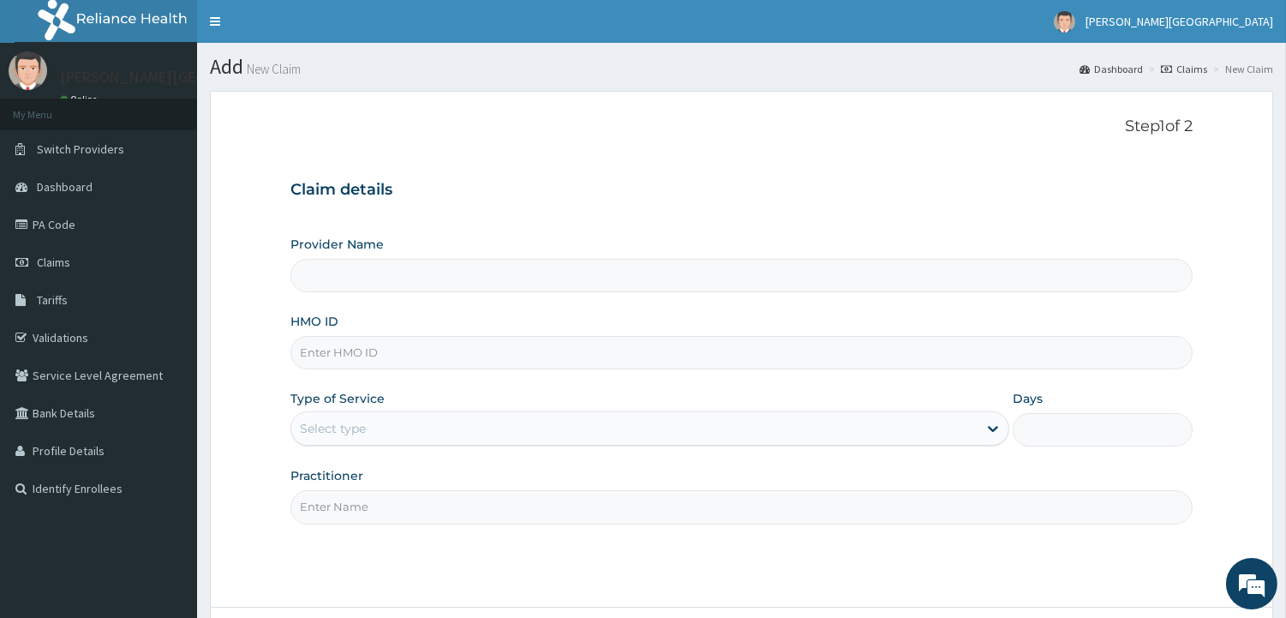
type input "[PERSON_NAME][GEOGRAPHIC_DATA]"
click at [811, 130] on p "Step 1 of 2" at bounding box center [741, 126] width 902 height 19
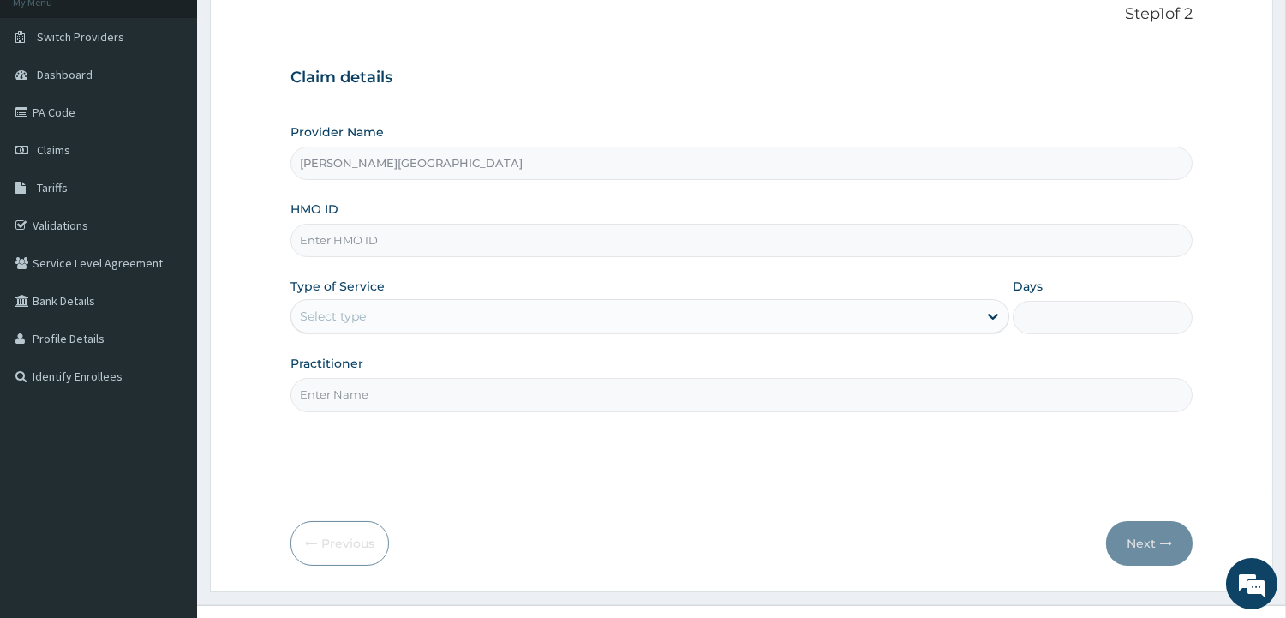
scroll to position [143, 0]
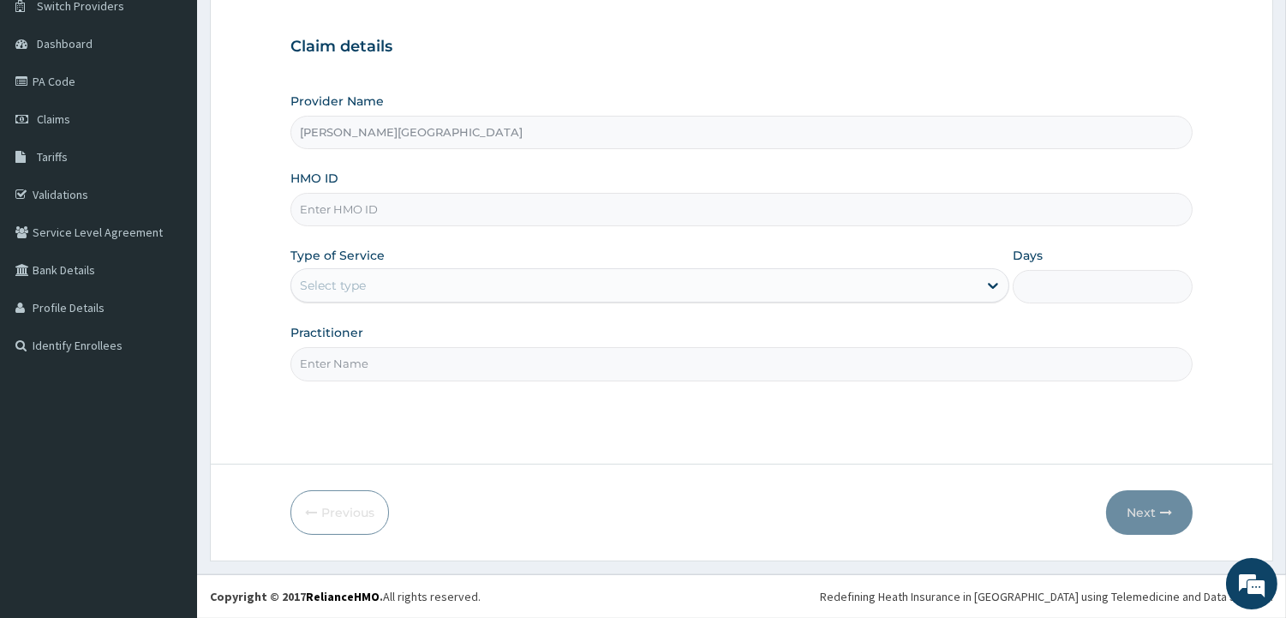
click at [469, 207] on input "HMO ID" at bounding box center [741, 209] width 902 height 33
type input "a"
type input "AIT/10476/A"
click at [386, 277] on div "Select type" at bounding box center [634, 285] width 686 height 27
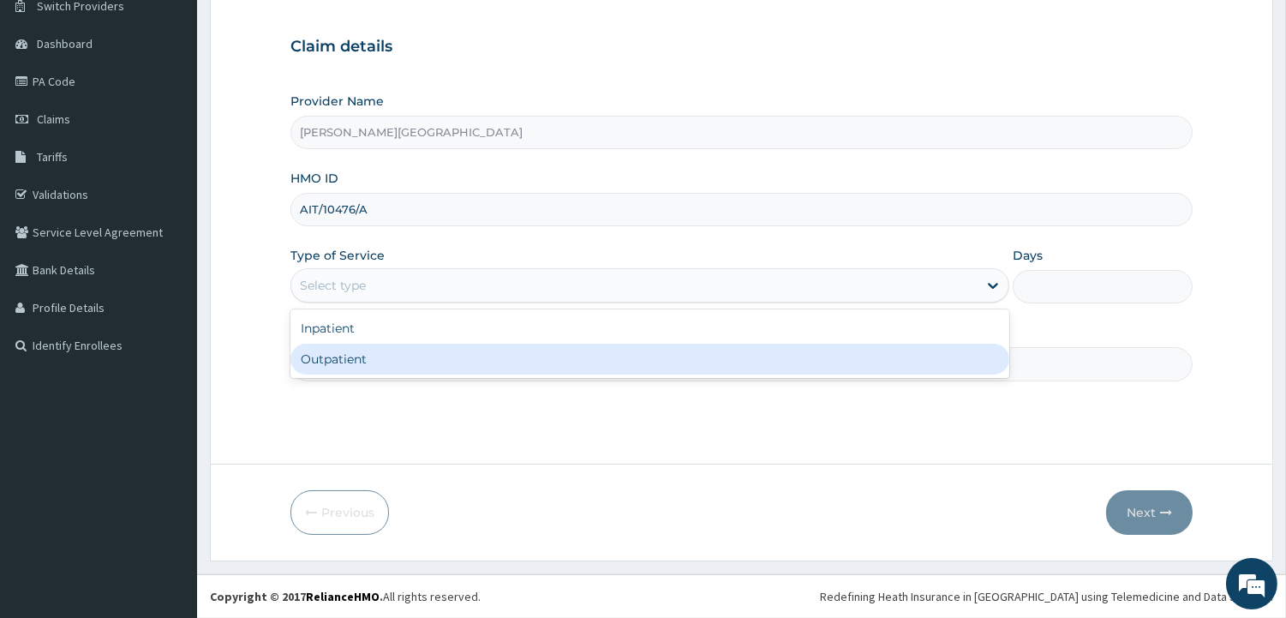
click at [351, 369] on div "Outpatient" at bounding box center [649, 359] width 719 height 31
type input "1"
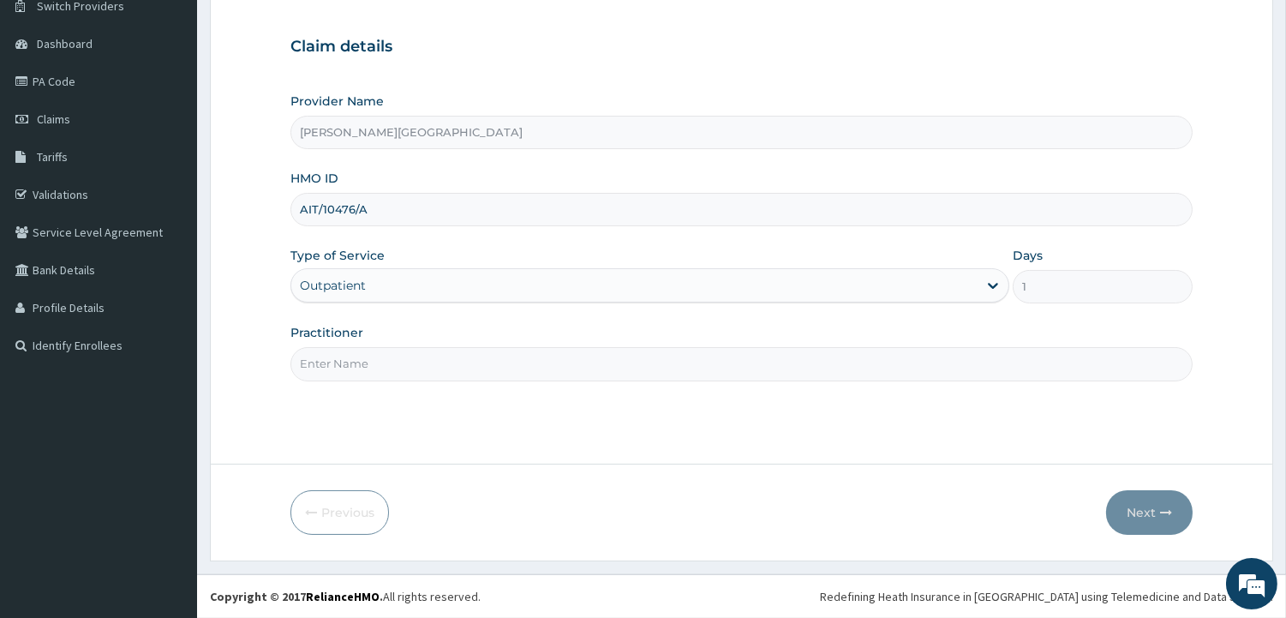
click at [349, 362] on input "Practitioner" at bounding box center [741, 363] width 902 height 33
type input "[PERSON_NAME]"
click at [1151, 504] on button "Next" at bounding box center [1149, 512] width 87 height 45
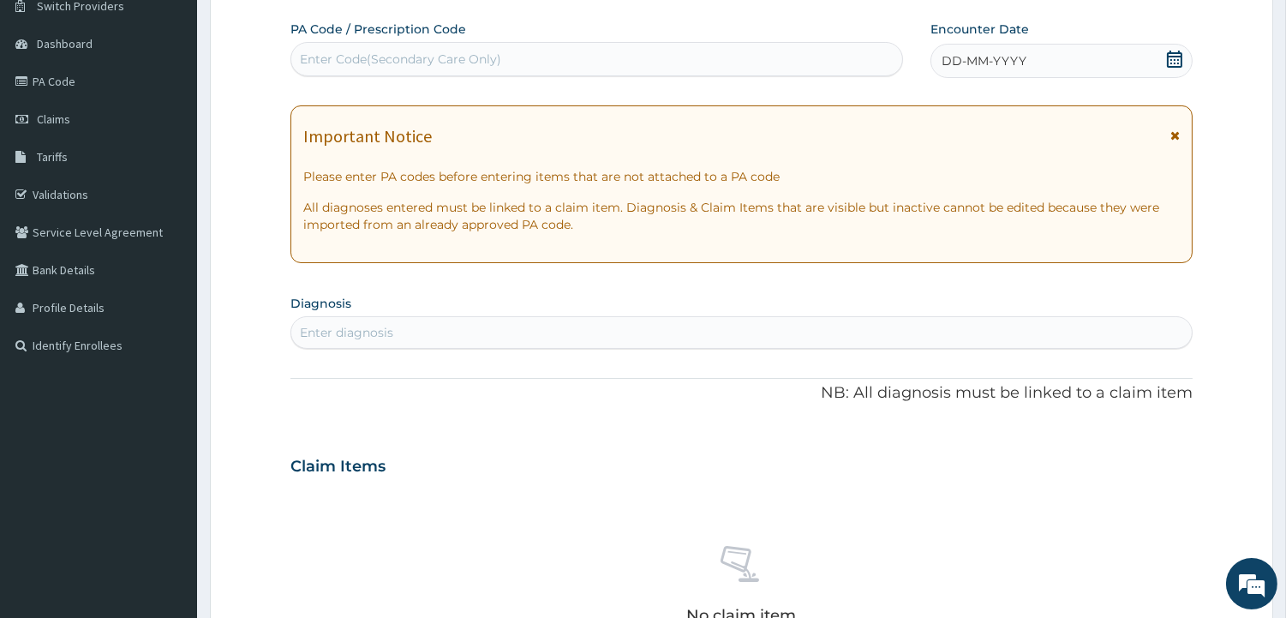
click at [987, 62] on span "DD-MM-YYYY" at bounding box center [983, 60] width 85 height 17
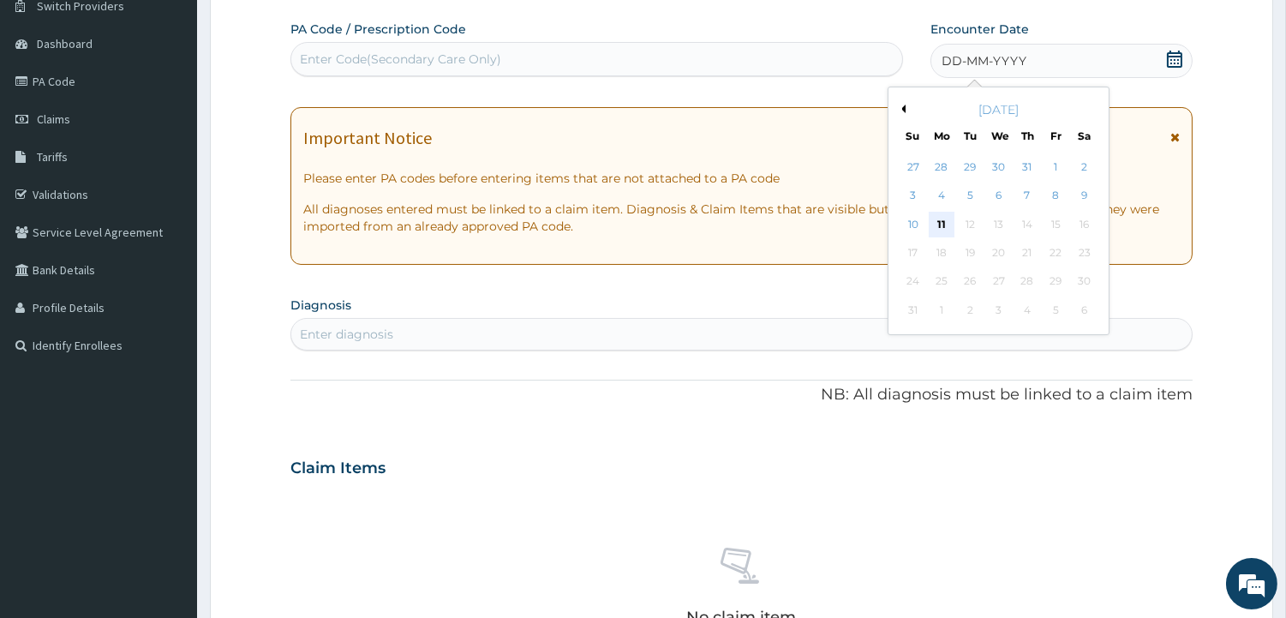
click at [936, 217] on div "11" at bounding box center [942, 225] width 26 height 26
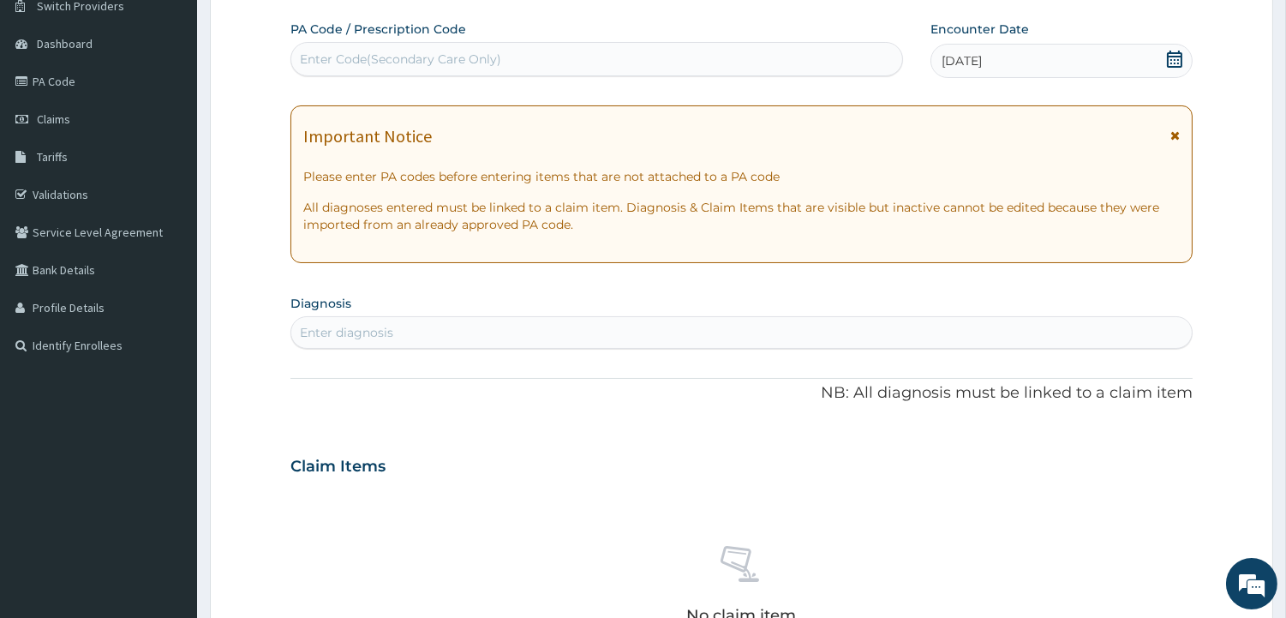
click at [404, 344] on div "Enter diagnosis" at bounding box center [741, 332] width 900 height 27
type input "PLA"
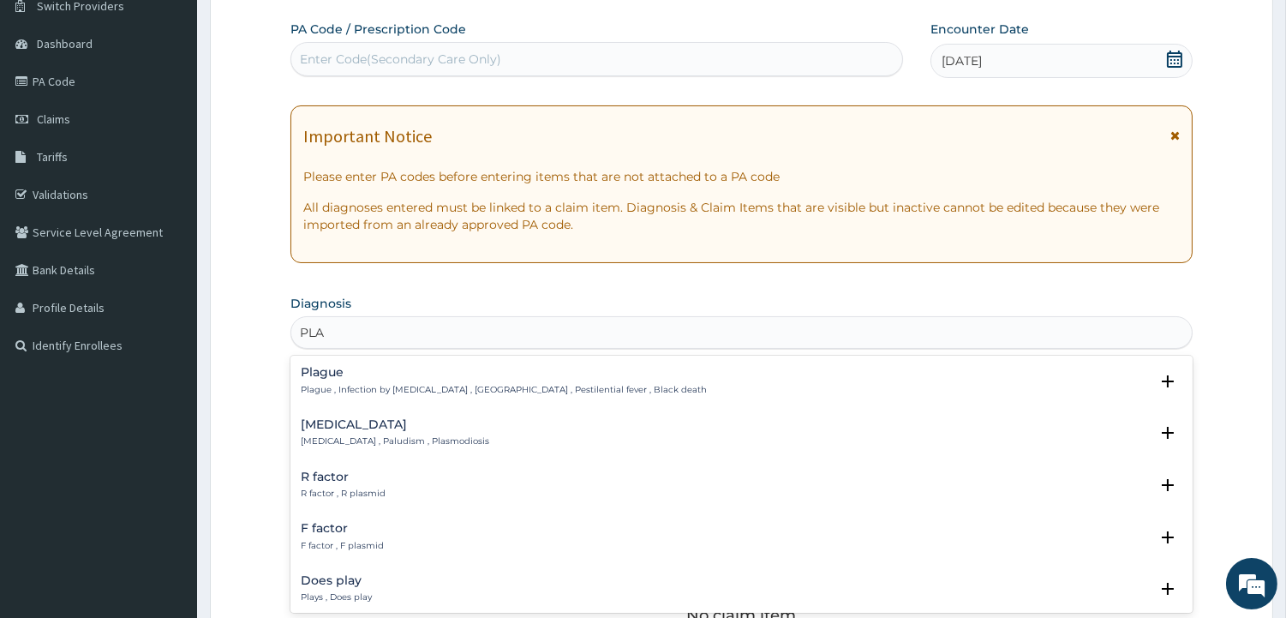
click at [348, 435] on p "[MEDICAL_DATA] , Paludism , Plasmodiosis" at bounding box center [395, 441] width 188 height 12
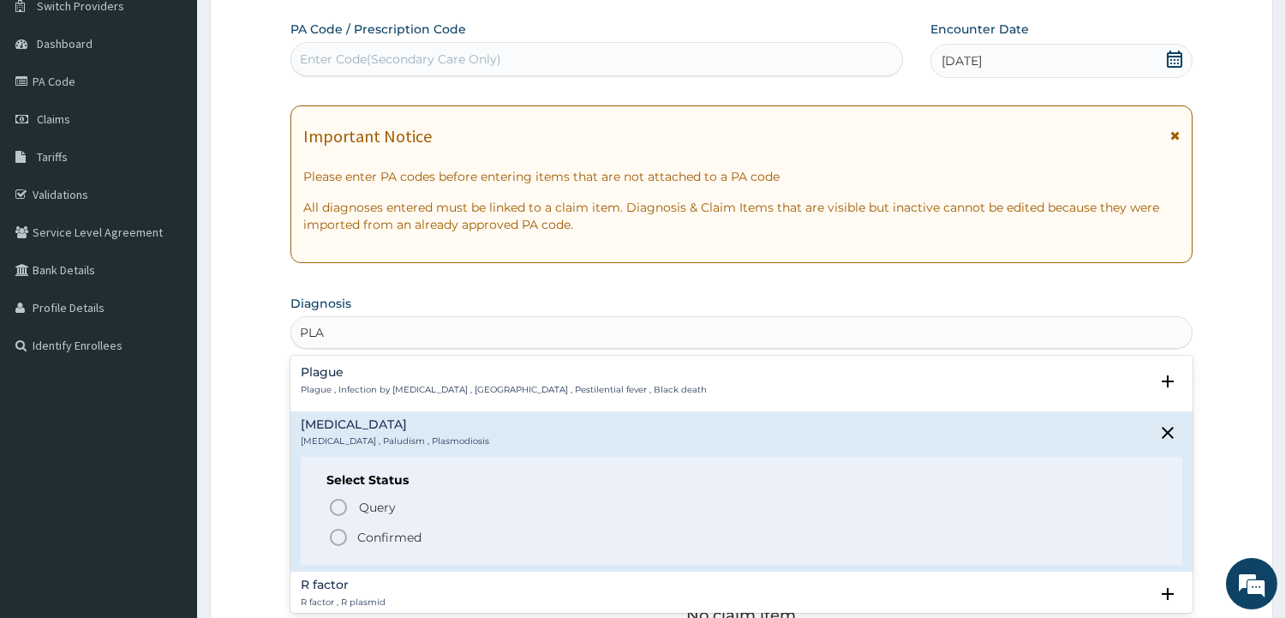
click at [368, 543] on p "Confirmed" at bounding box center [389, 537] width 64 height 17
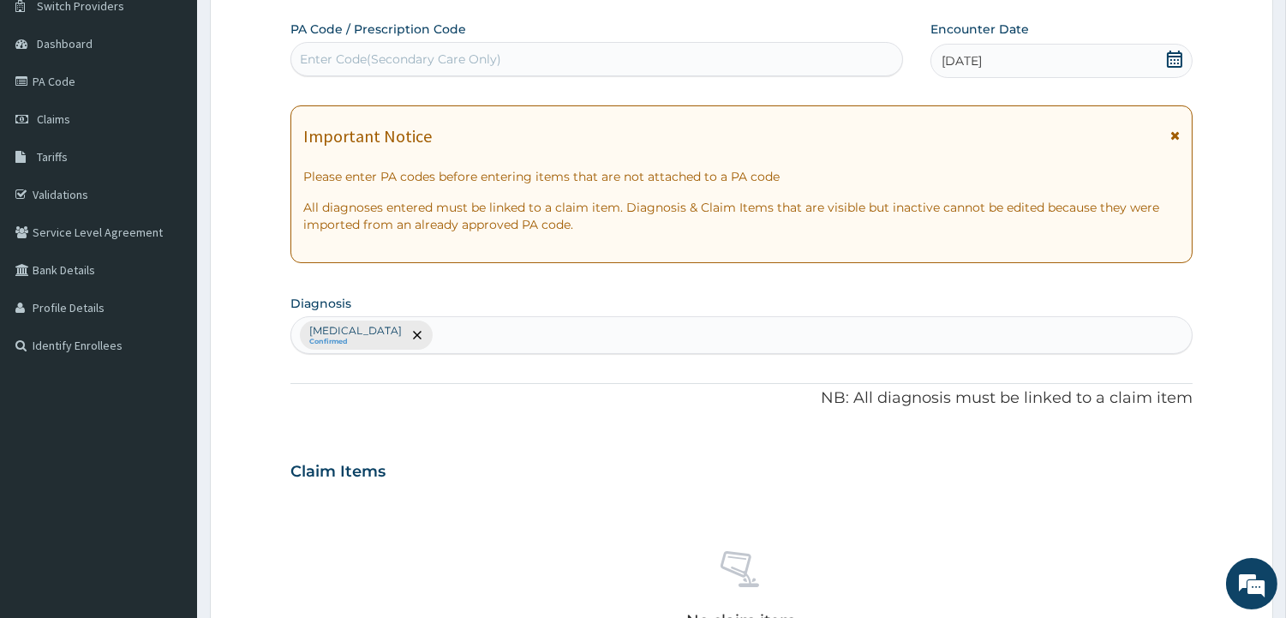
click at [426, 439] on div "PA Code / Prescription Code Enter Code(Secondary Care Only) Encounter Date 11-0…" at bounding box center [741, 467] width 902 height 892
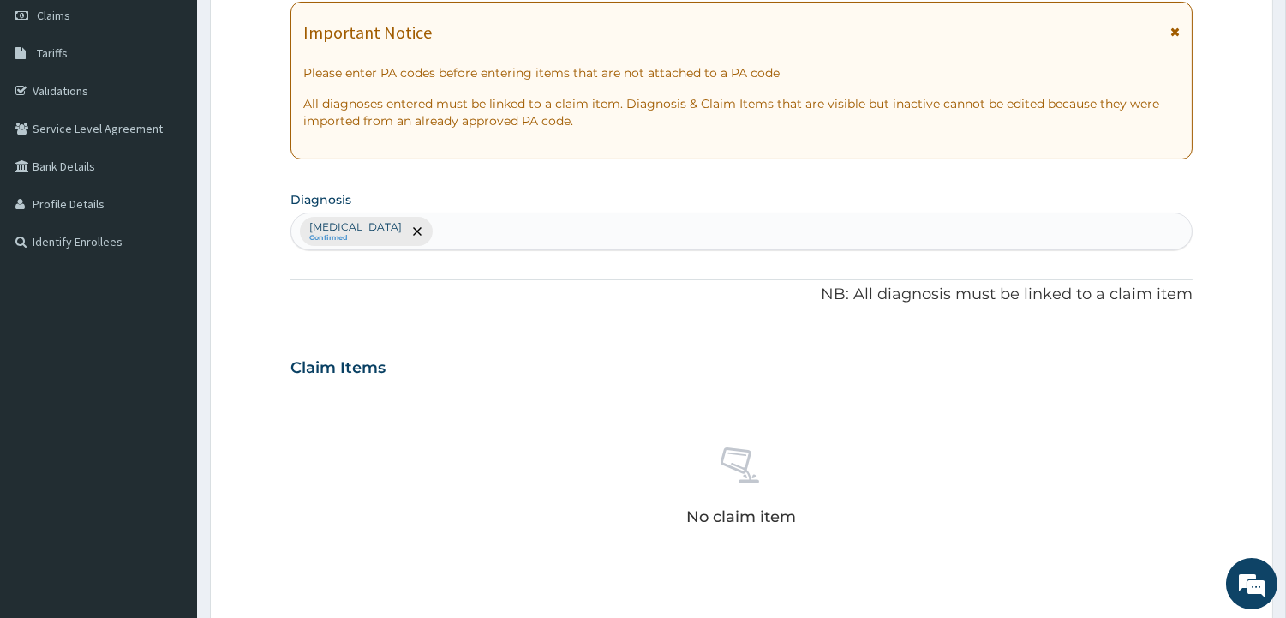
scroll to position [334, 0]
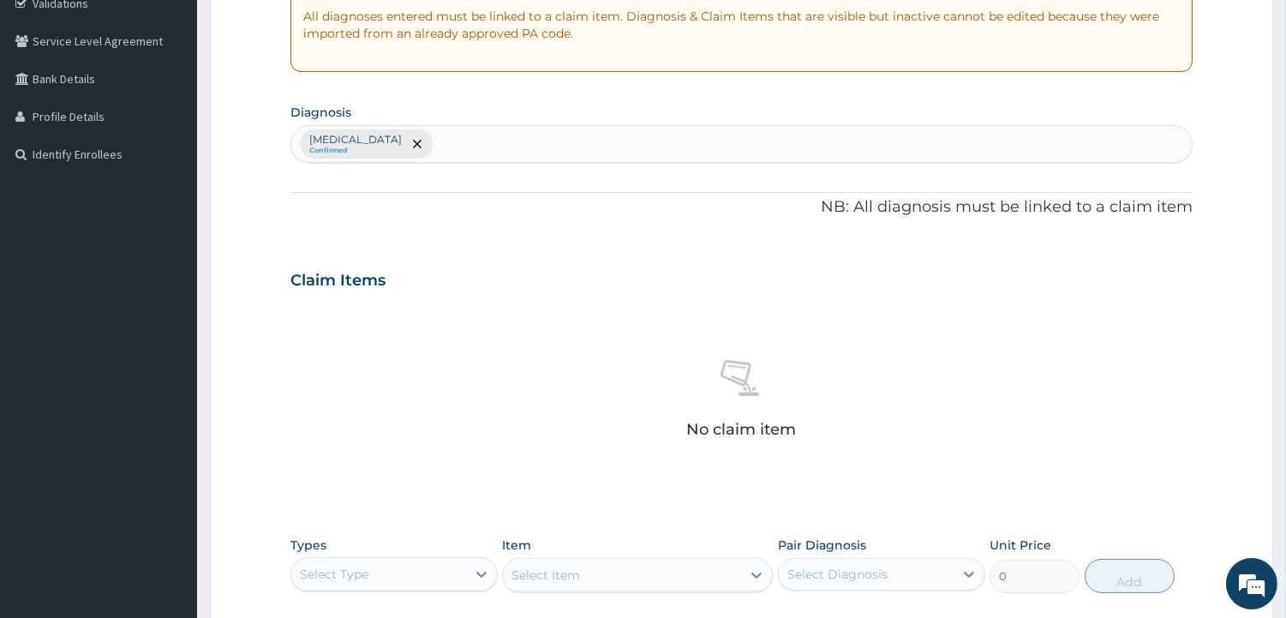
click at [429, 141] on div "Malaria Confirmed" at bounding box center [741, 144] width 900 height 36
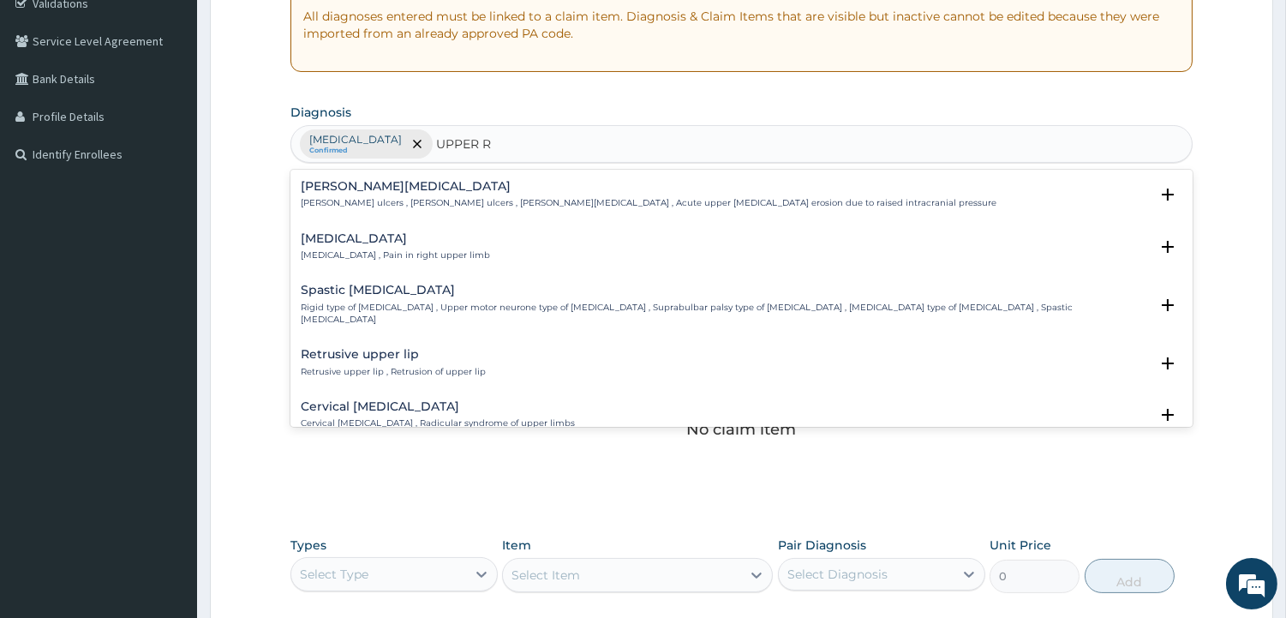
type input "UPPER RE"
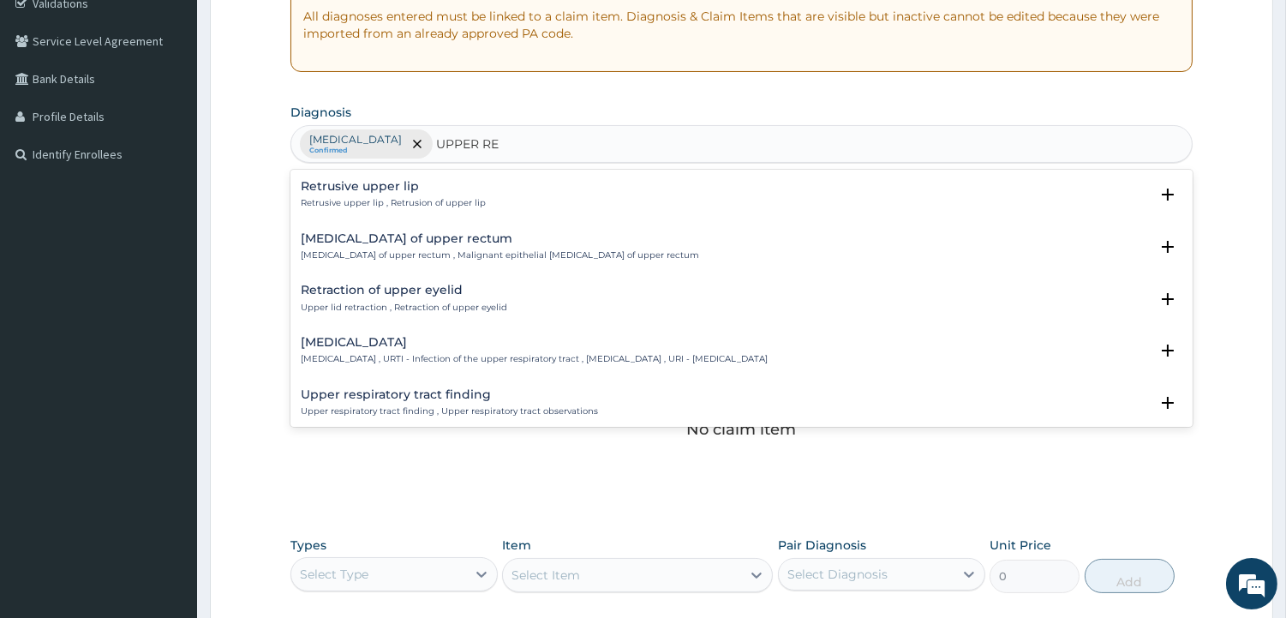
click at [450, 337] on h4 "Upper respiratory infection" at bounding box center [534, 342] width 467 height 13
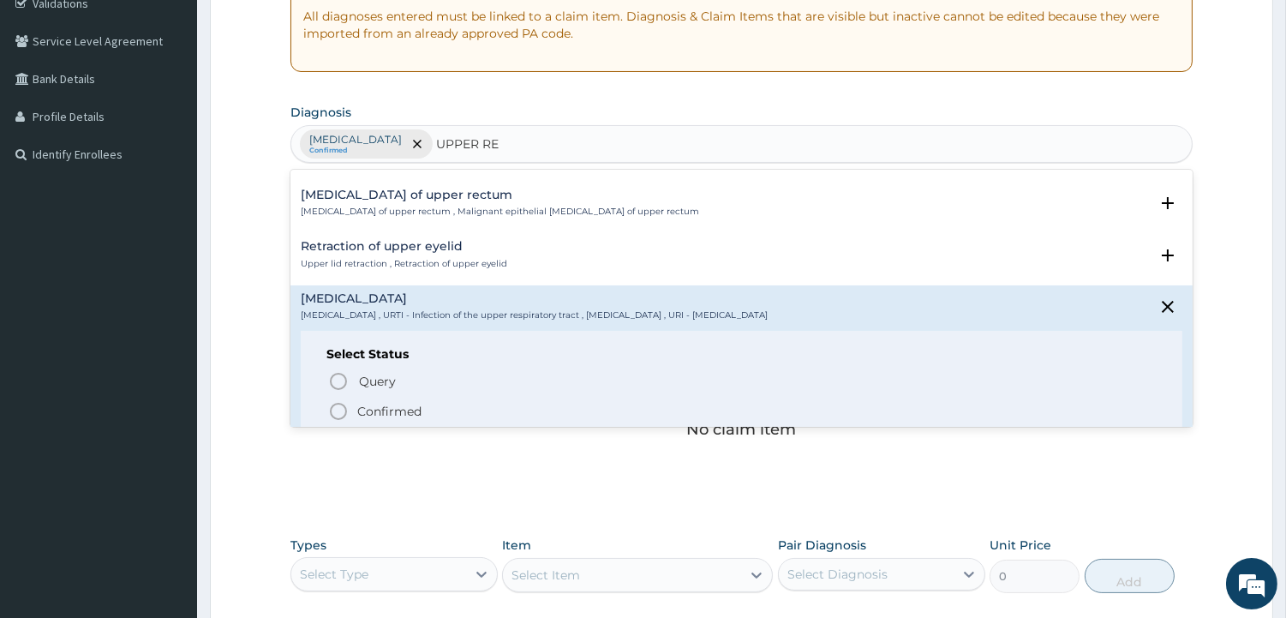
scroll to position [75, 0]
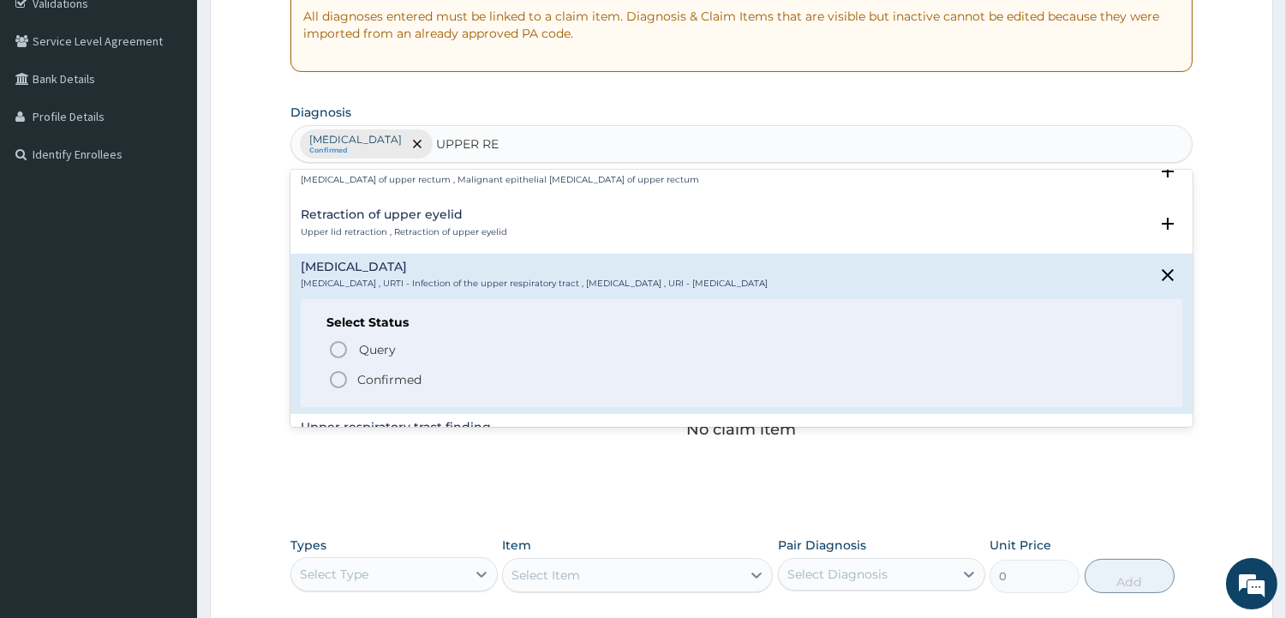
click at [439, 381] on span "Confirmed" at bounding box center [742, 379] width 828 height 21
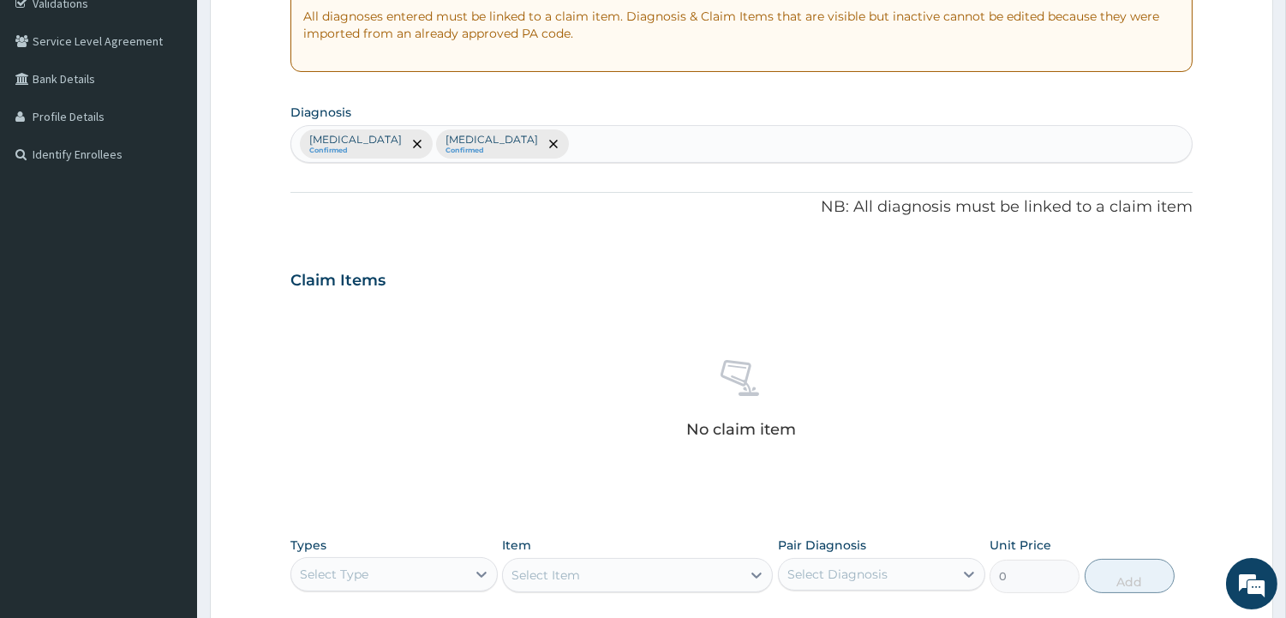
click at [441, 274] on div "Claim Items" at bounding box center [741, 276] width 902 height 45
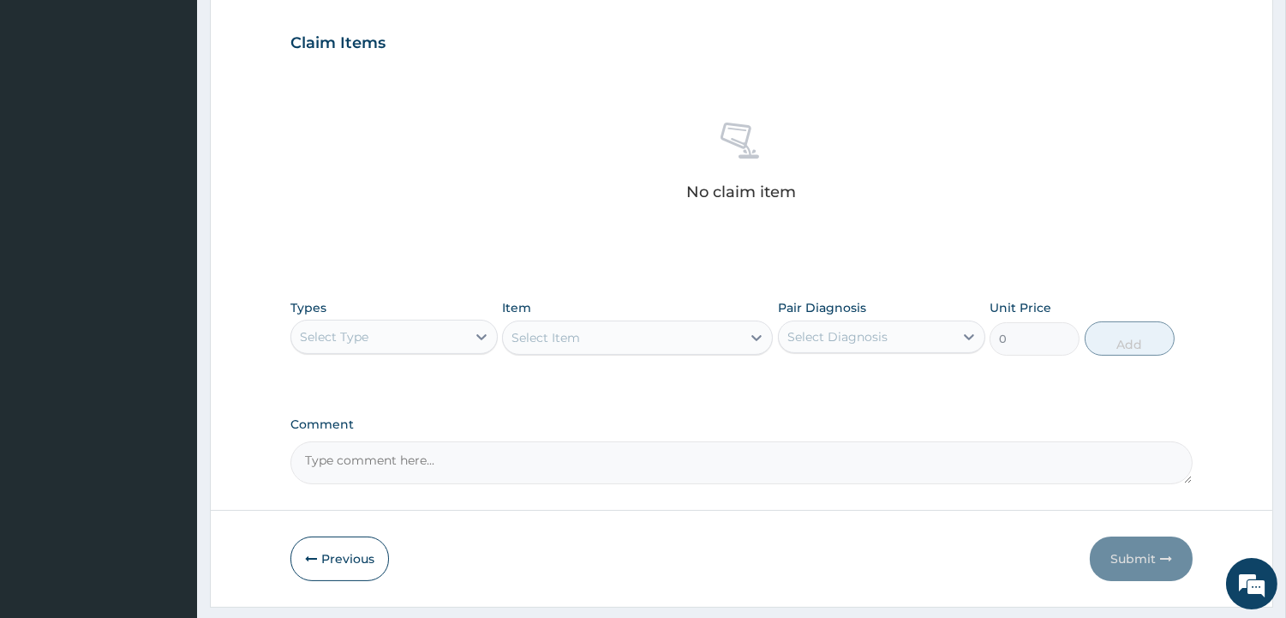
scroll to position [618, 0]
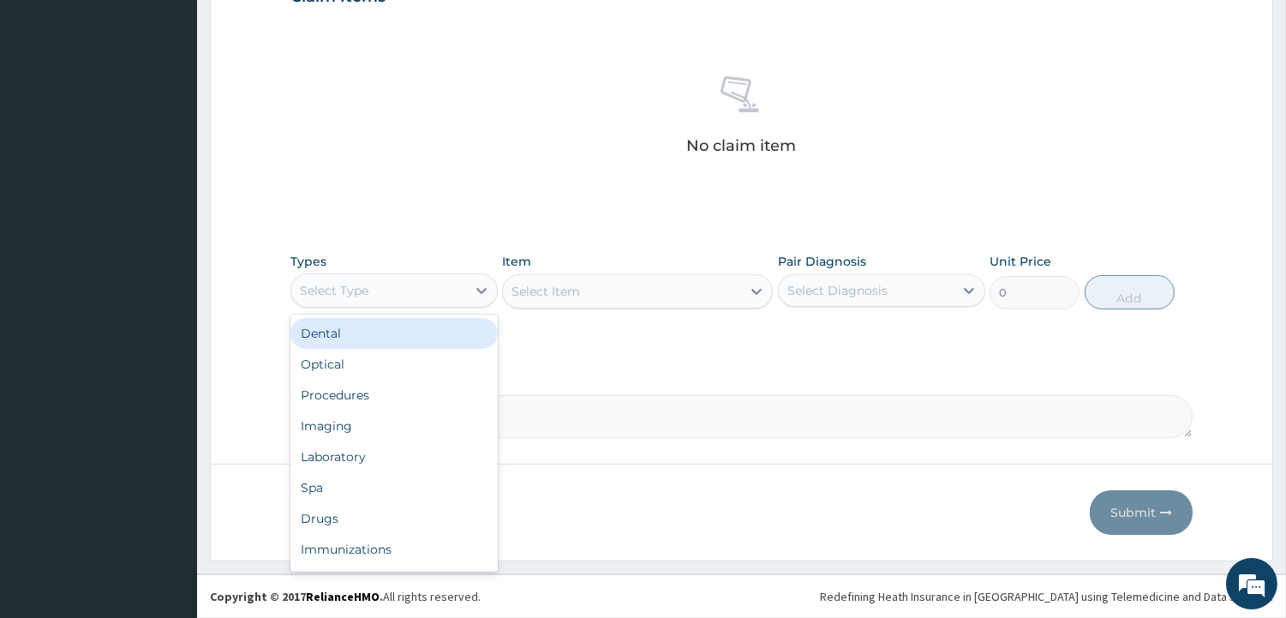
click at [356, 296] on div "Select Type" at bounding box center [334, 290] width 69 height 17
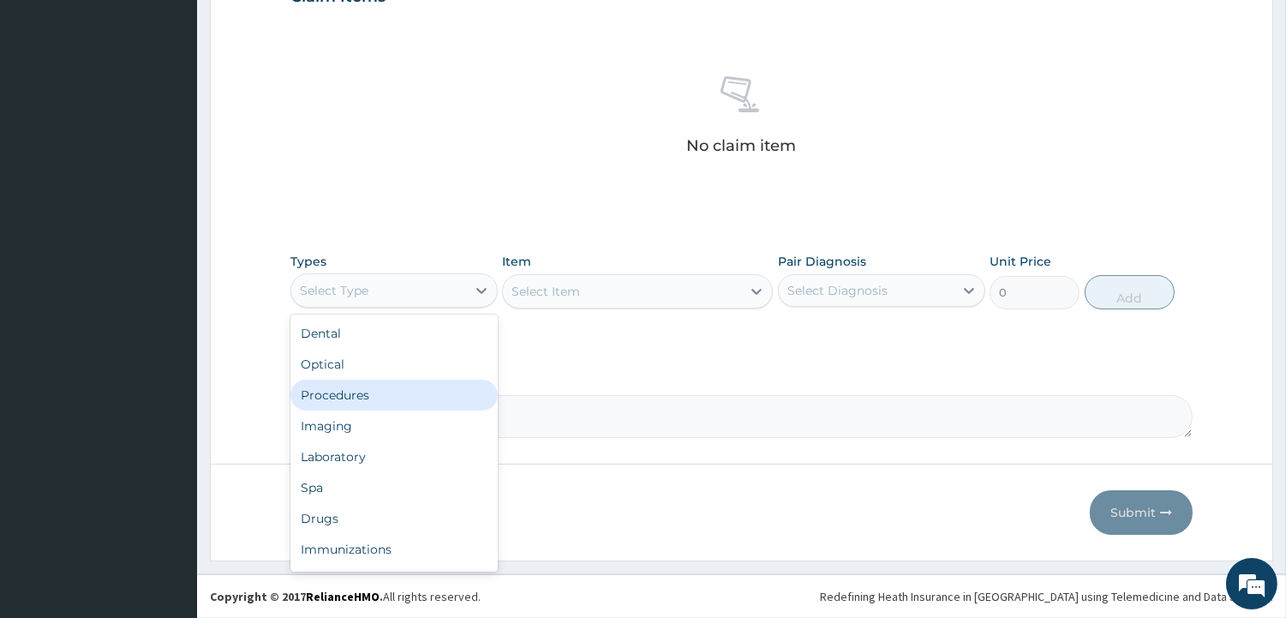
click at [337, 403] on div "Procedures" at bounding box center [393, 395] width 207 height 31
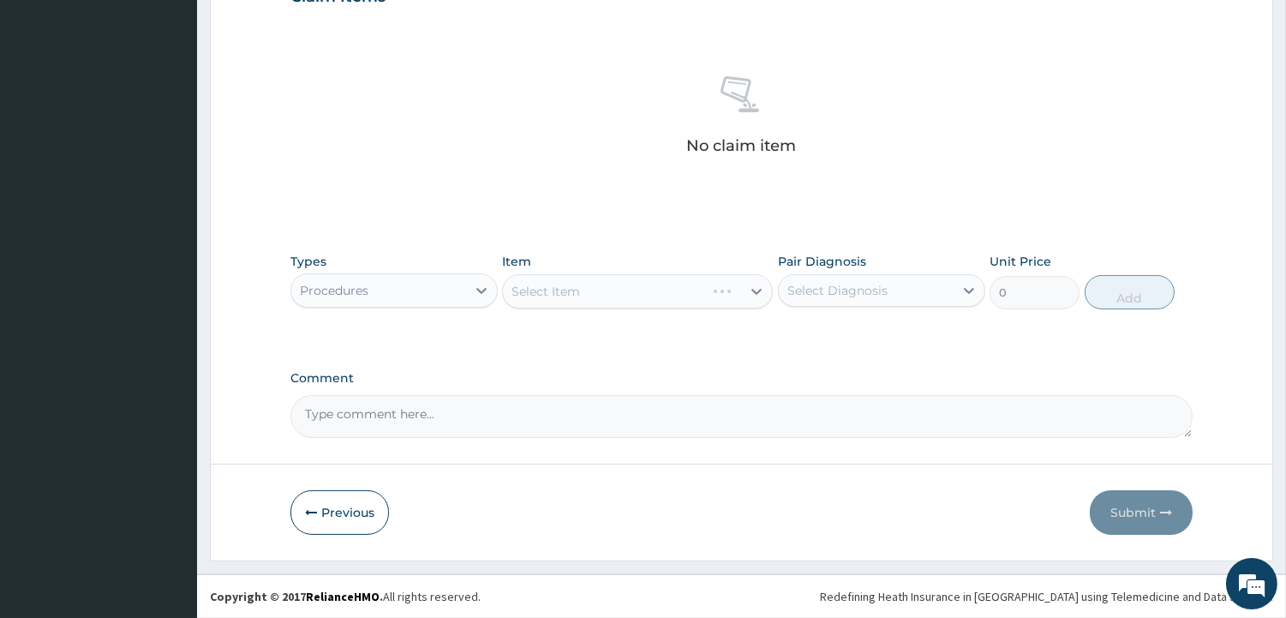
click at [483, 148] on div "No claim item" at bounding box center [741, 118] width 902 height 197
click at [553, 291] on div "Select Item" at bounding box center [545, 291] width 69 height 17
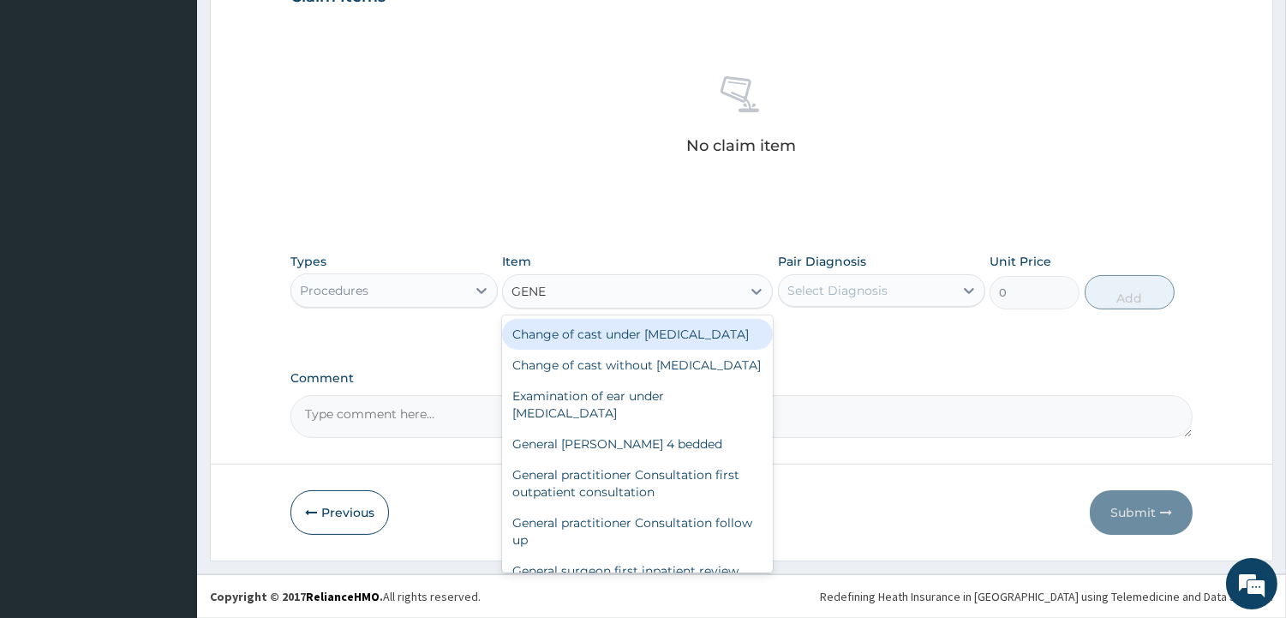
type input "GENER"
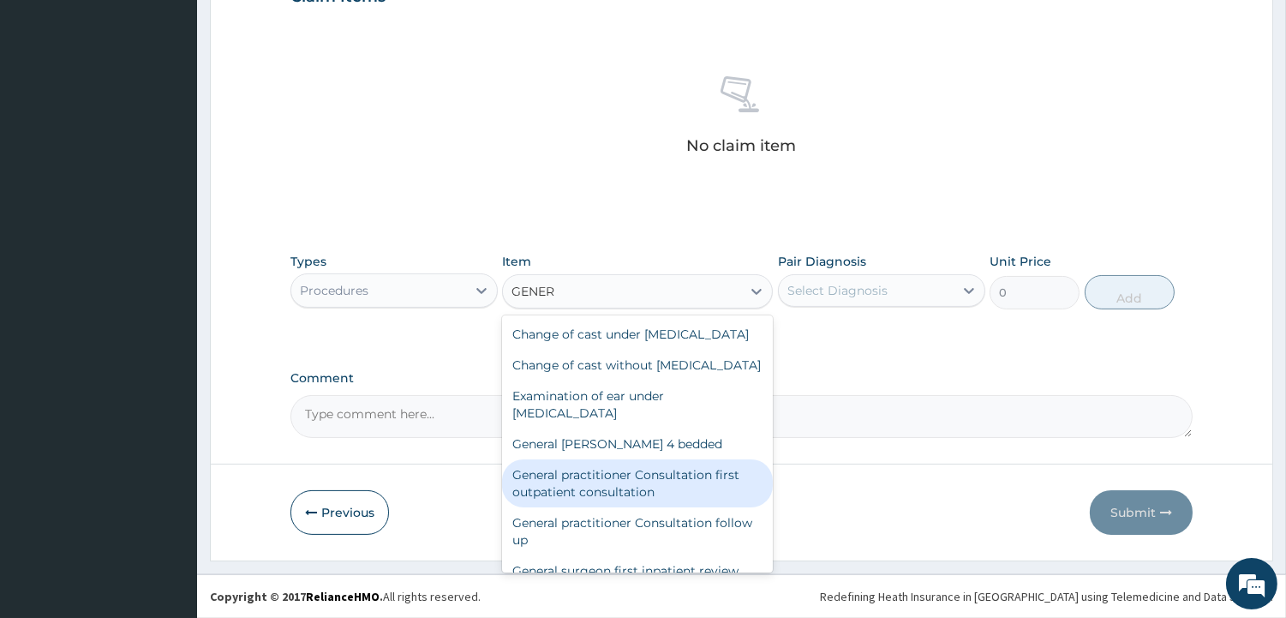
click at [618, 507] on div "General practitioner Consultation first outpatient consultation" at bounding box center [637, 483] width 271 height 48
type input "4785"
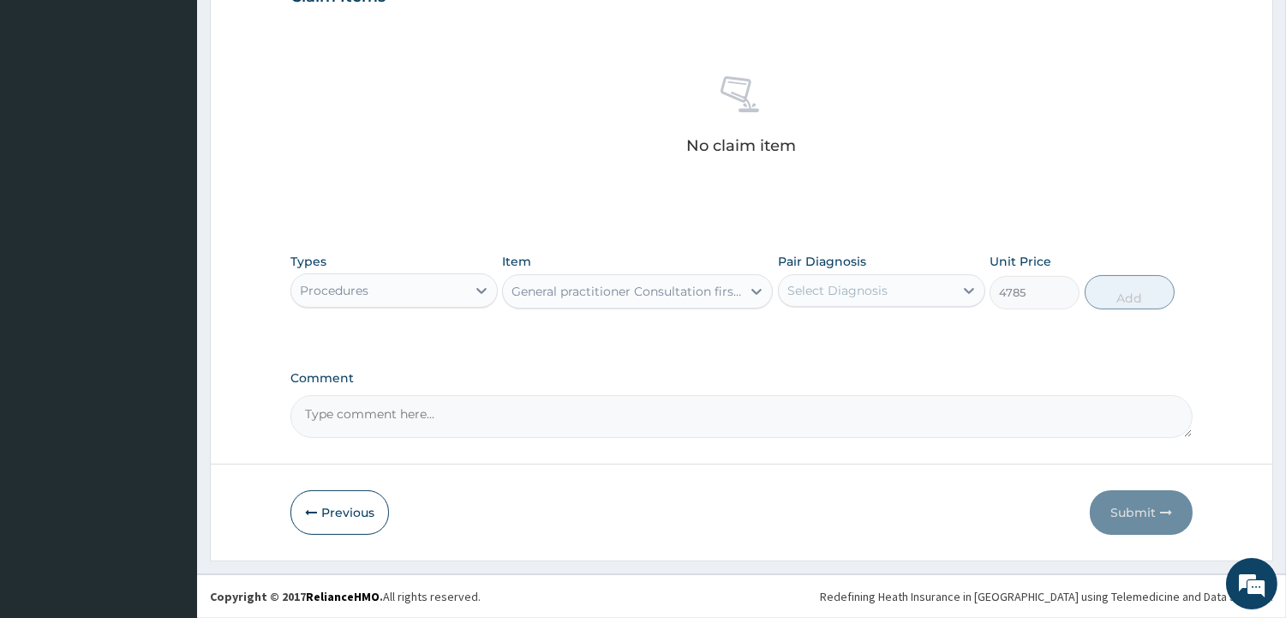
click at [862, 284] on div "Select Diagnosis" at bounding box center [837, 290] width 100 height 17
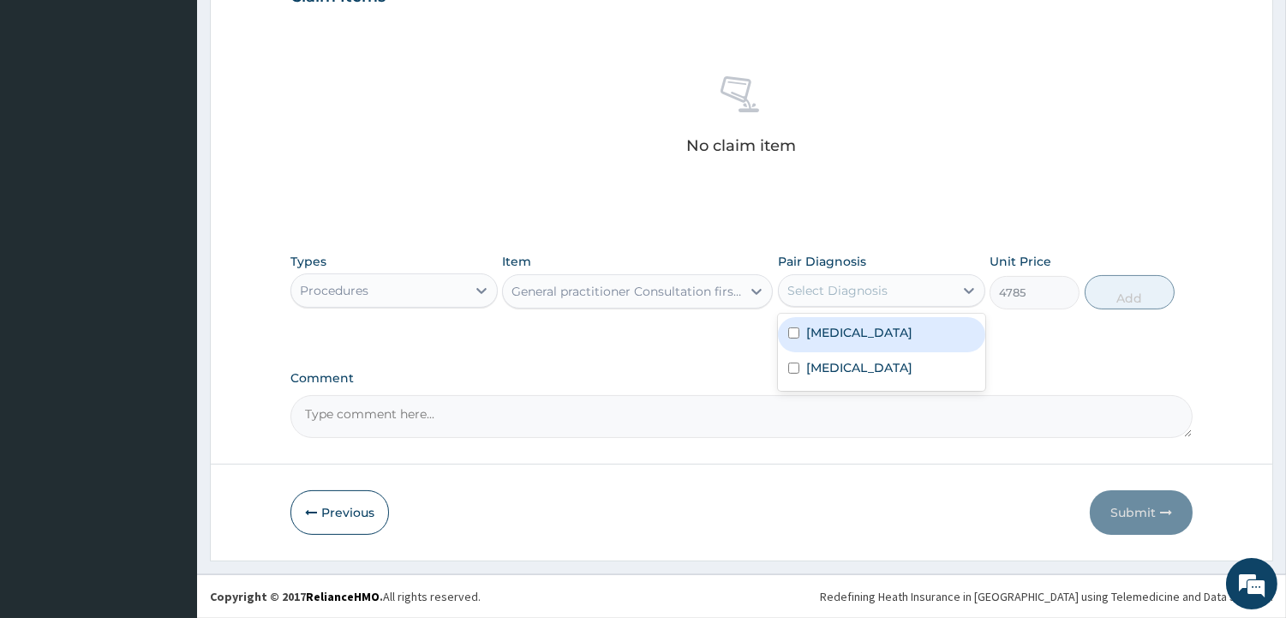
click at [842, 331] on label "Malaria" at bounding box center [859, 332] width 106 height 17
checkbox input "true"
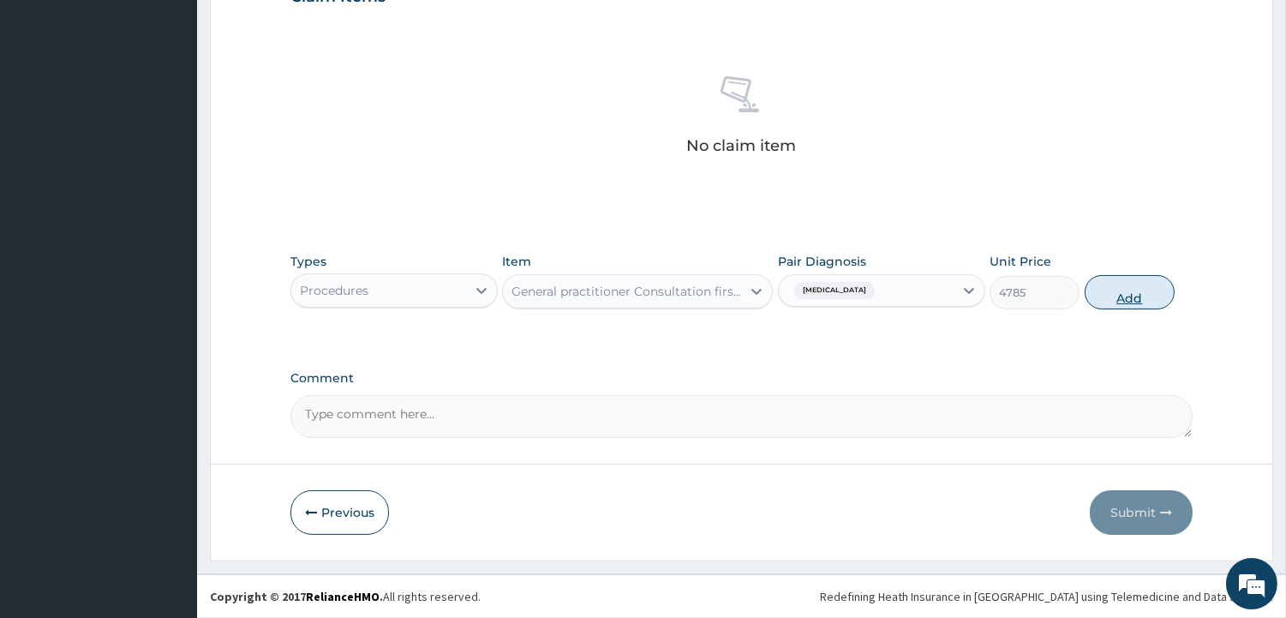
click at [1114, 298] on button "Add" at bounding box center [1130, 292] width 90 height 34
type input "0"
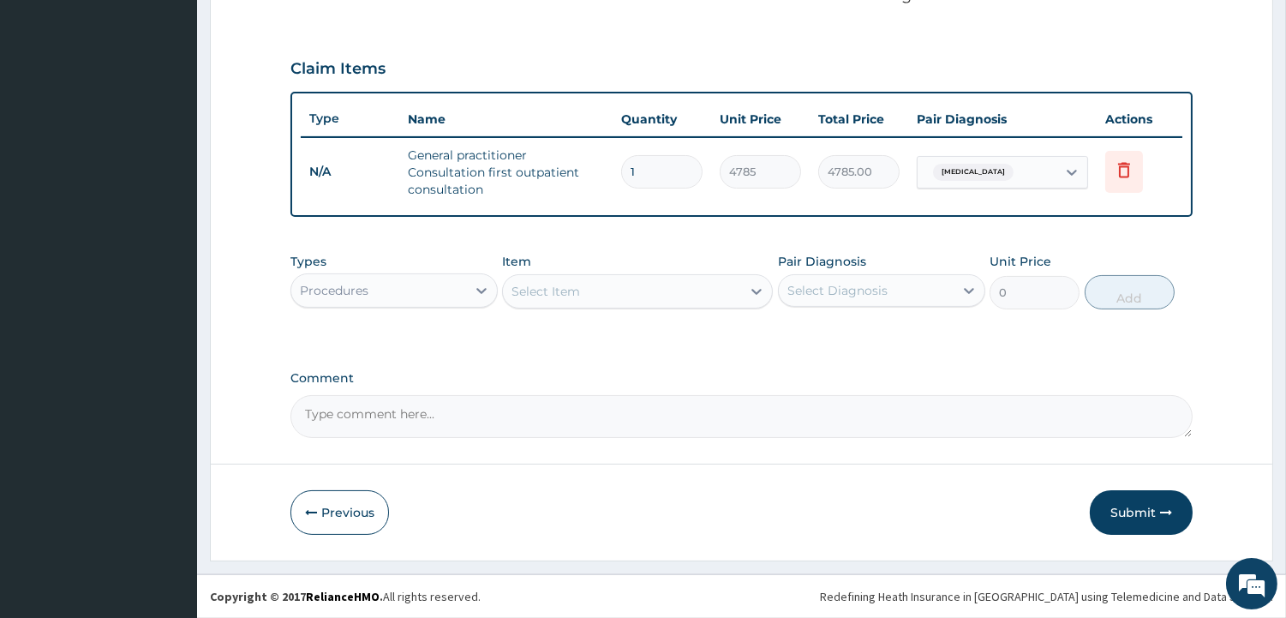
scroll to position [543, 0]
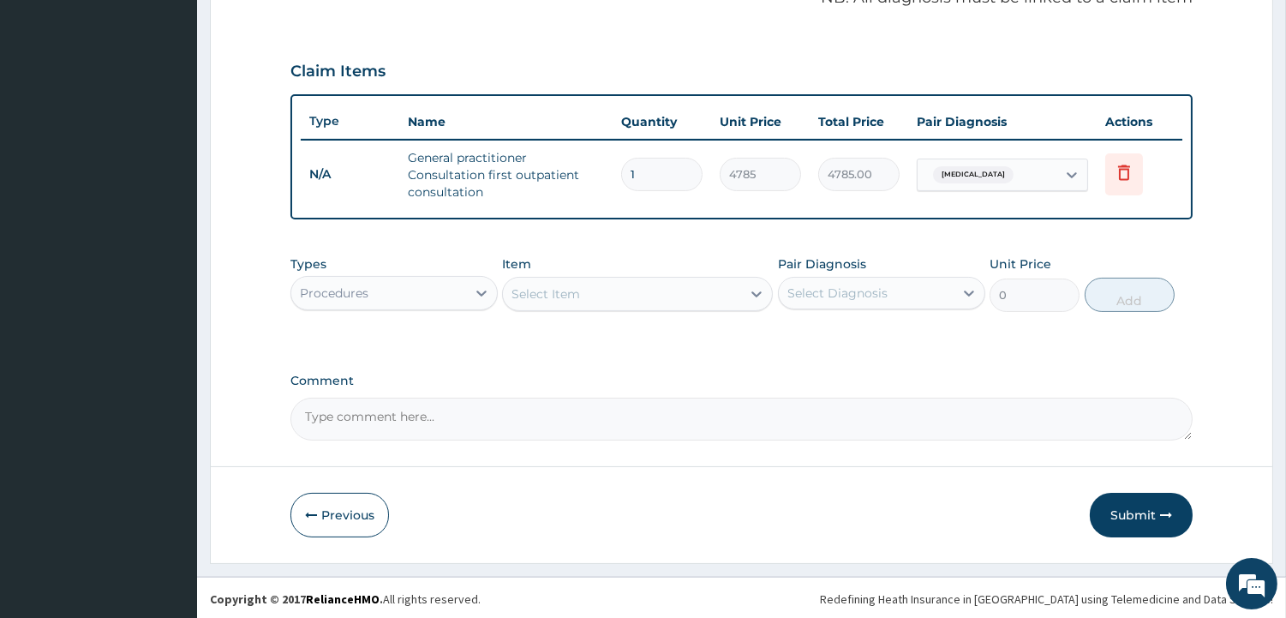
click at [578, 249] on div "Types Procedures Item Select Item Pair Diagnosis Select Diagnosis Unit Price 0 …" at bounding box center [741, 284] width 902 height 74
click at [355, 295] on div "Procedures" at bounding box center [334, 292] width 69 height 17
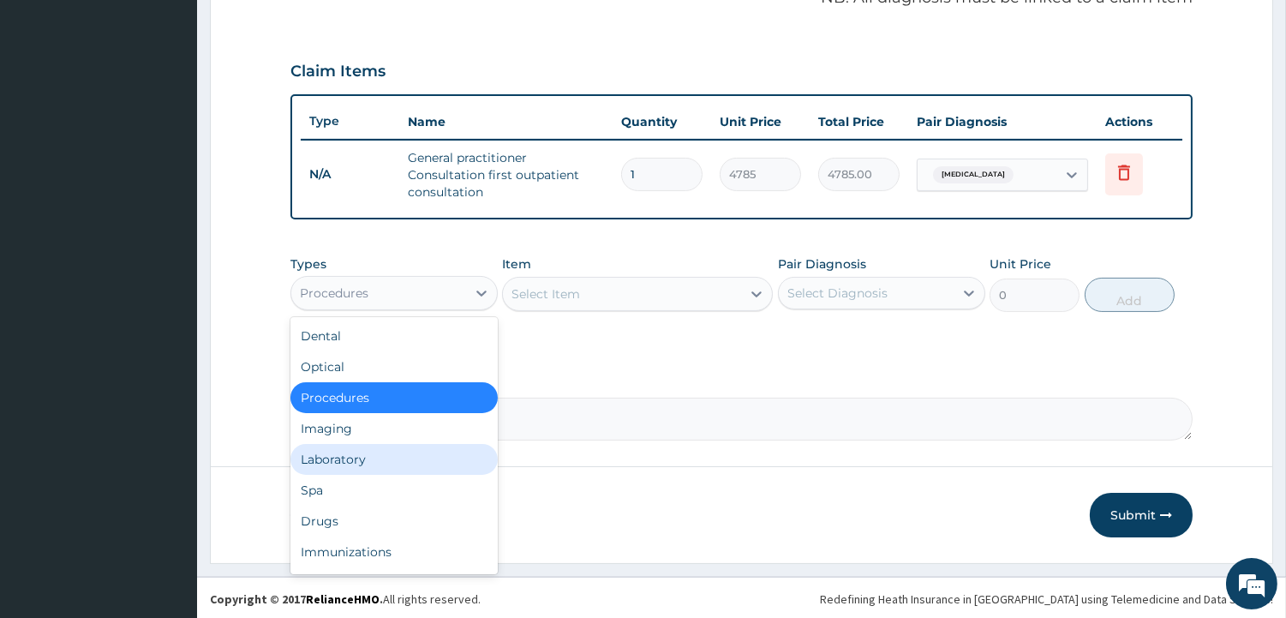
click at [347, 446] on div "Laboratory" at bounding box center [393, 459] width 207 height 31
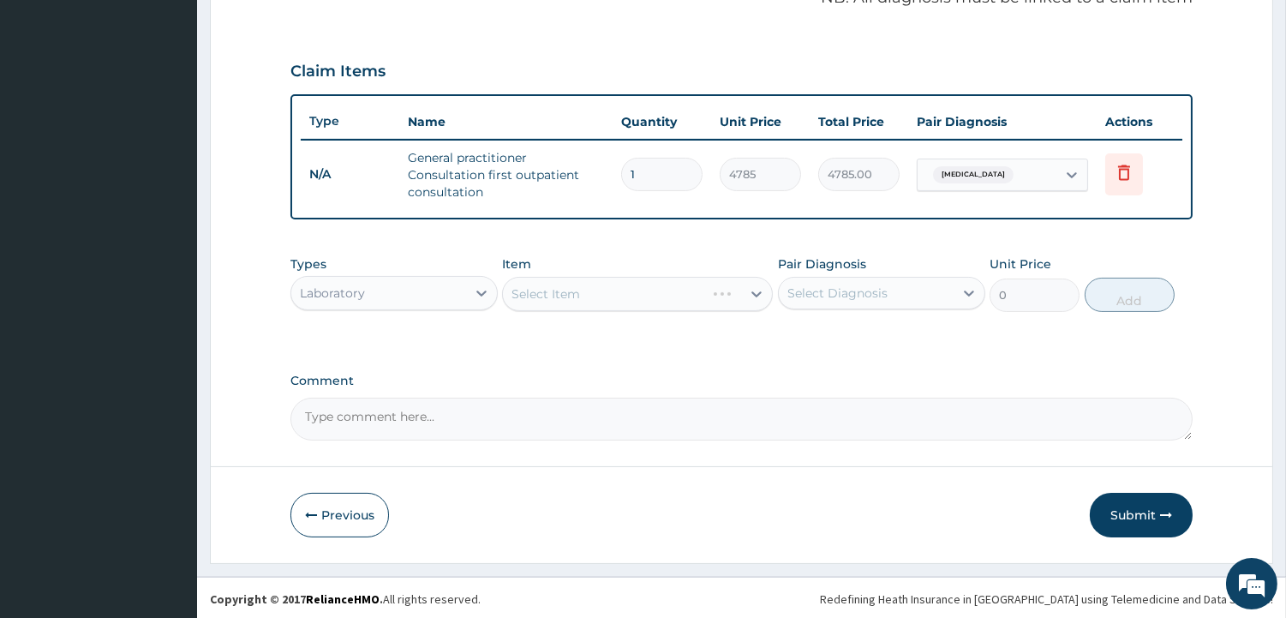
click at [585, 233] on div "PA Code / Prescription Code Enter Code(Secondary Care Only) Encounter Date 11-0…" at bounding box center [741, 30] width 902 height 820
click at [614, 280] on div "Select Item" at bounding box center [622, 293] width 238 height 27
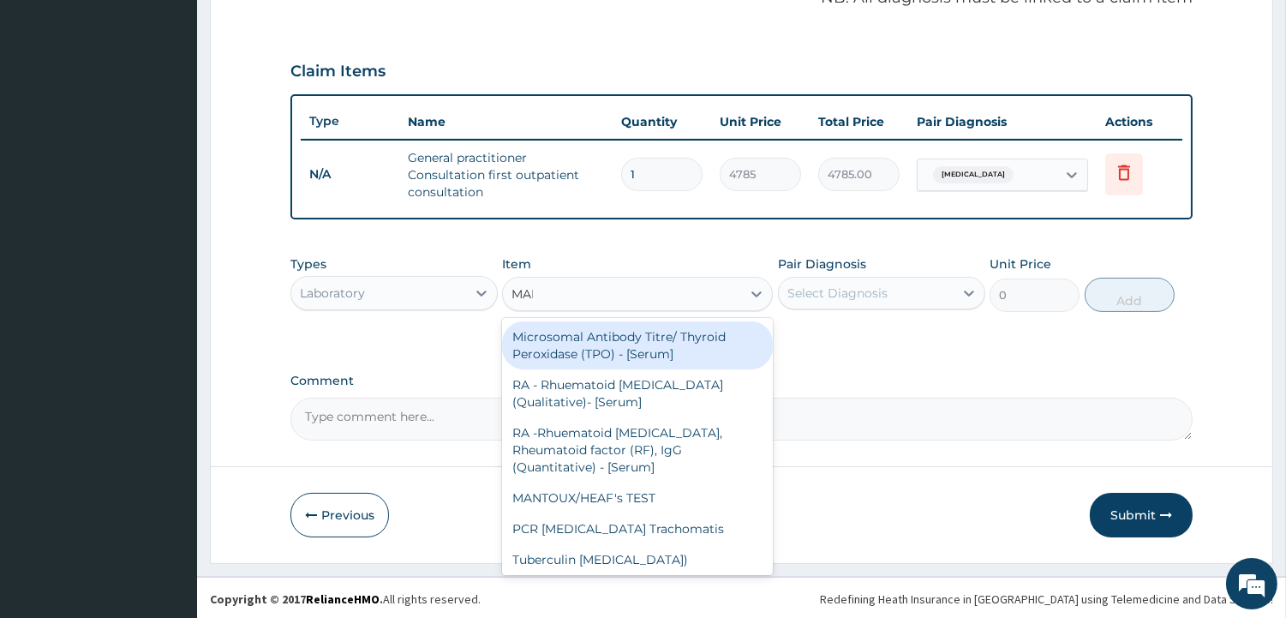
type input "MALA"
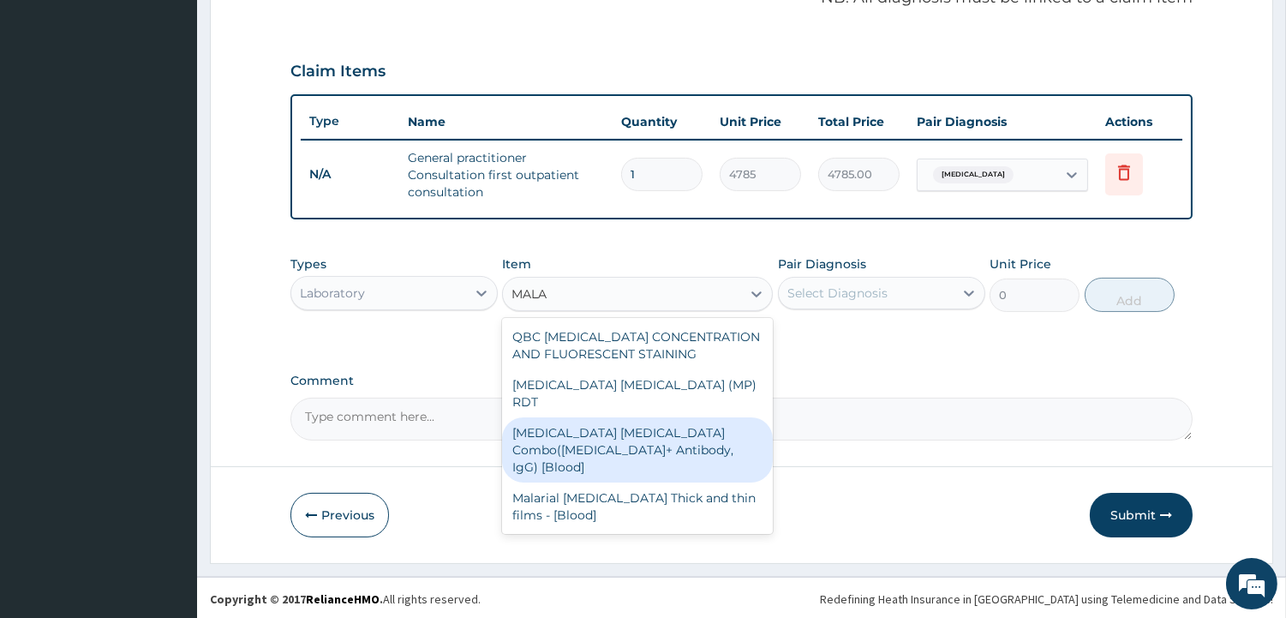
click at [568, 417] on div "Malaria Parasite Combo(Blood Film+ Antibody, IgG) [Blood]" at bounding box center [637, 449] width 271 height 65
type input "2175"
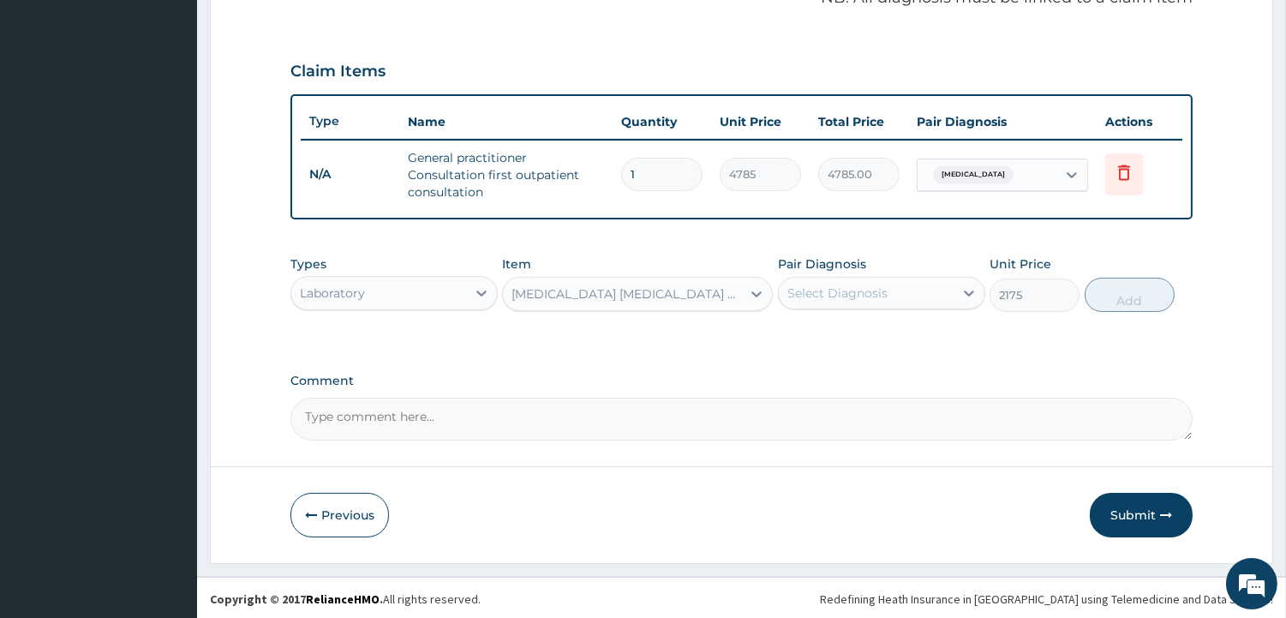
click at [831, 284] on div "Select Diagnosis" at bounding box center [837, 292] width 100 height 17
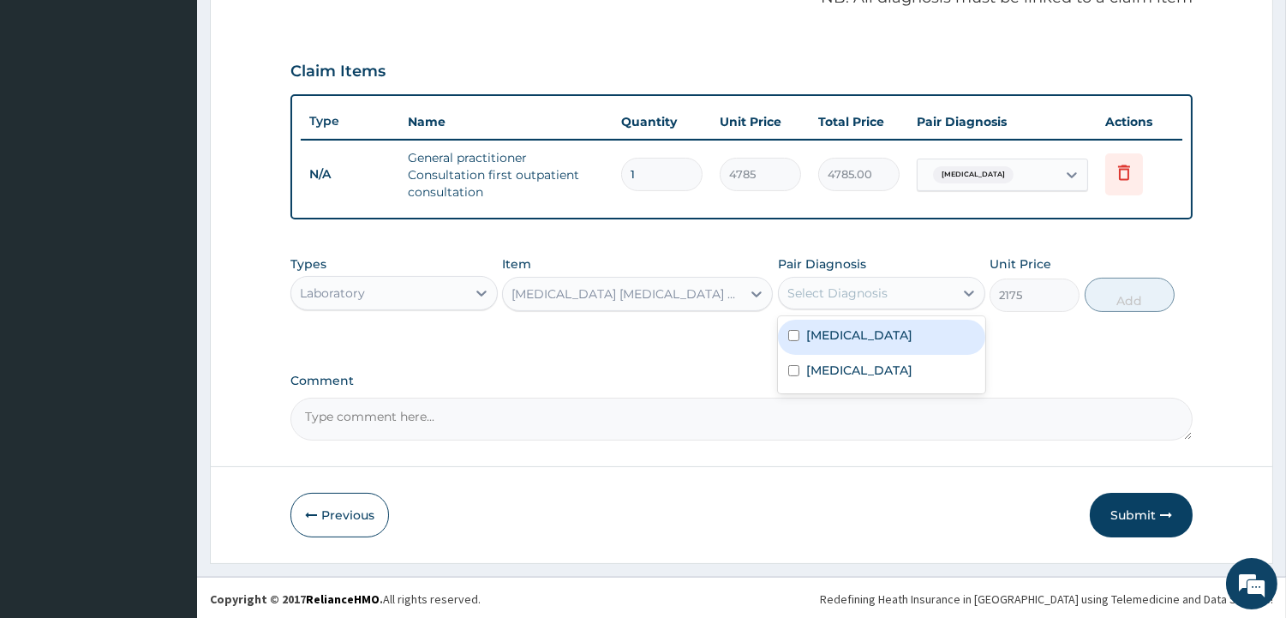
click at [833, 320] on div "Malaria" at bounding box center [881, 337] width 207 height 35
checkbox input "true"
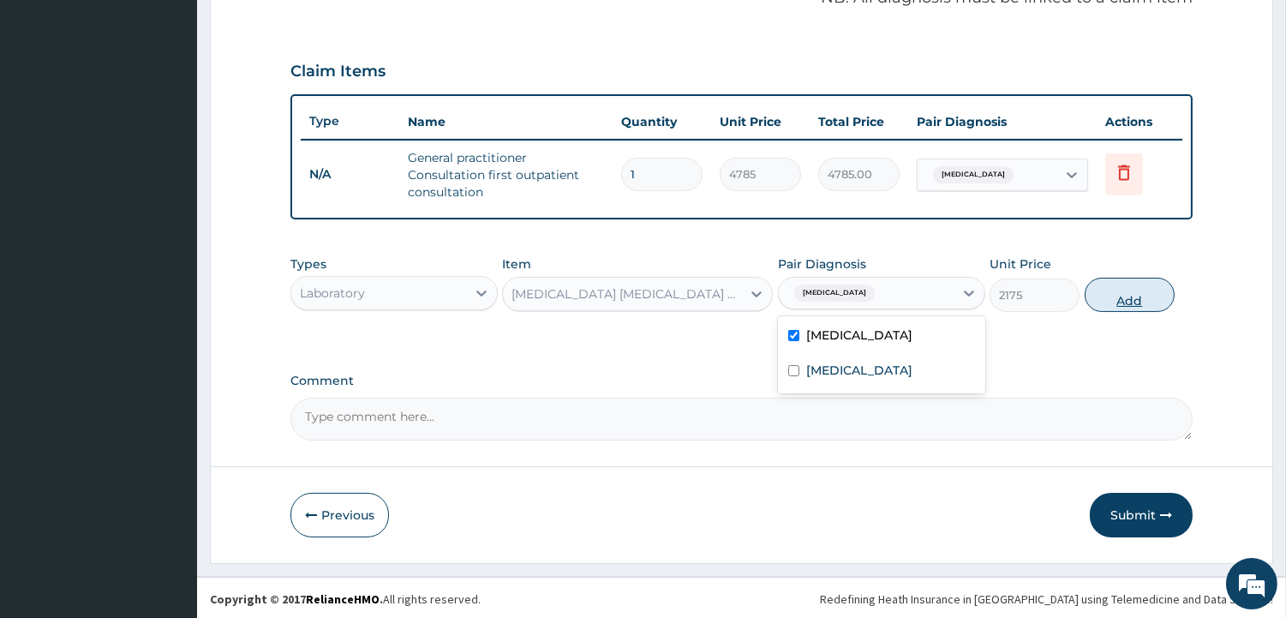
click at [1142, 294] on button "Add" at bounding box center [1130, 295] width 90 height 34
type input "0"
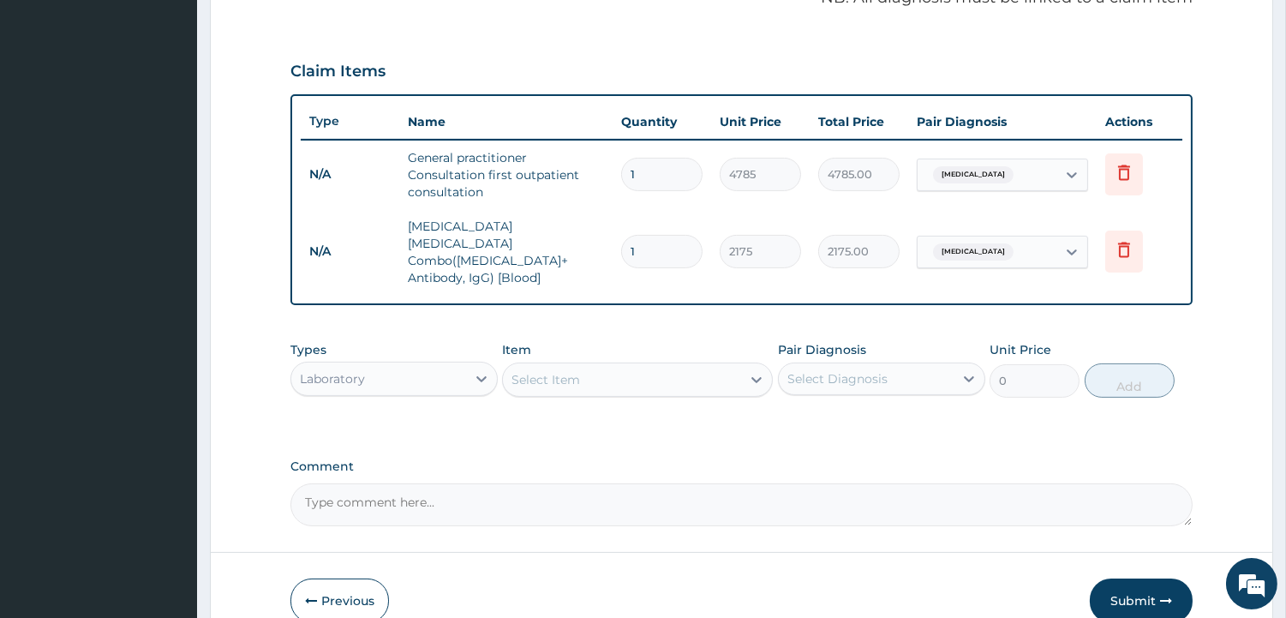
click at [557, 371] on div "Select Item" at bounding box center [545, 379] width 69 height 17
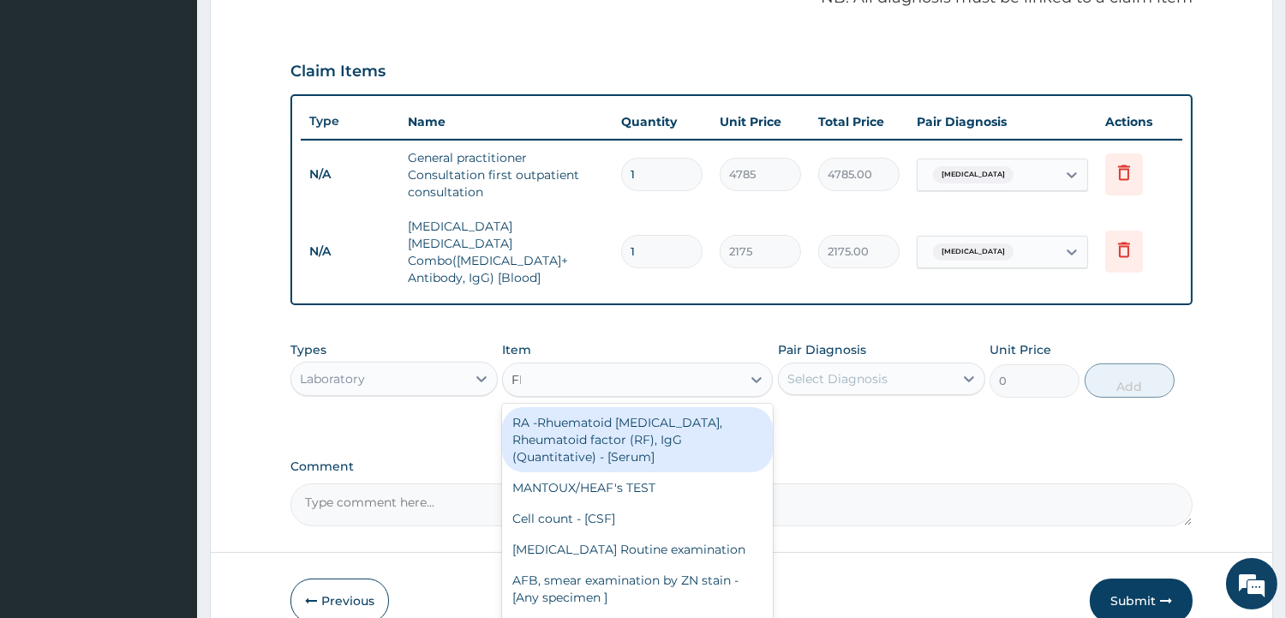
type input "FBC"
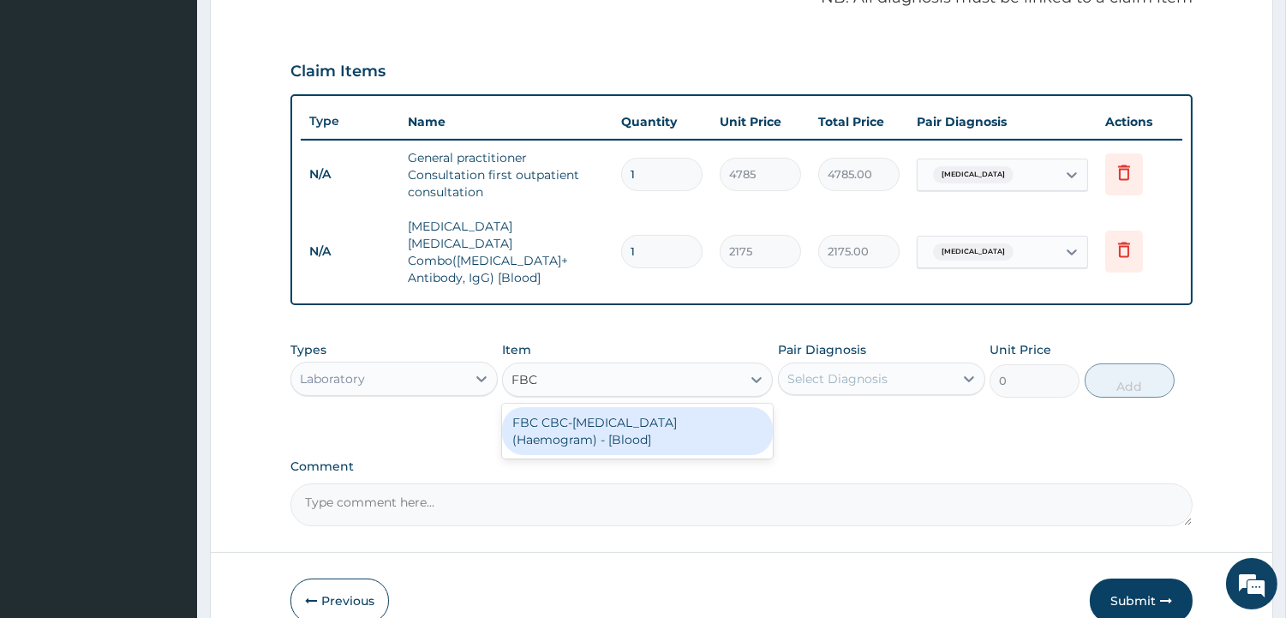
click at [595, 407] on div "FBC CBC-Complete Blood Count (Haemogram) - [Blood]" at bounding box center [637, 431] width 271 height 48
type input "5800"
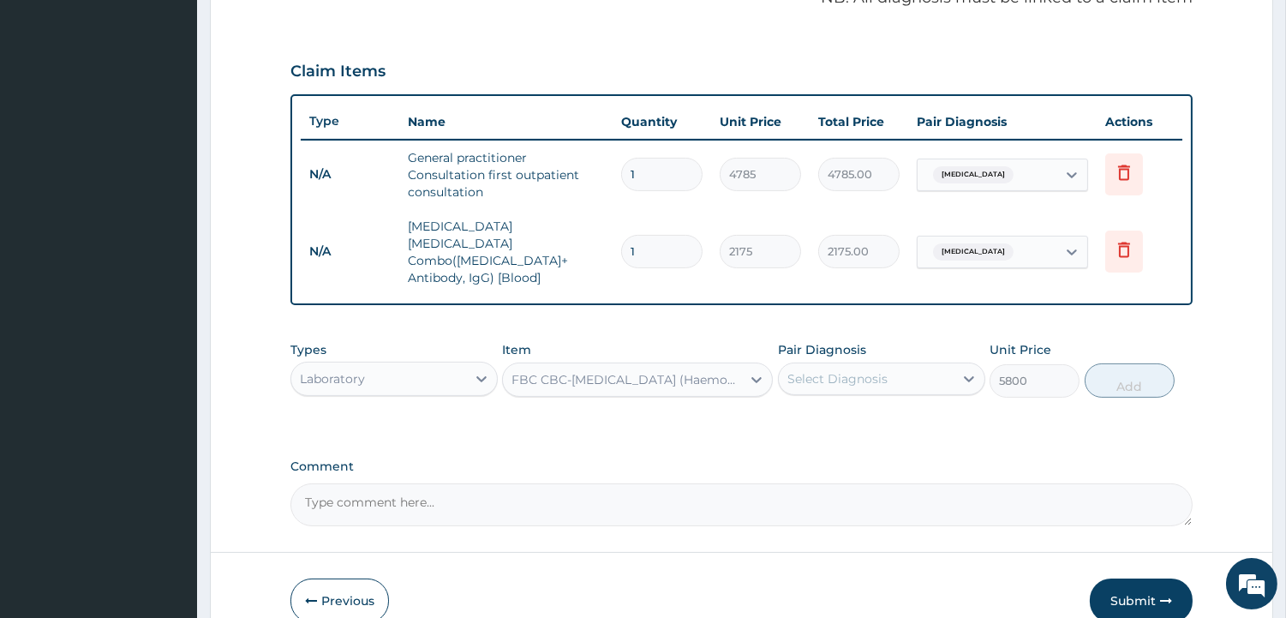
click at [817, 370] on div "Select Diagnosis" at bounding box center [837, 378] width 100 height 17
click at [826, 412] on label "Malaria" at bounding box center [859, 420] width 106 height 17
checkbox input "true"
click at [1100, 363] on button "Add" at bounding box center [1130, 380] width 90 height 34
type input "0"
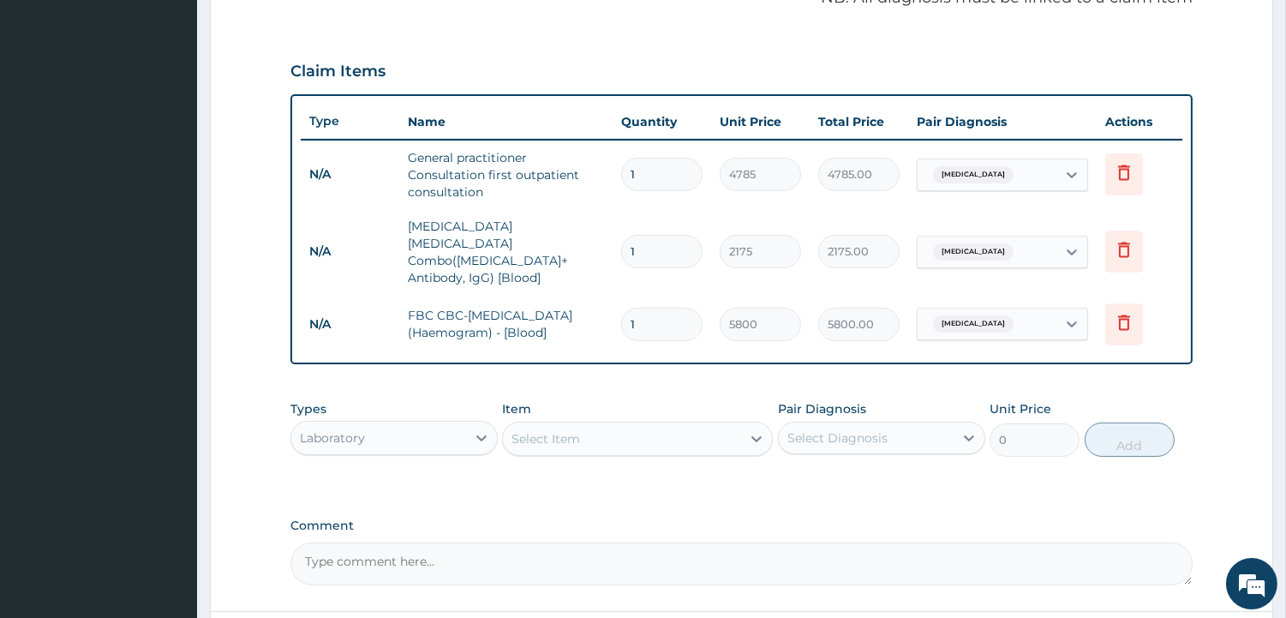
click at [630, 355] on div "PA Code / Prescription Code Enter Code(Secondary Care Only) Encounter Date 11-0…" at bounding box center [741, 102] width 902 height 965
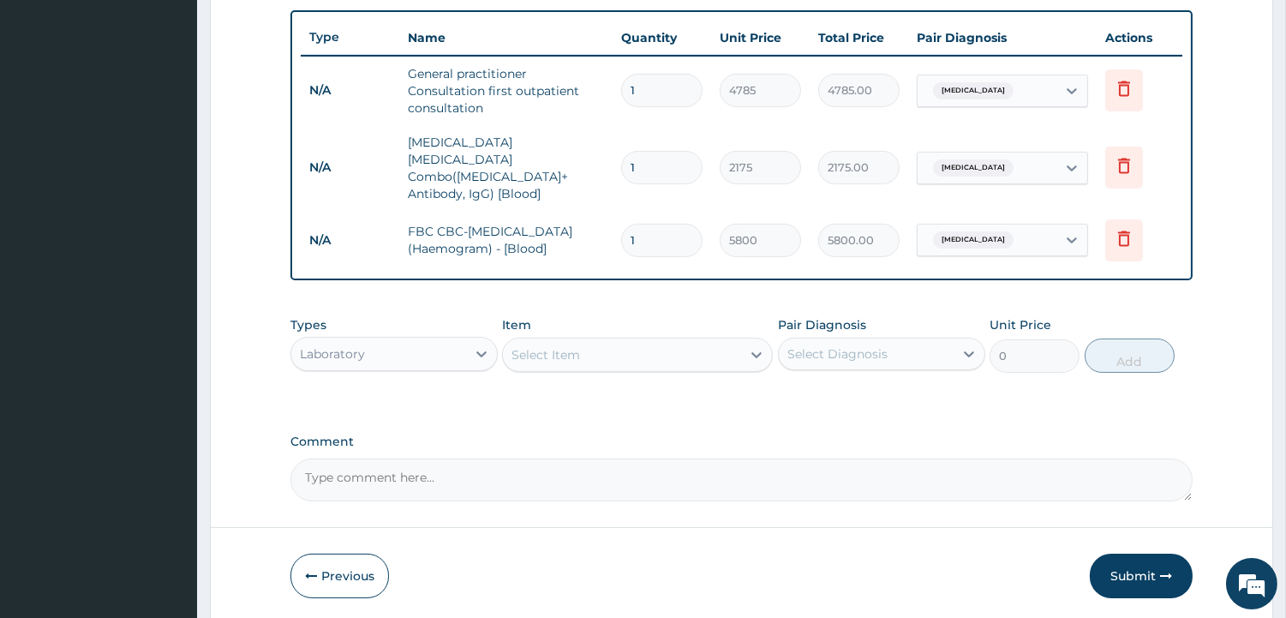
scroll to position [662, 0]
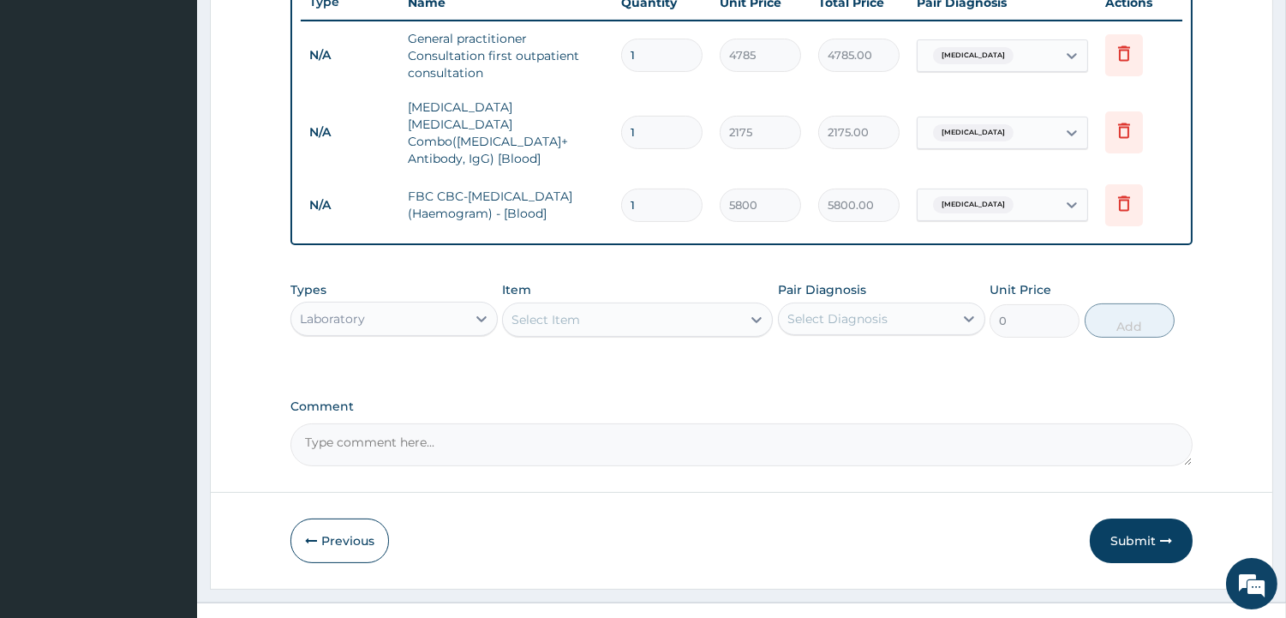
click at [403, 305] on div "Laboratory" at bounding box center [378, 318] width 175 height 27
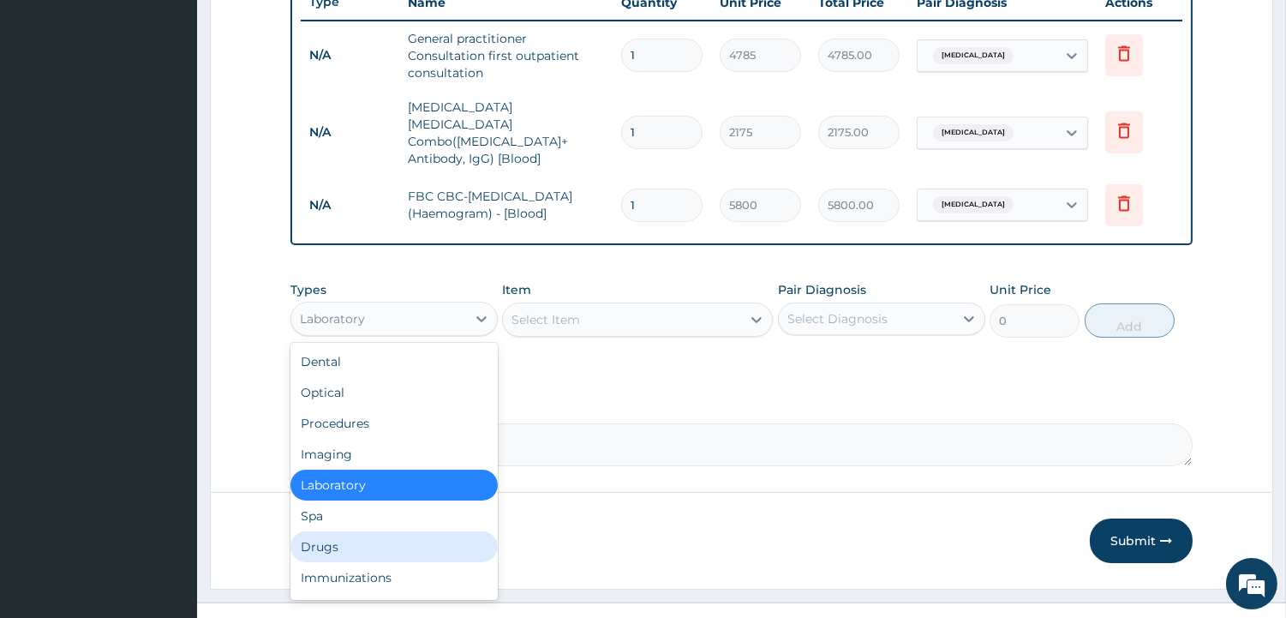
click at [327, 531] on div "Drugs" at bounding box center [393, 546] width 207 height 31
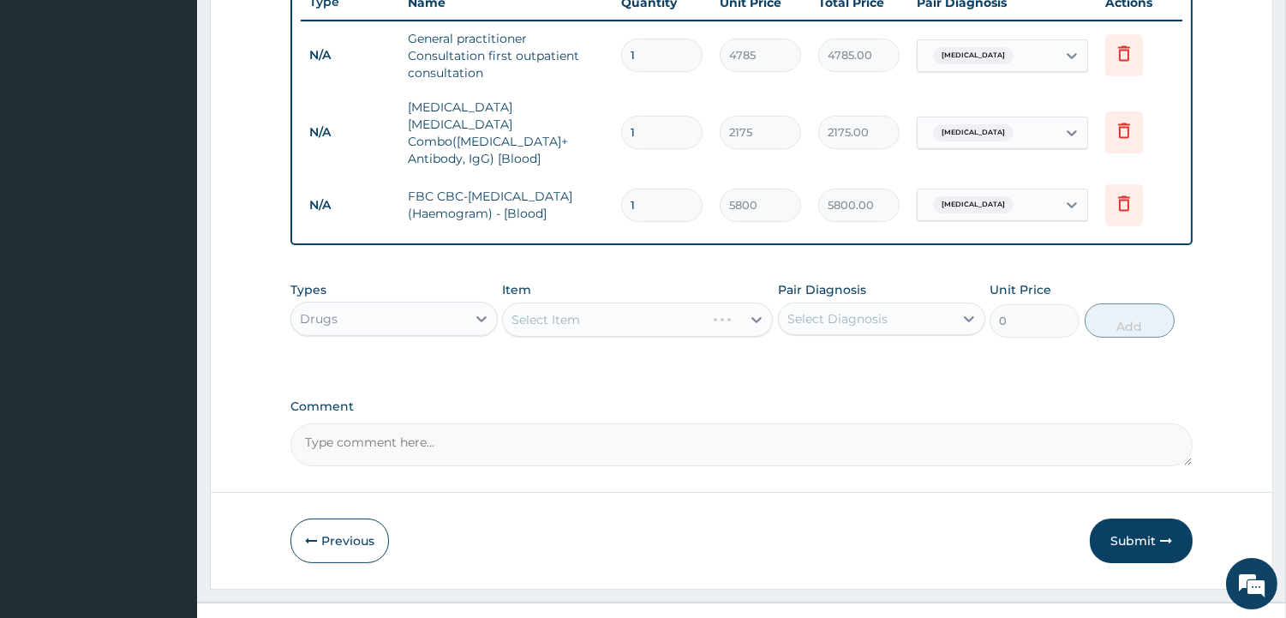
click at [532, 340] on div "Types Drugs Item Select Item Pair Diagnosis Select Diagnosis Unit Price 0 Add" at bounding box center [741, 321] width 902 height 99
click at [578, 311] on div "Select Item" at bounding box center [545, 319] width 69 height 17
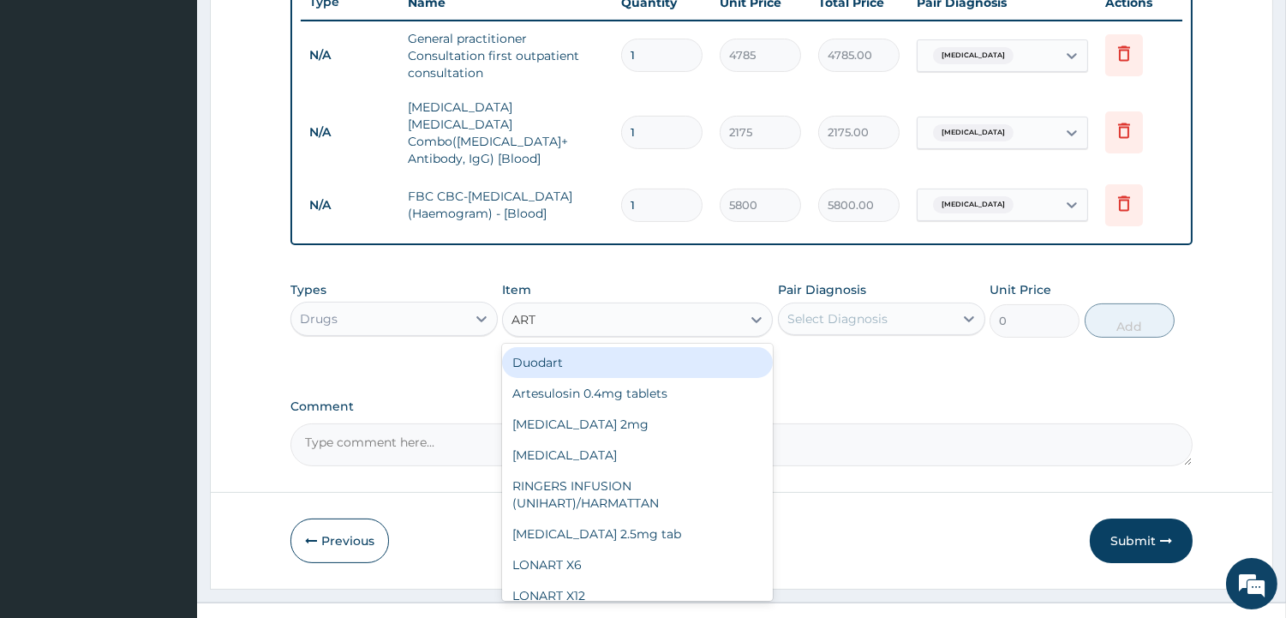
type input "ARTE"
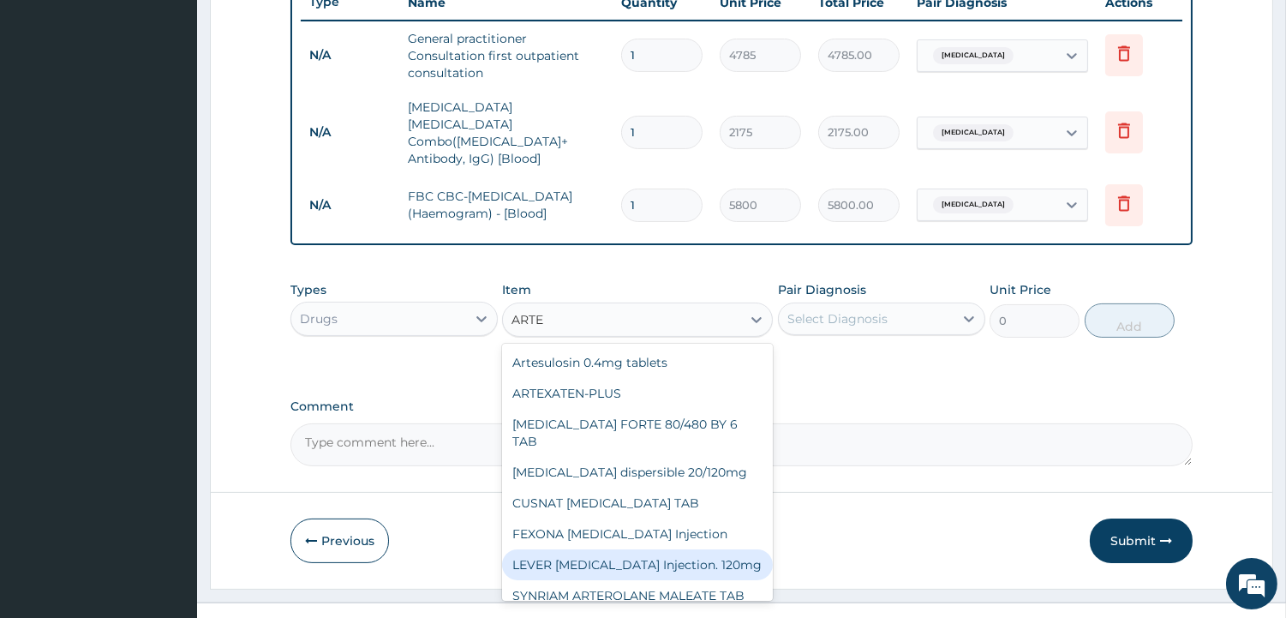
click at [655, 549] on div "LEVER ARTESUNATE Injection. 120mg" at bounding box center [637, 564] width 271 height 31
type input "3190"
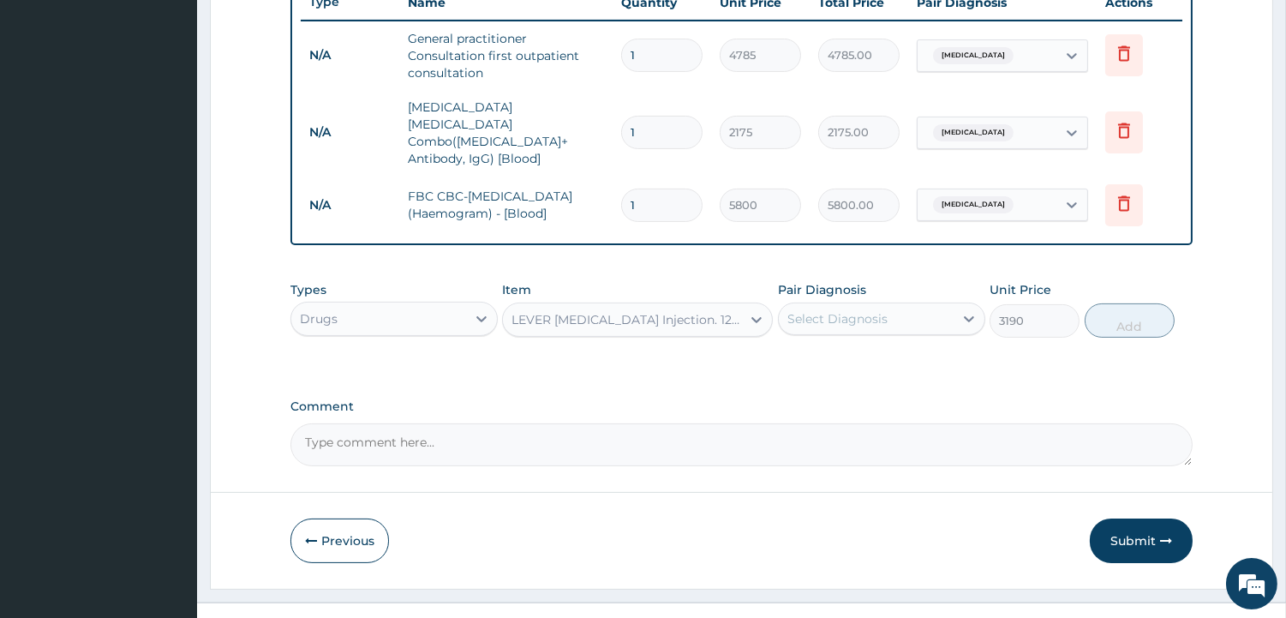
click at [835, 304] on div "Select Diagnosis" at bounding box center [881, 318] width 207 height 33
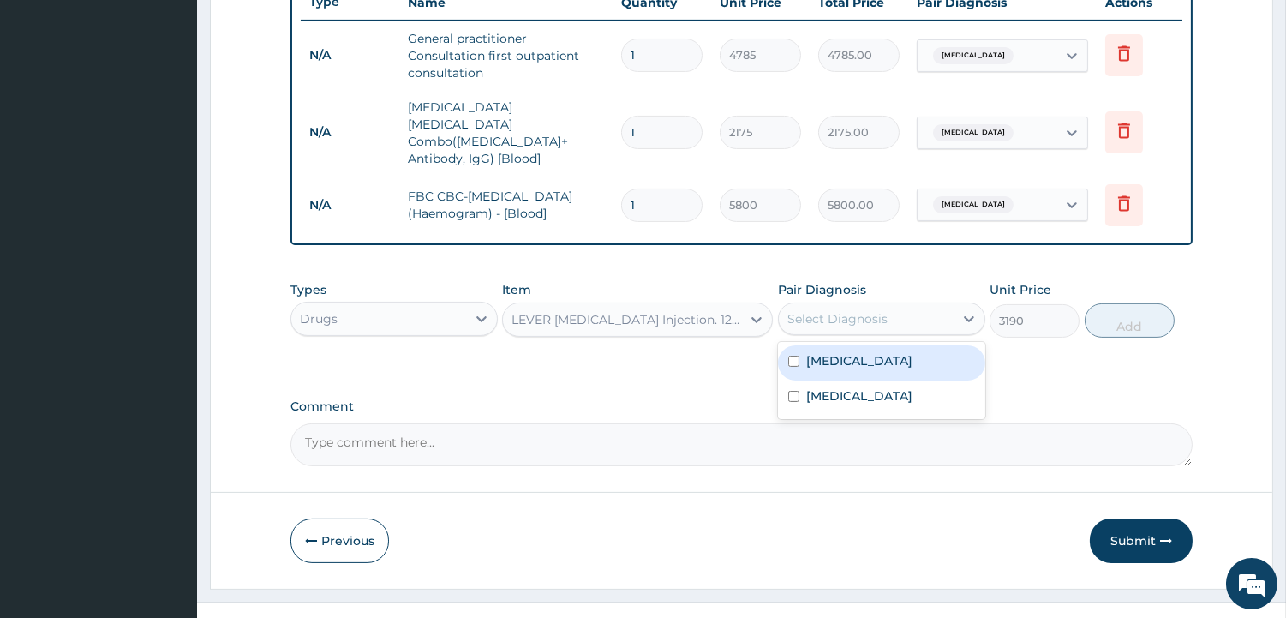
click at [831, 352] on label "Malaria" at bounding box center [859, 360] width 106 height 17
checkbox input "true"
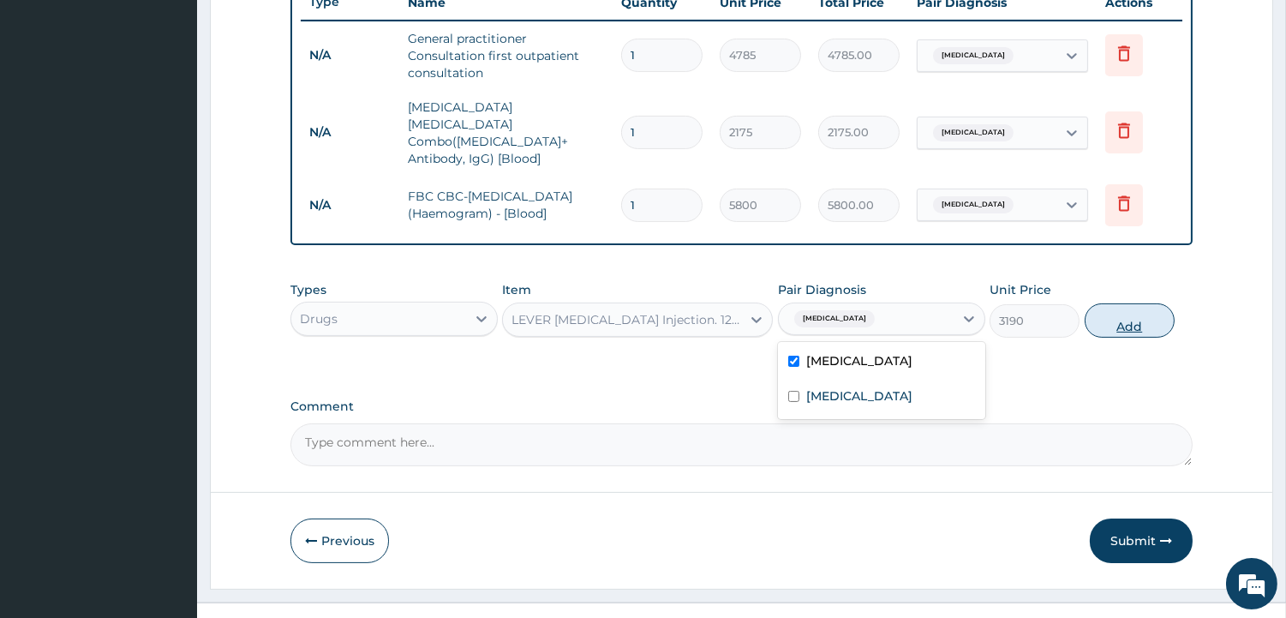
click at [1124, 303] on button "Add" at bounding box center [1130, 320] width 90 height 34
type input "0"
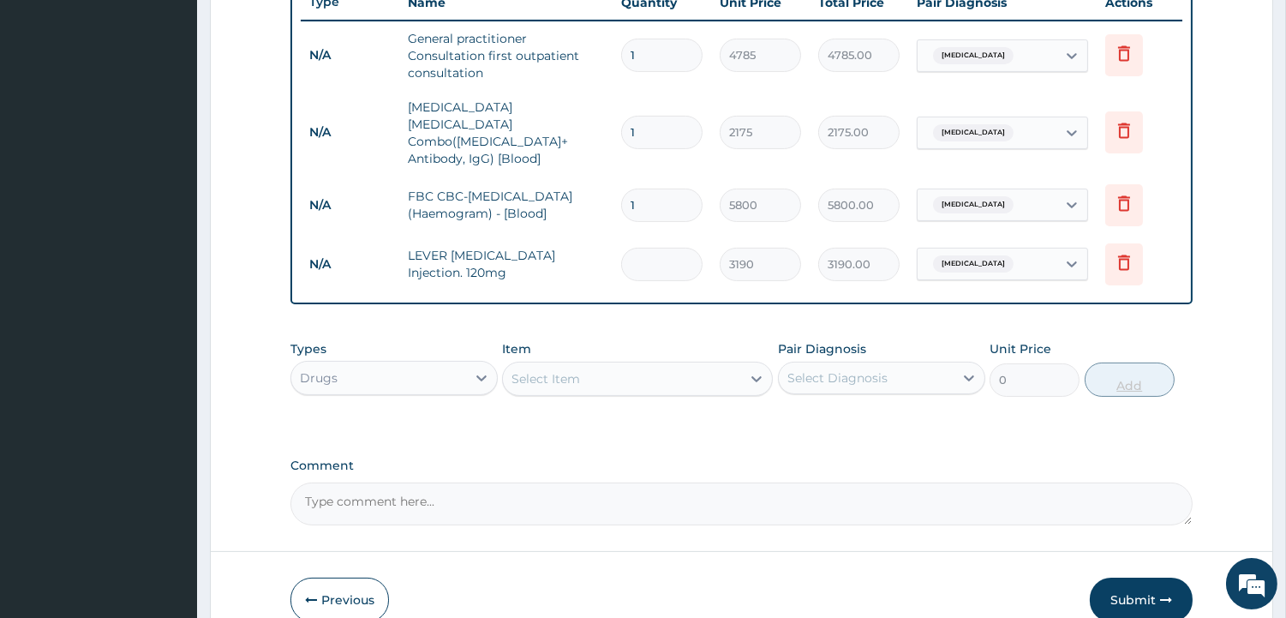
type input "0.00"
type input "3"
type input "9570.00"
type input "3"
click at [766, 340] on div "Item Select Item" at bounding box center [637, 368] width 271 height 57
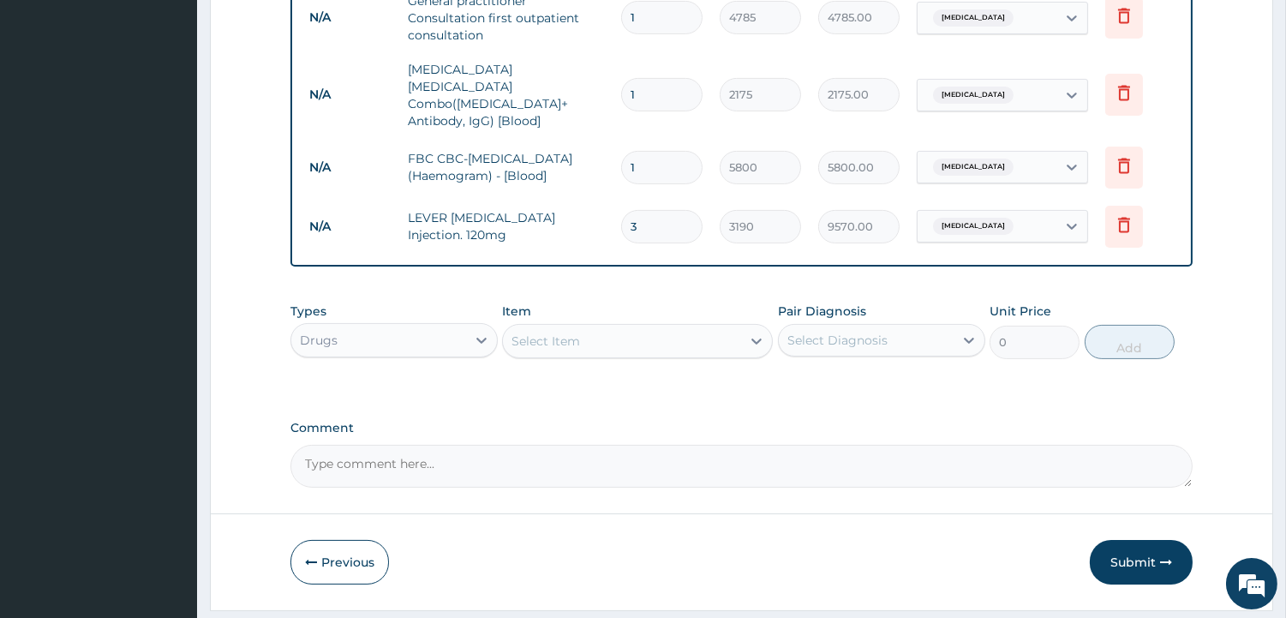
scroll to position [722, 0]
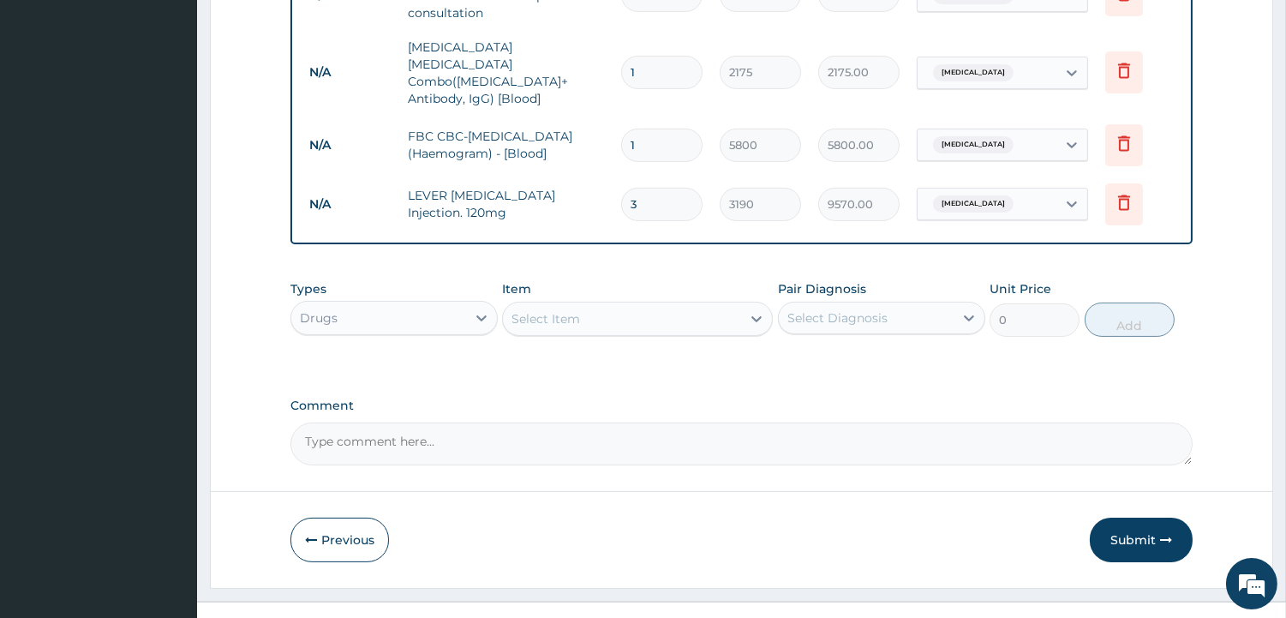
click at [593, 305] on div "Select Item" at bounding box center [622, 318] width 238 height 27
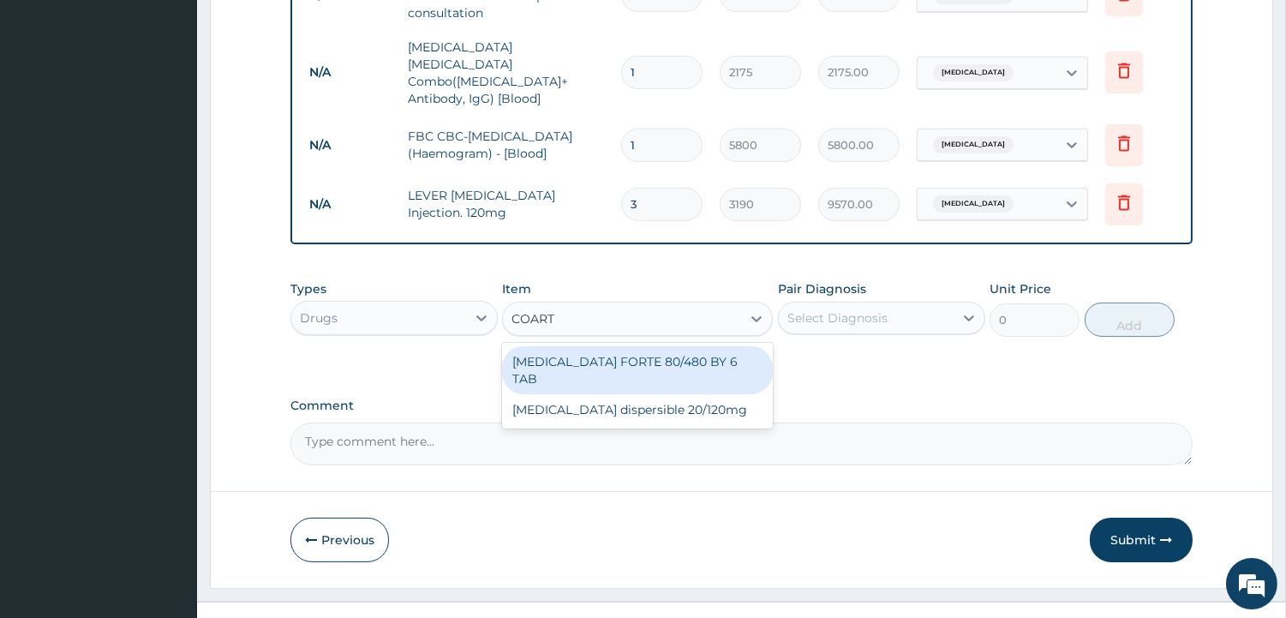
type input "COARTE"
click at [617, 346] on div "COARTEM FORTE 80/480 BY 6 TAB" at bounding box center [637, 370] width 271 height 48
type input "606.1"
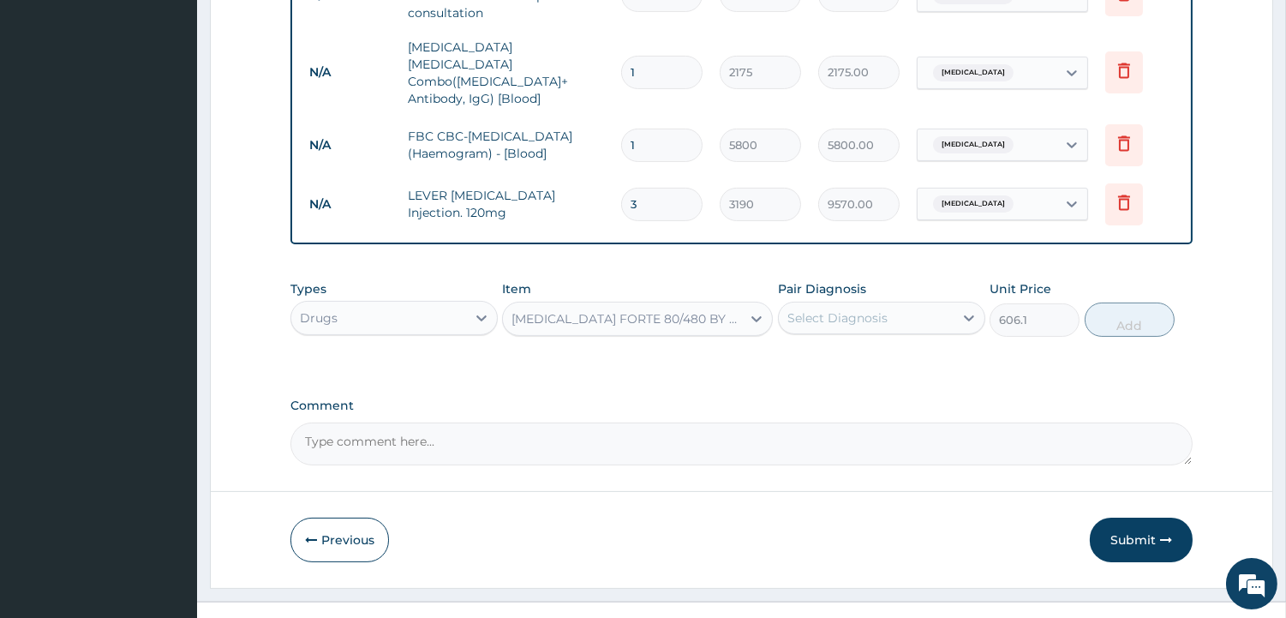
click at [800, 304] on div "Select Diagnosis" at bounding box center [866, 317] width 175 height 27
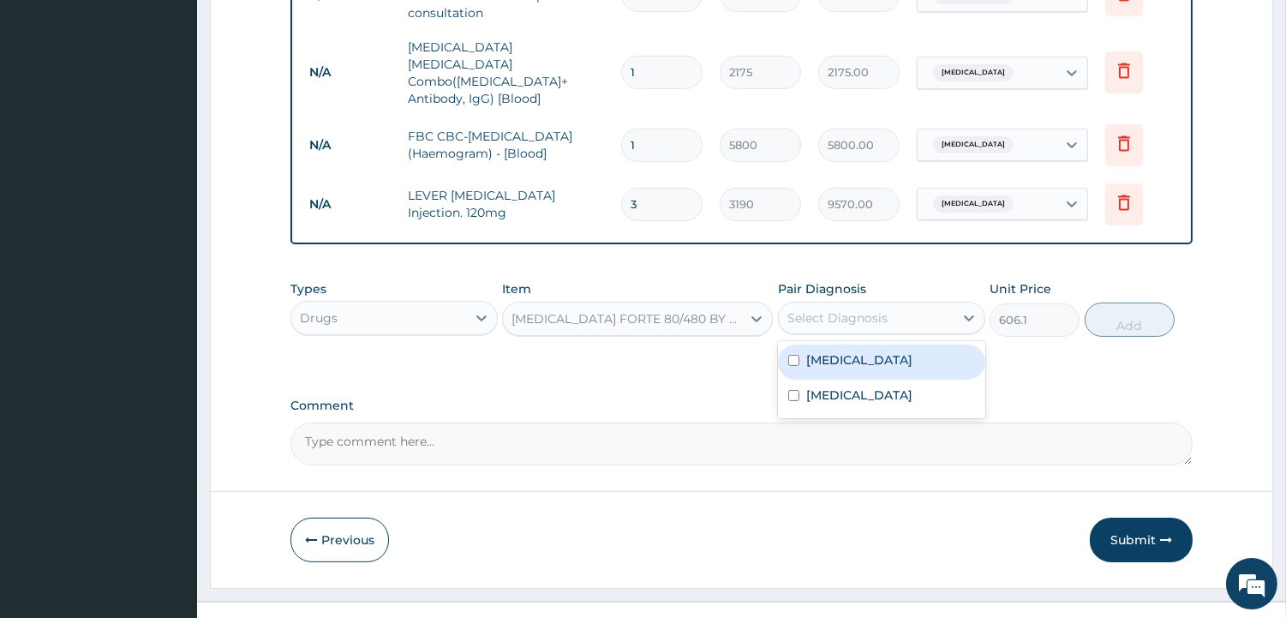
click at [822, 351] on label "Malaria" at bounding box center [859, 359] width 106 height 17
checkbox input "true"
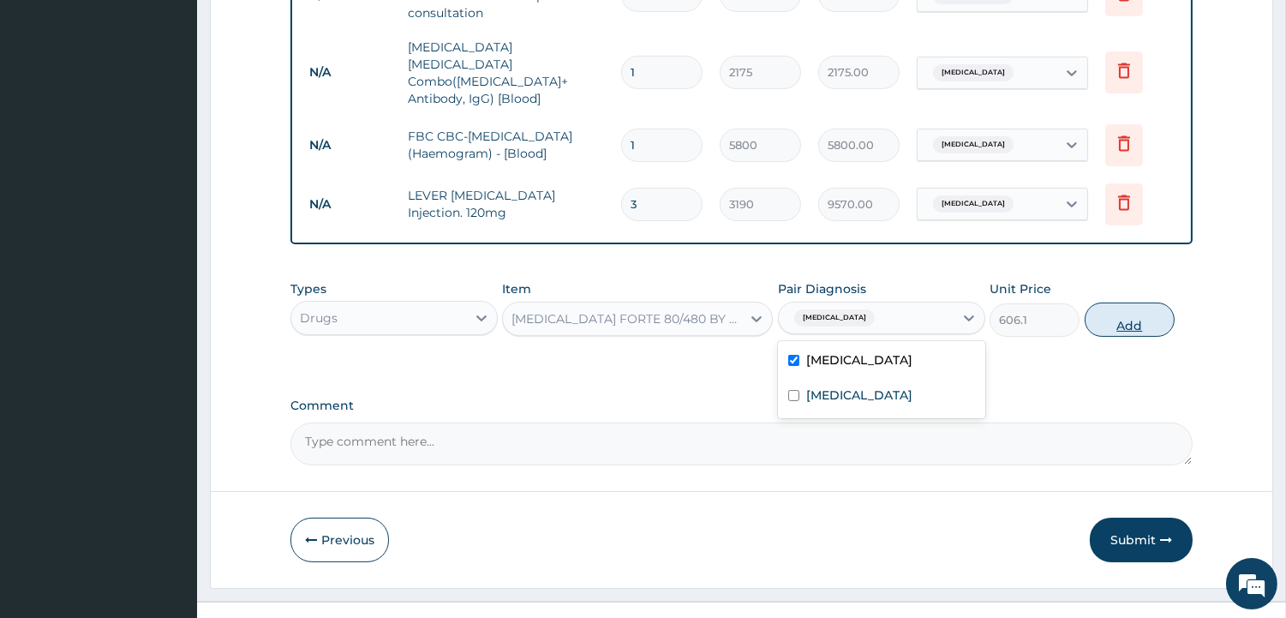
click at [1123, 303] on button "Add" at bounding box center [1130, 319] width 90 height 34
type input "0"
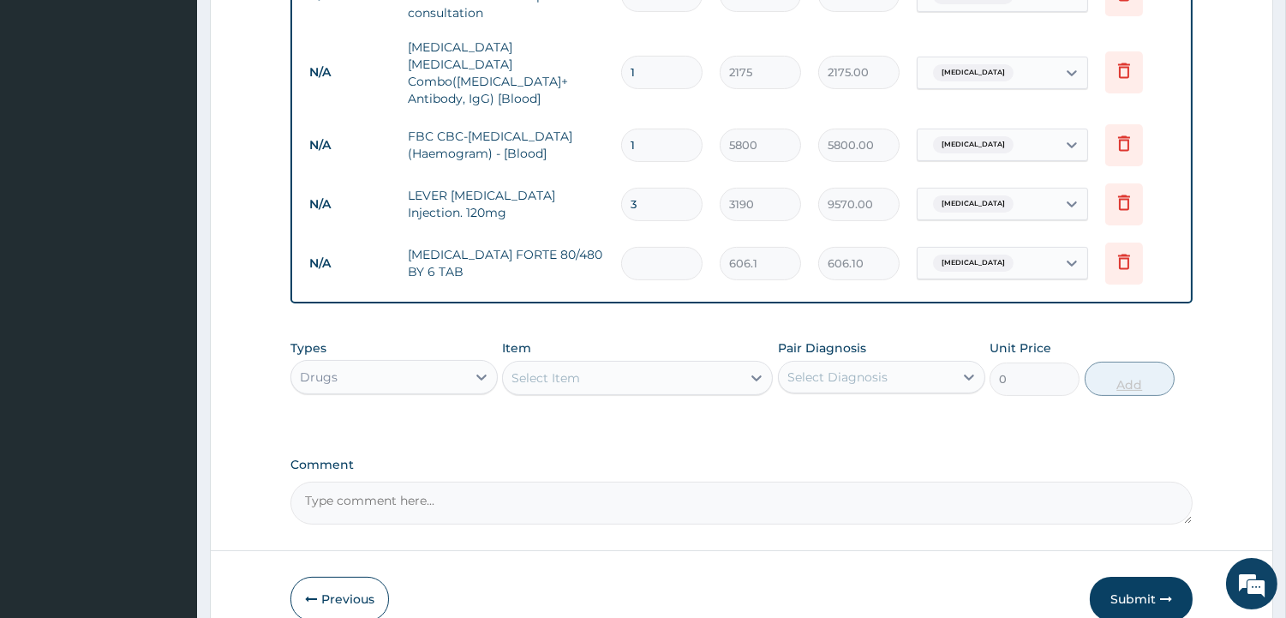
type input "0.00"
type input "6"
type input "3636.60"
type input "6"
click at [557, 364] on div "Select Item" at bounding box center [622, 377] width 238 height 27
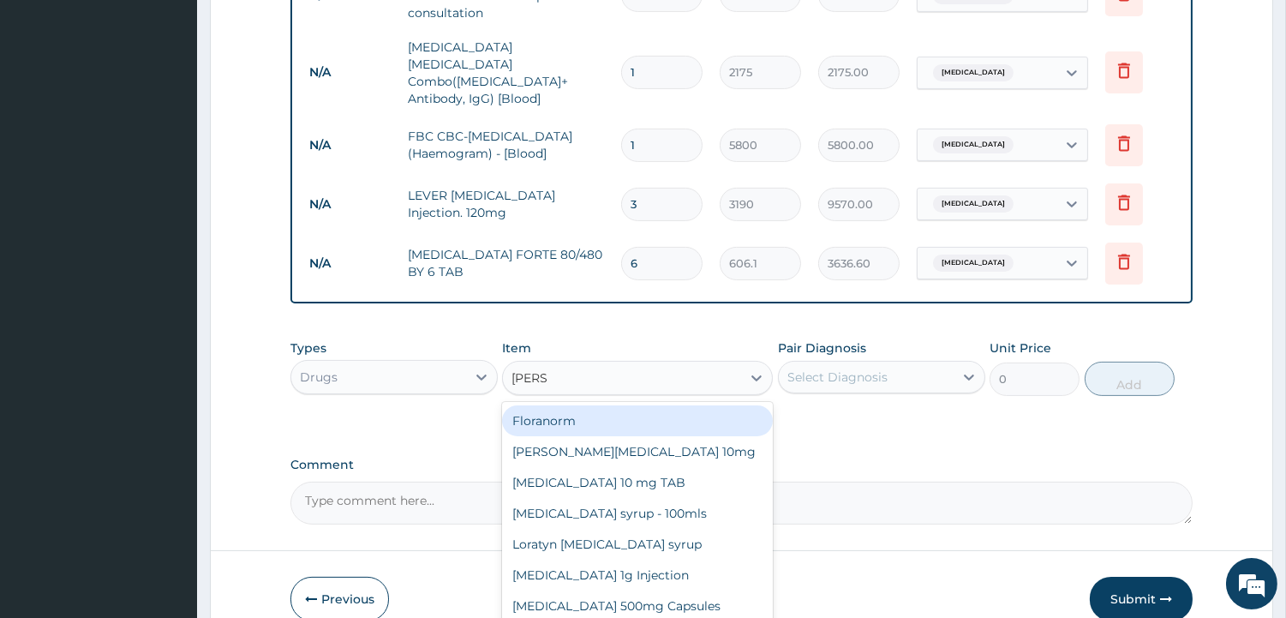
type input "LORAT"
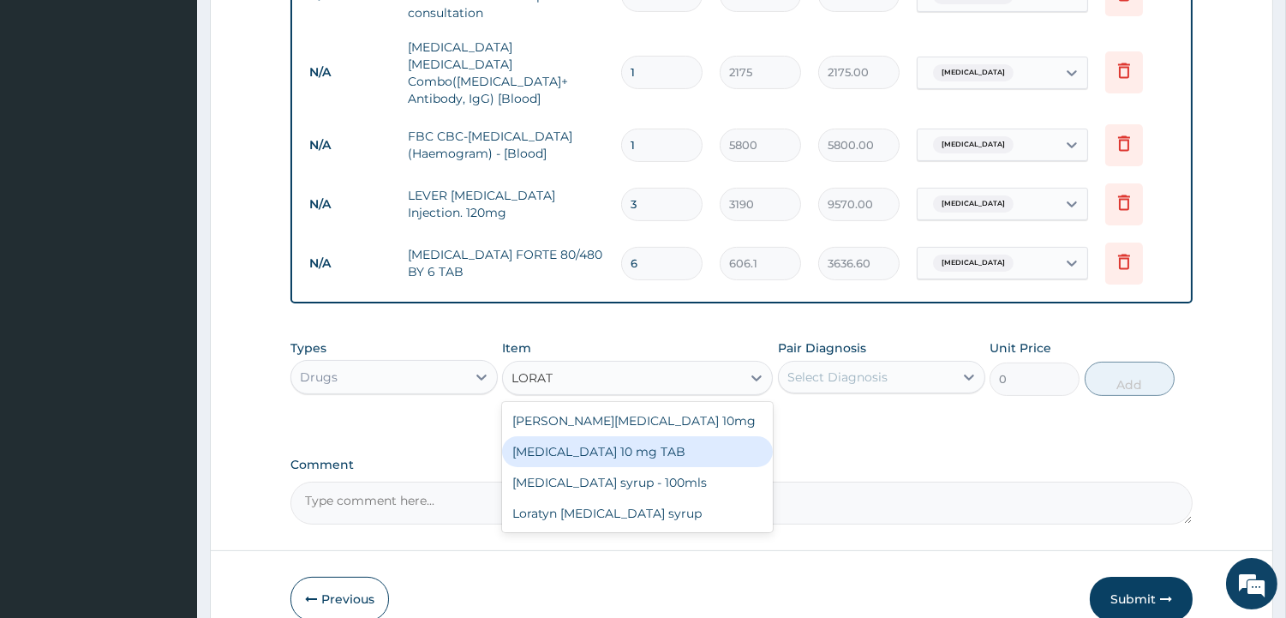
click at [612, 436] on div "LORATADINE 10 mg TAB" at bounding box center [637, 451] width 271 height 31
type input "79.75"
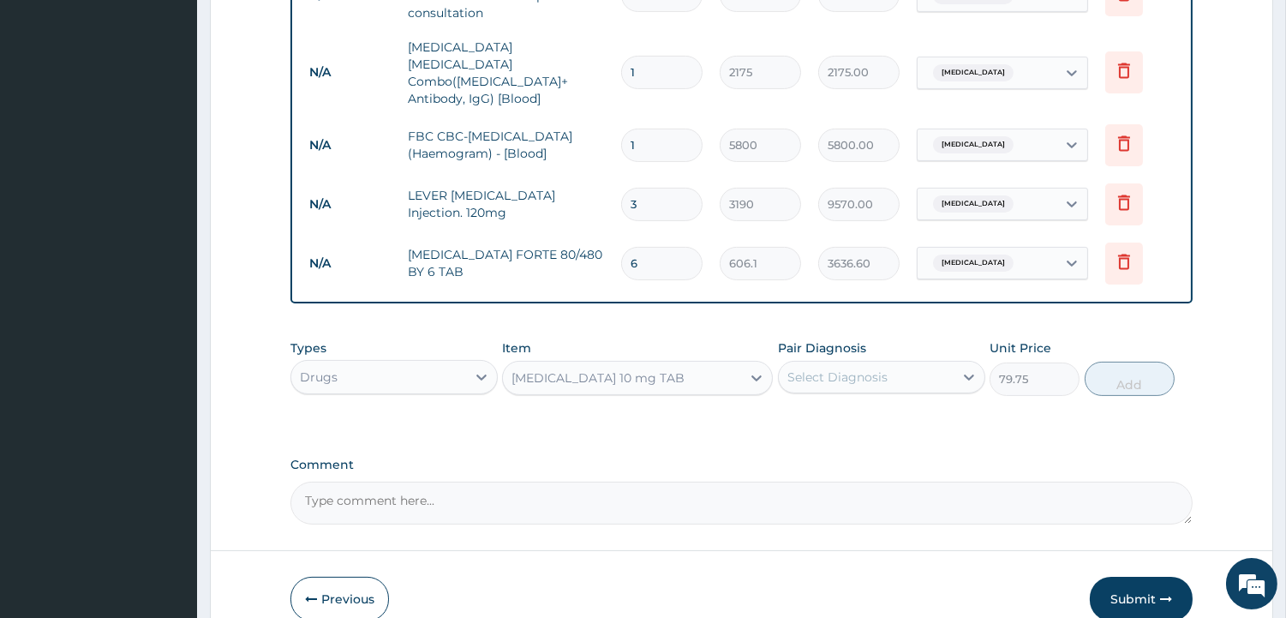
click at [779, 363] on div "Select Diagnosis" at bounding box center [866, 376] width 175 height 27
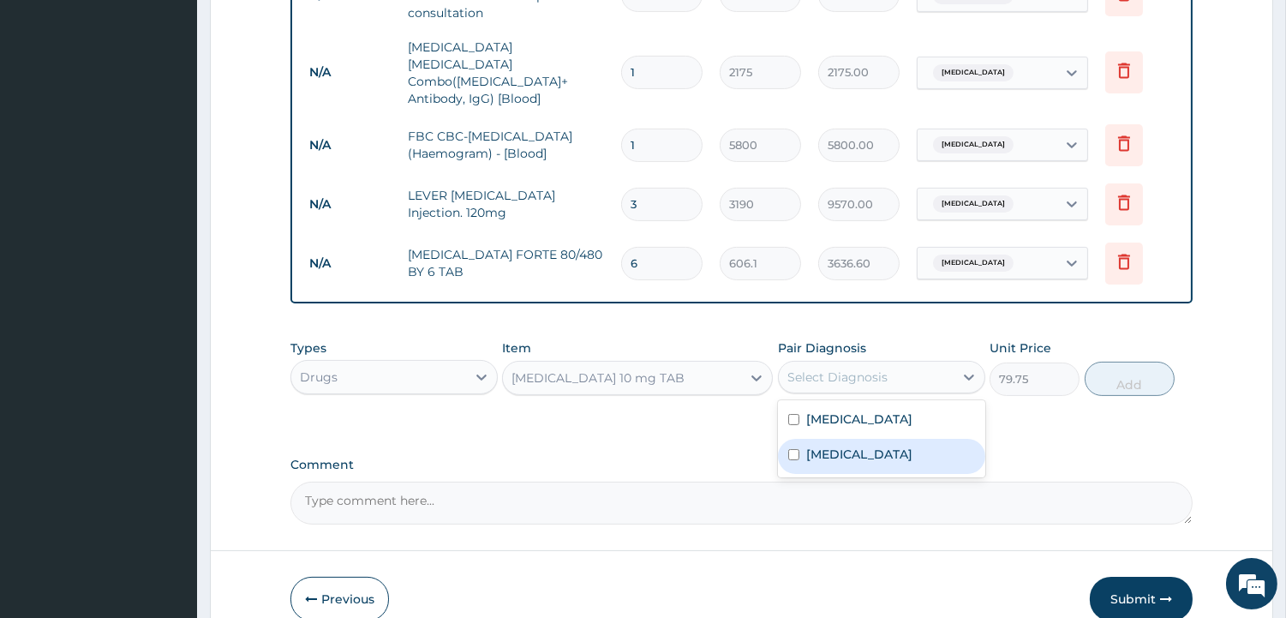
click at [857, 439] on div "Upper respiratory infection" at bounding box center [881, 456] width 207 height 35
checkbox input "true"
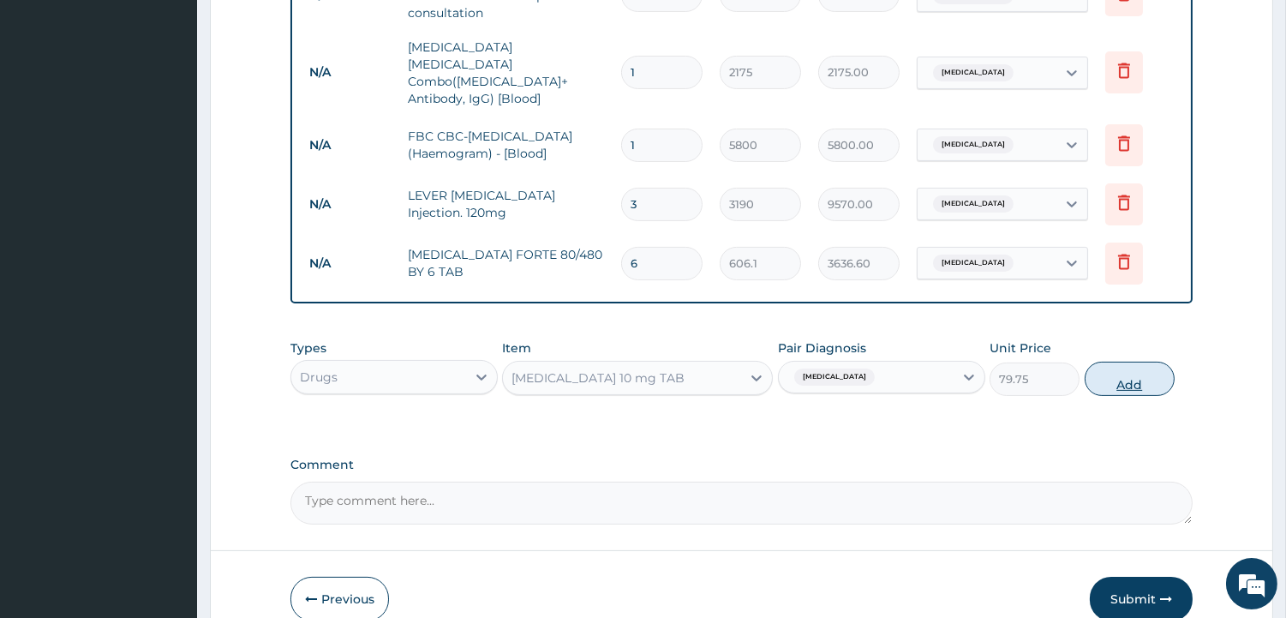
click at [1133, 362] on button "Add" at bounding box center [1130, 379] width 90 height 34
type input "0"
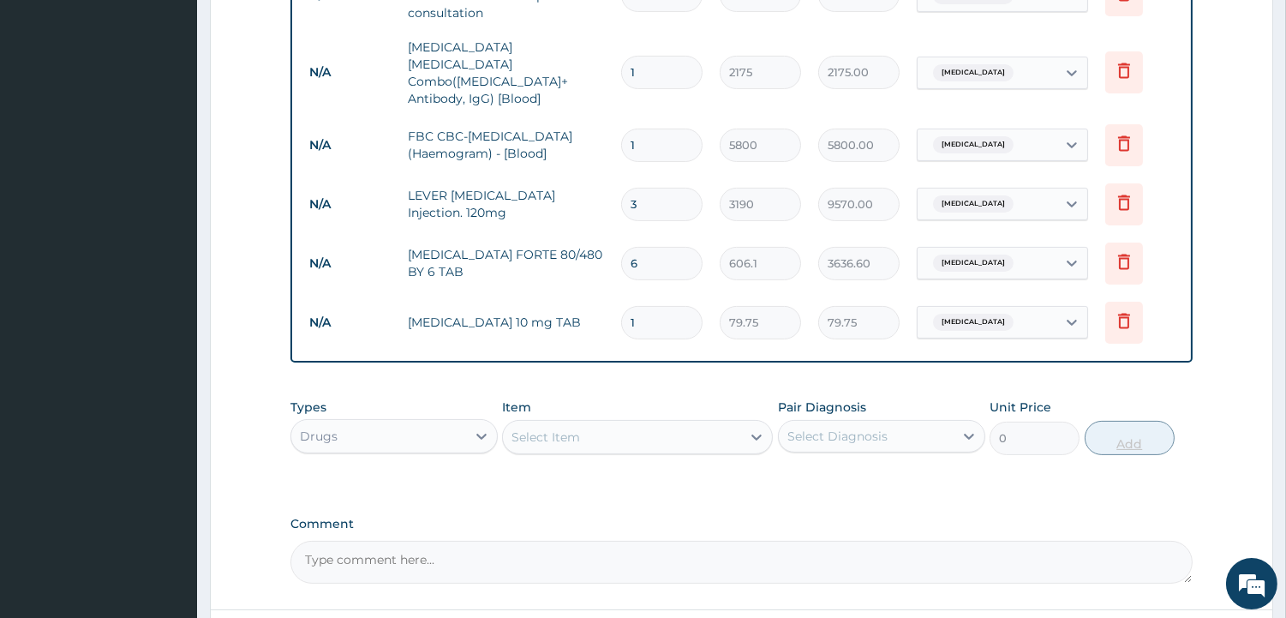
type input "10"
type input "797.50"
type input "10"
click at [716, 358] on div "PA Code / Prescription Code Enter Code(Secondary Care Only) Encounter Date 11-0…" at bounding box center [741, 12] width 902 height 1142
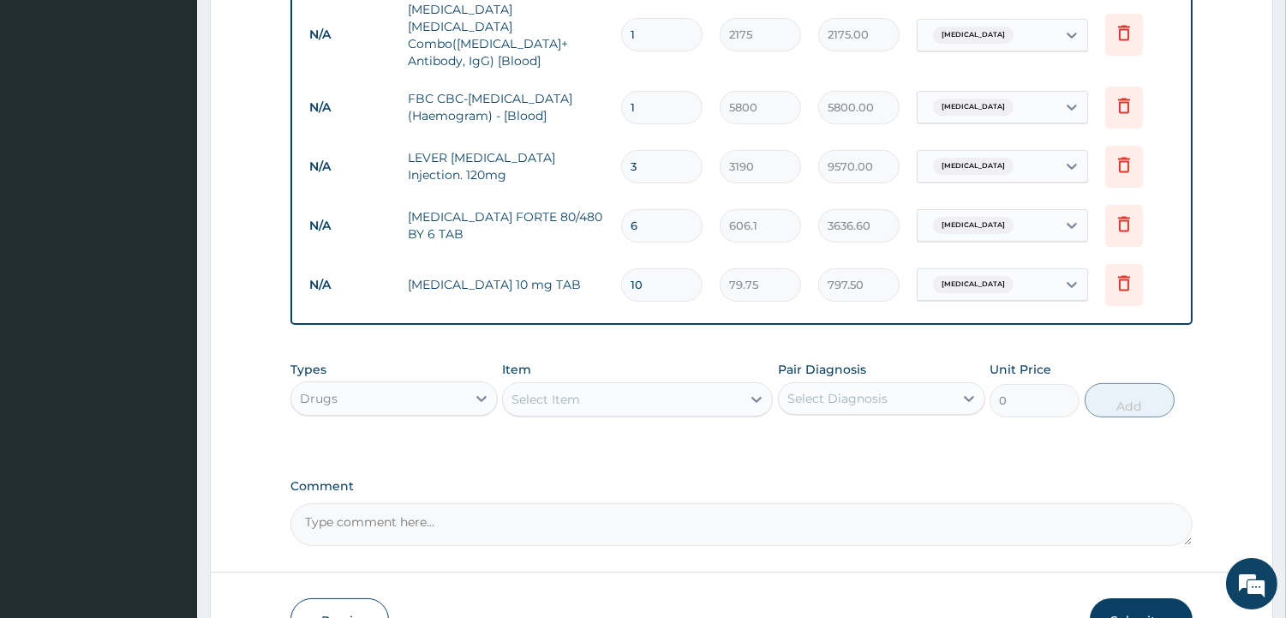
scroll to position [841, 0]
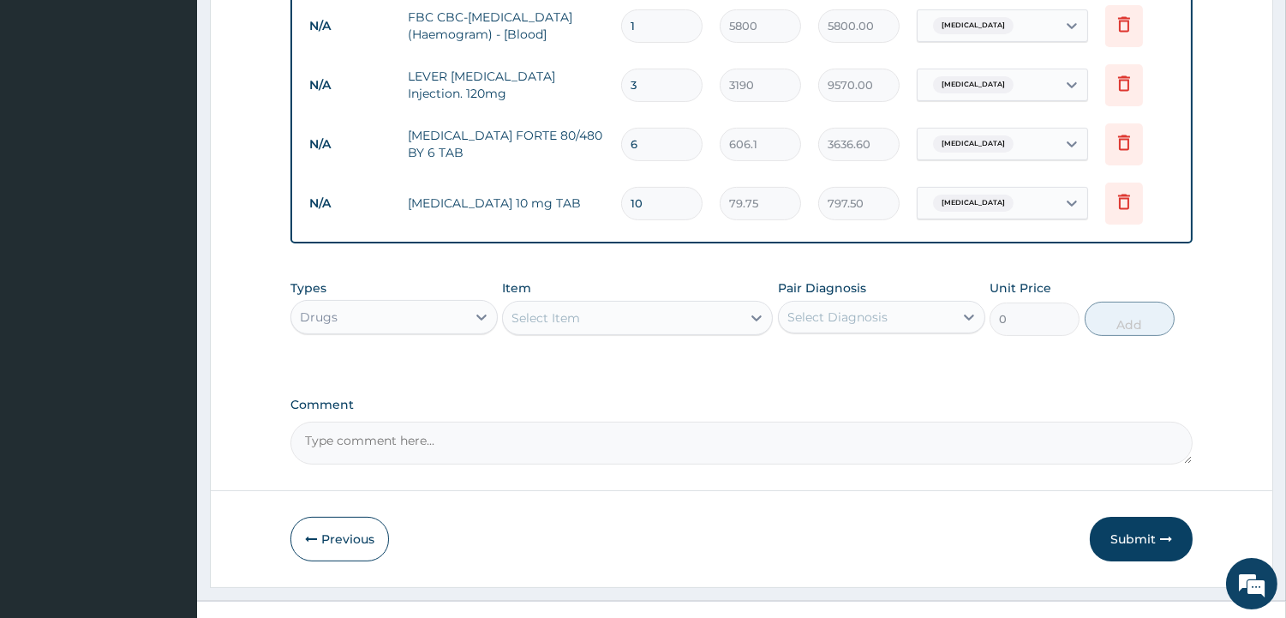
click at [568, 309] on div "Select Item" at bounding box center [545, 317] width 69 height 17
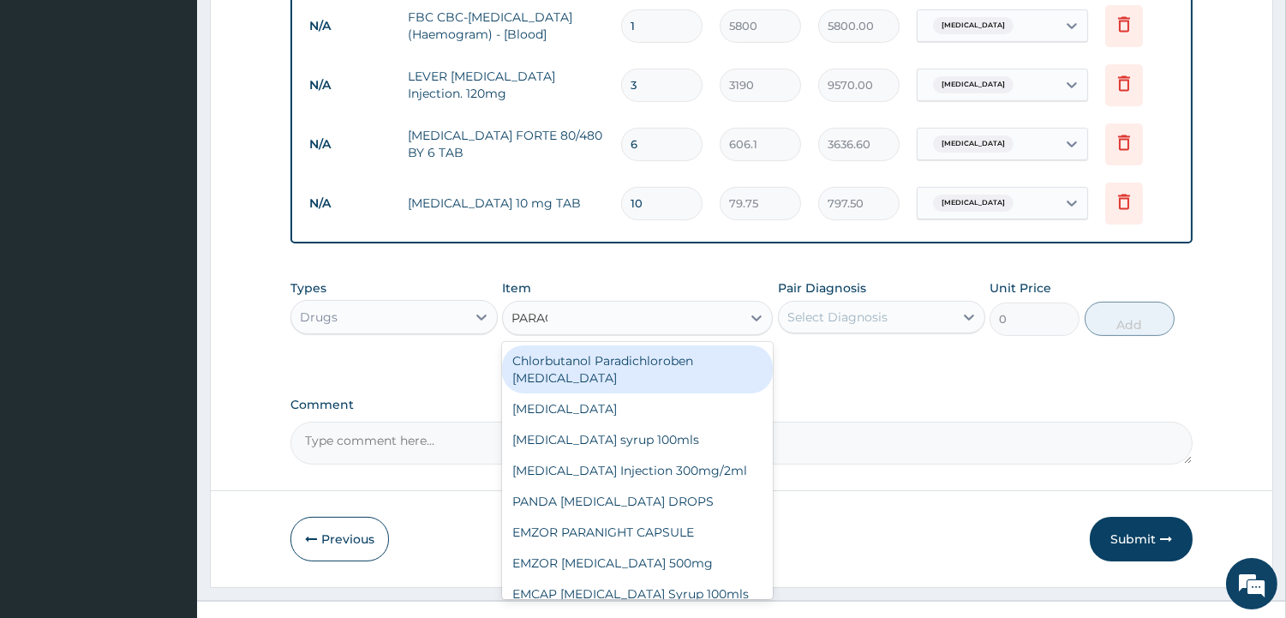
type input "PARACE"
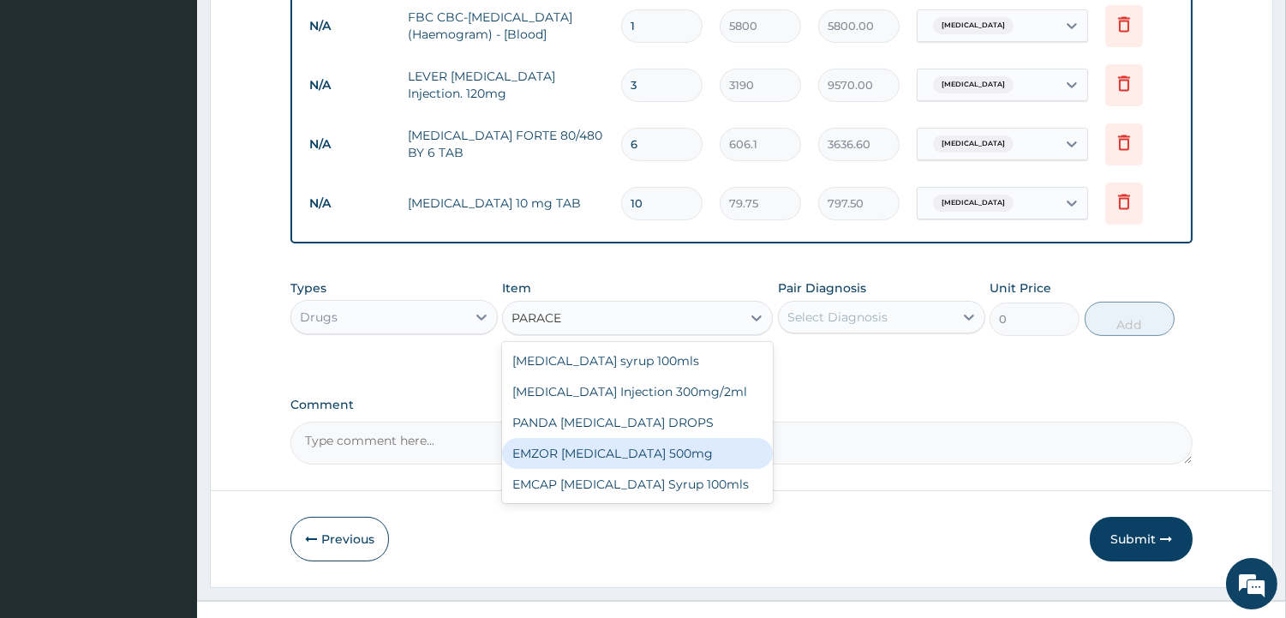
click at [607, 438] on div "EMZOR PARACETAMOL 500mg" at bounding box center [637, 453] width 271 height 31
type input "31.9"
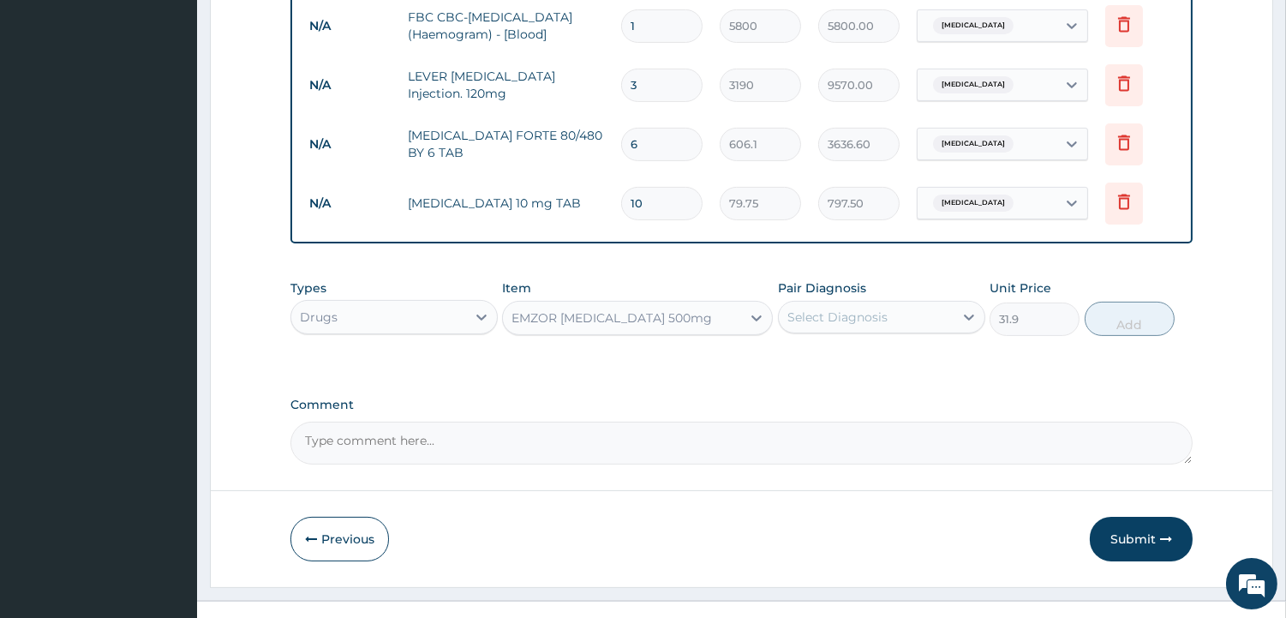
click at [869, 308] on div "Select Diagnosis" at bounding box center [837, 316] width 100 height 17
click at [869, 386] on label "Upper respiratory infection" at bounding box center [859, 394] width 106 height 17
checkbox input "true"
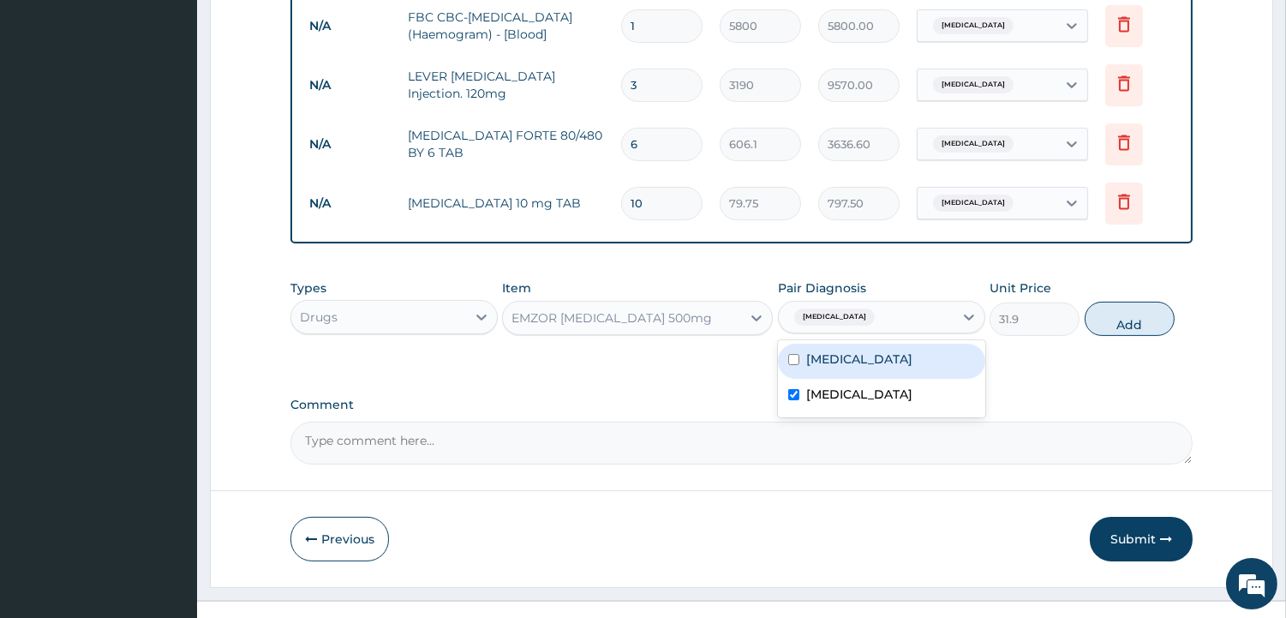
click at [812, 350] on label "Malaria" at bounding box center [859, 358] width 106 height 17
checkbox input "true"
click at [1115, 302] on button "Add" at bounding box center [1130, 319] width 90 height 34
type input "0"
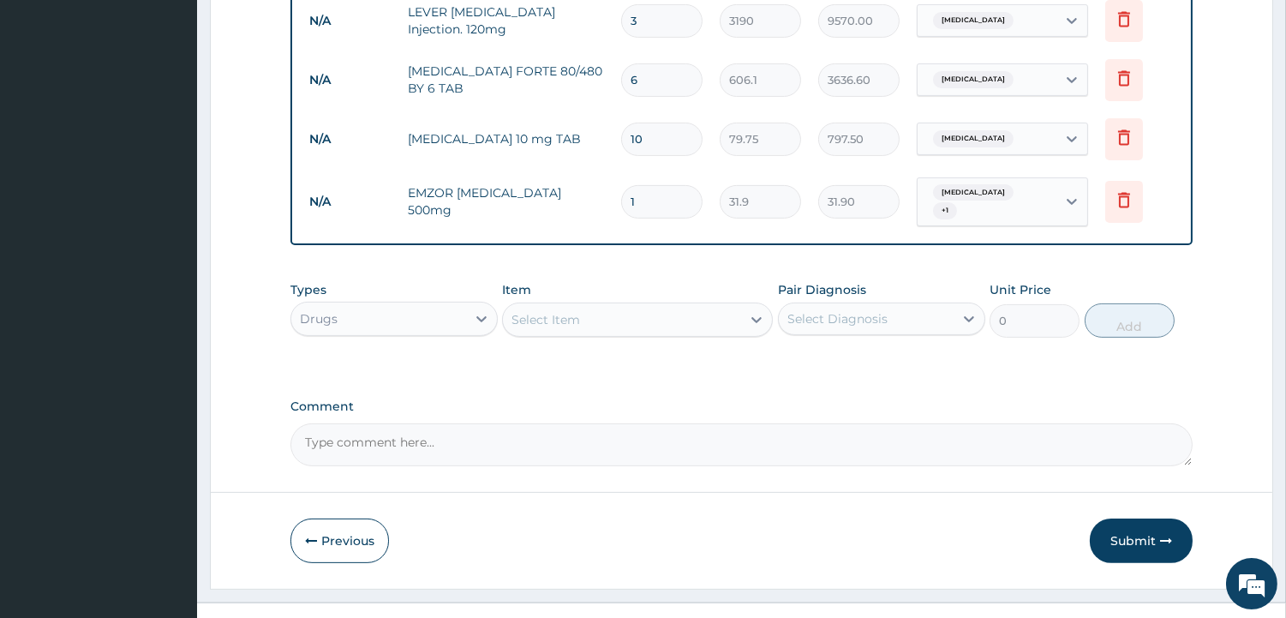
scroll to position [908, 0]
click at [1148, 516] on button "Submit" at bounding box center [1141, 538] width 103 height 45
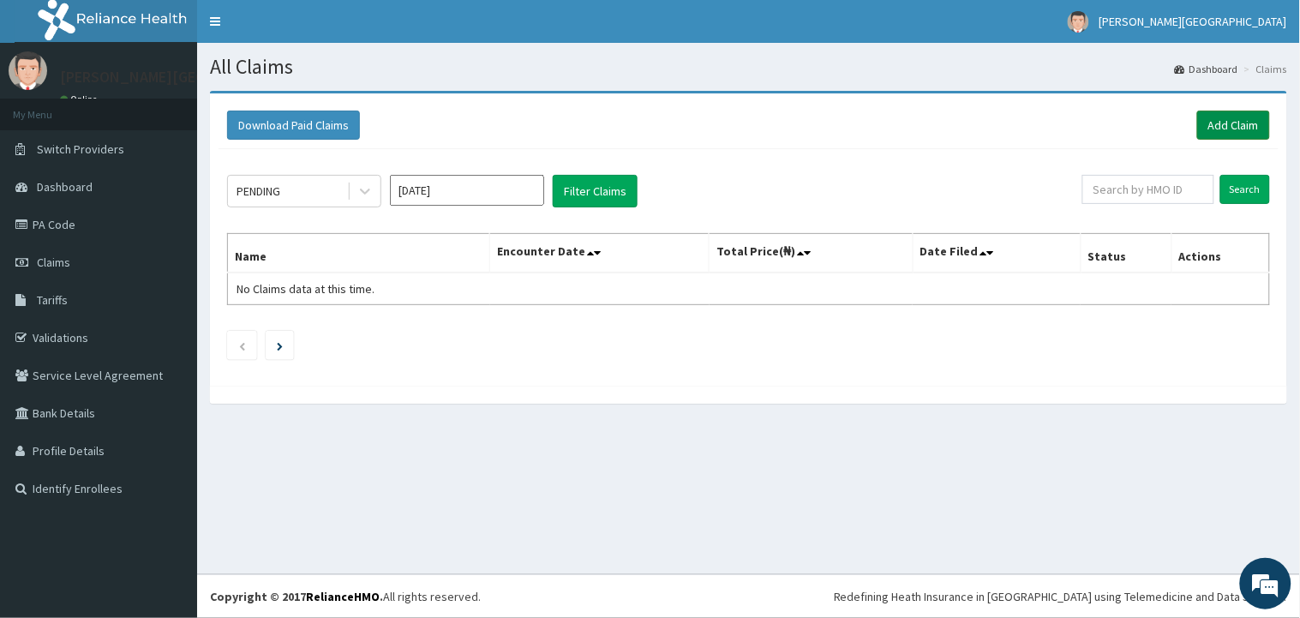
click at [1229, 123] on link "Add Claim" at bounding box center [1233, 125] width 73 height 29
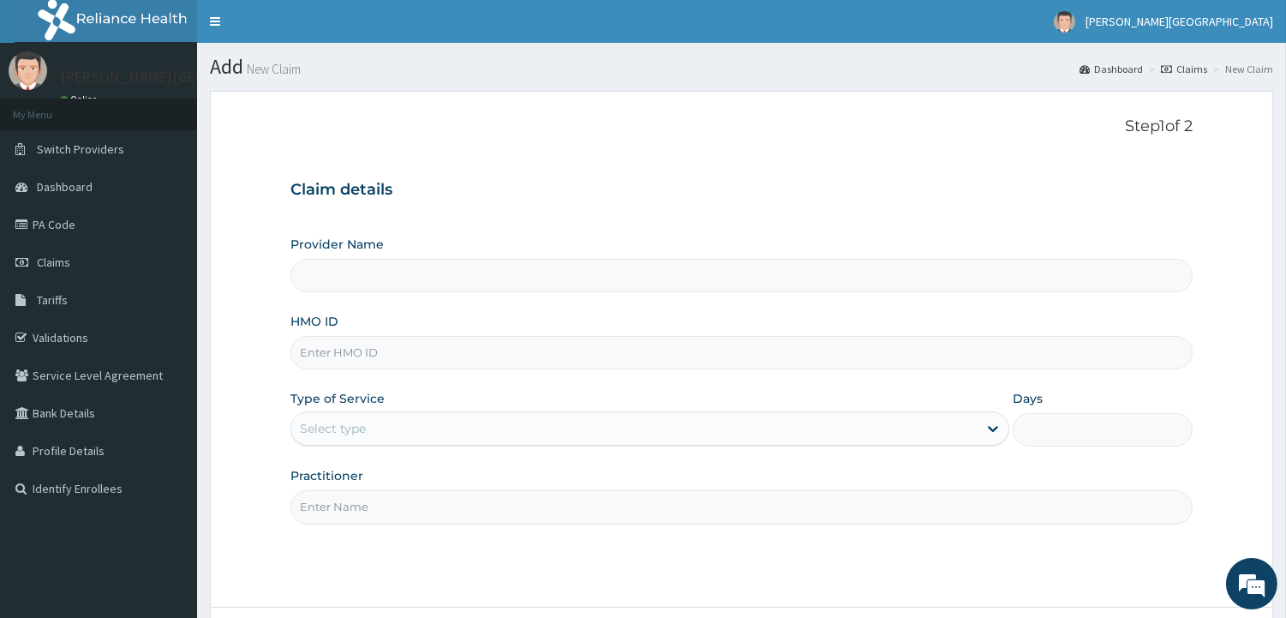
type input "[PERSON_NAME][GEOGRAPHIC_DATA]"
click at [520, 320] on div "HMO ID" at bounding box center [741, 341] width 902 height 57
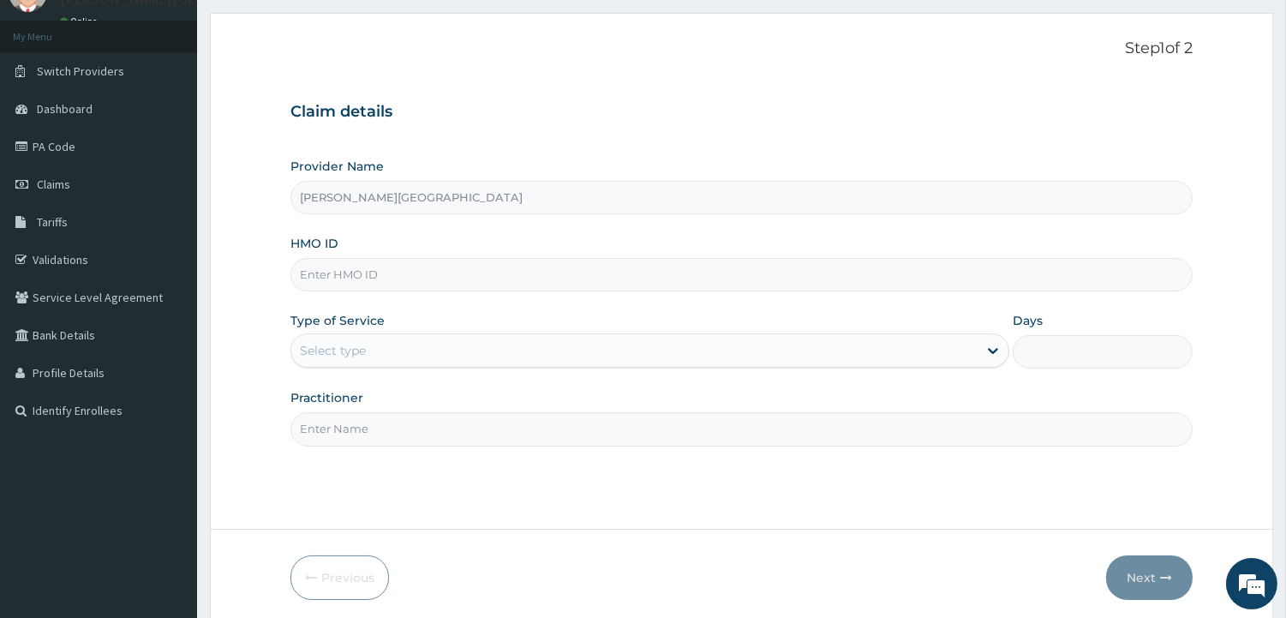
scroll to position [75, 0]
click at [398, 278] on input "HMO ID" at bounding box center [741, 276] width 902 height 33
click at [356, 272] on input "FSO/10059/A" at bounding box center [741, 276] width 902 height 33
type input "FSO/10064/A"
click at [364, 357] on div "Select type" at bounding box center [333, 352] width 66 height 17
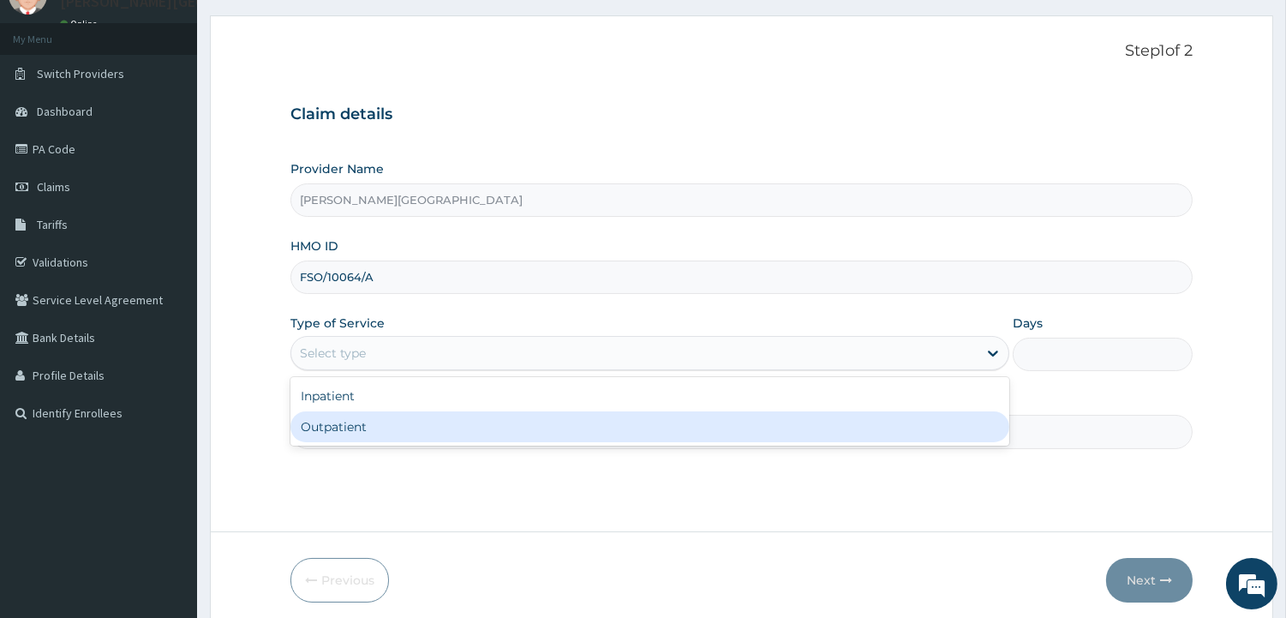
click at [364, 411] on div "Outpatient" at bounding box center [649, 426] width 719 height 31
type input "1"
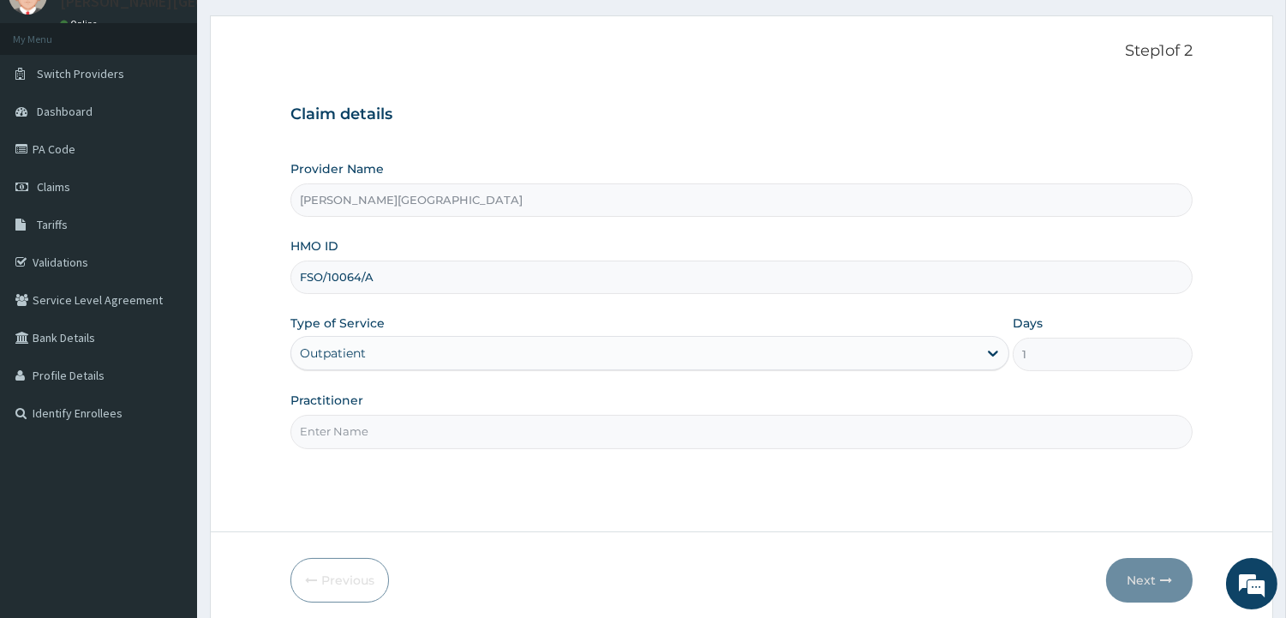
click at [363, 424] on input "Practitioner" at bounding box center [741, 431] width 902 height 33
type input "Dr mustapha"
click at [1151, 575] on button "Next" at bounding box center [1149, 580] width 87 height 45
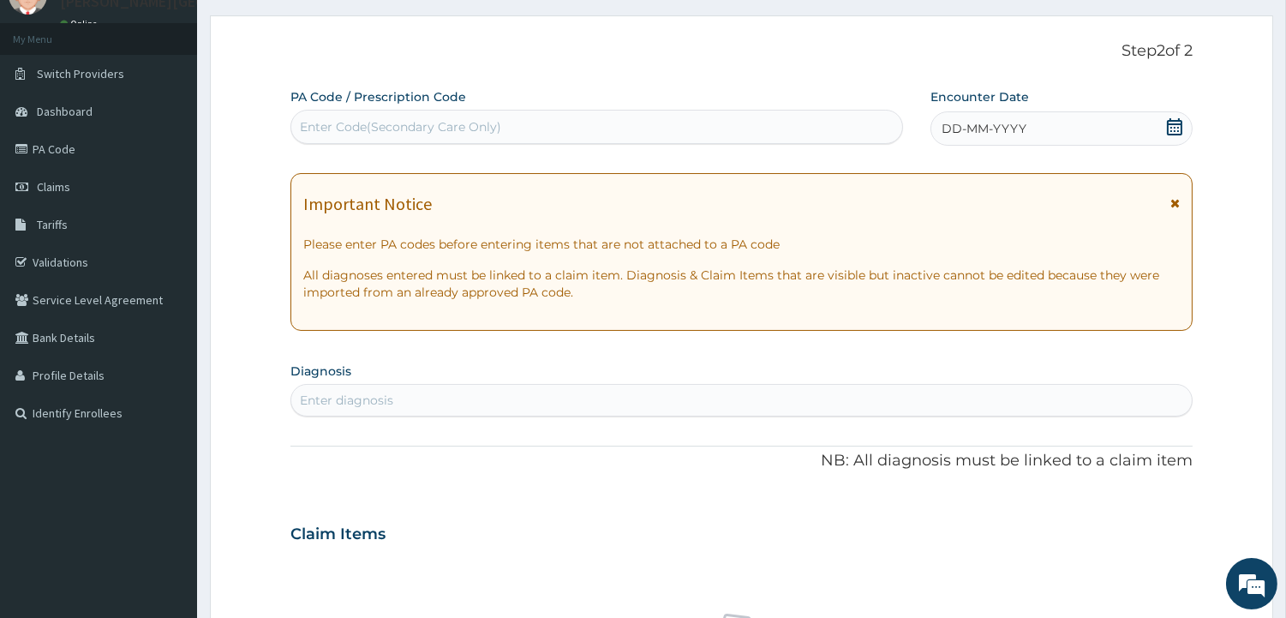
click at [977, 129] on span "DD-MM-YYYY" at bounding box center [983, 128] width 85 height 17
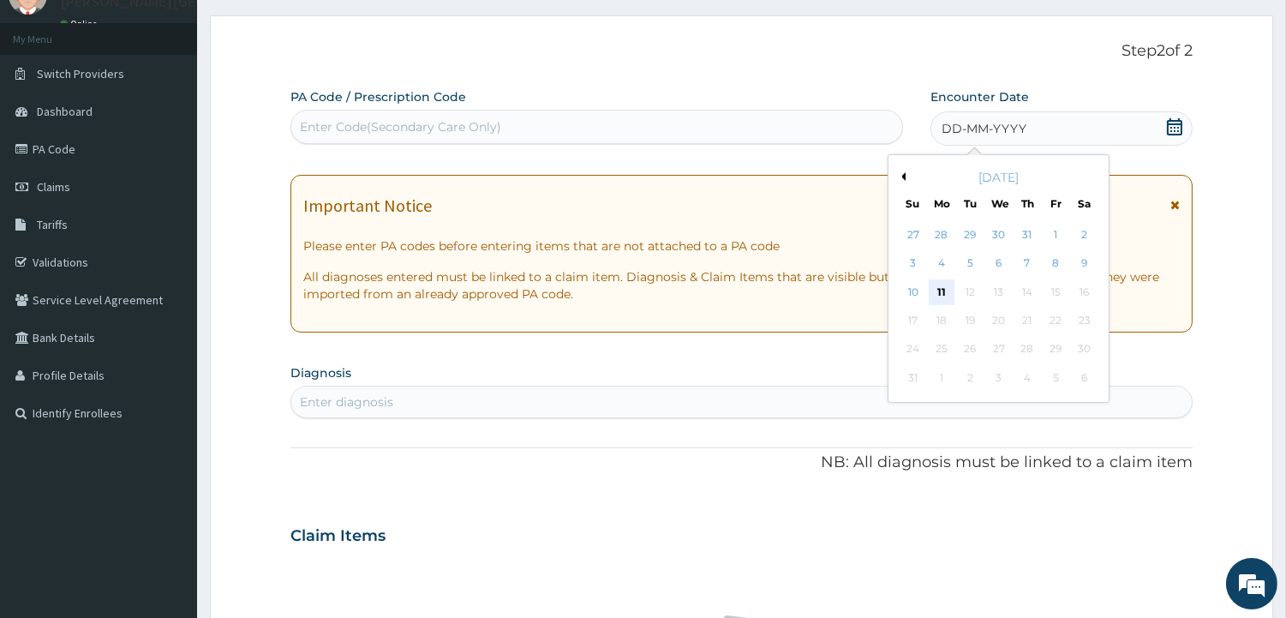
click at [940, 294] on div "11" at bounding box center [942, 292] width 26 height 26
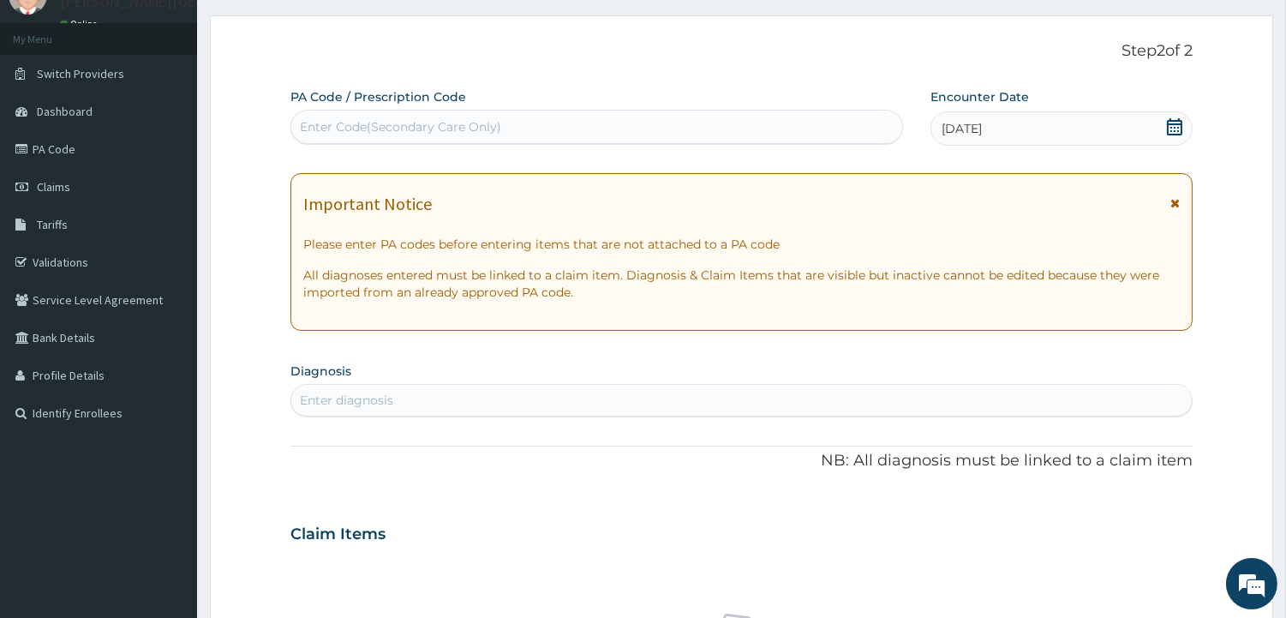
click at [360, 396] on div "Enter diagnosis" at bounding box center [346, 400] width 93 height 17
type input "PLA"
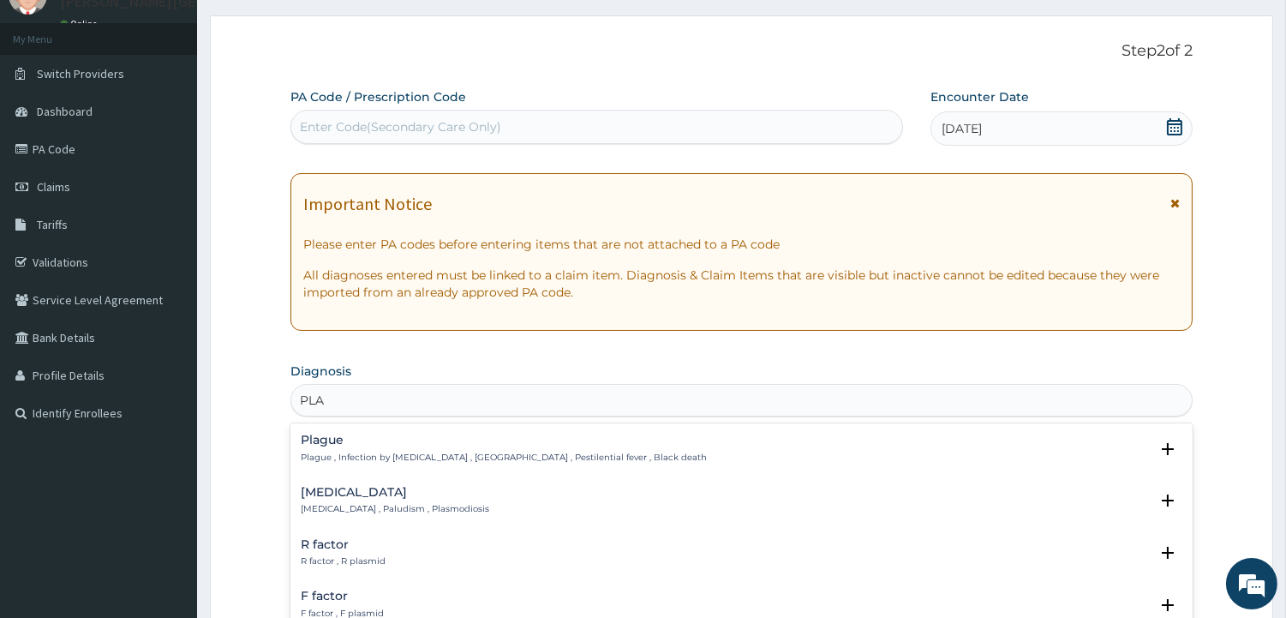
click at [357, 492] on h4 "Malaria" at bounding box center [395, 492] width 188 height 13
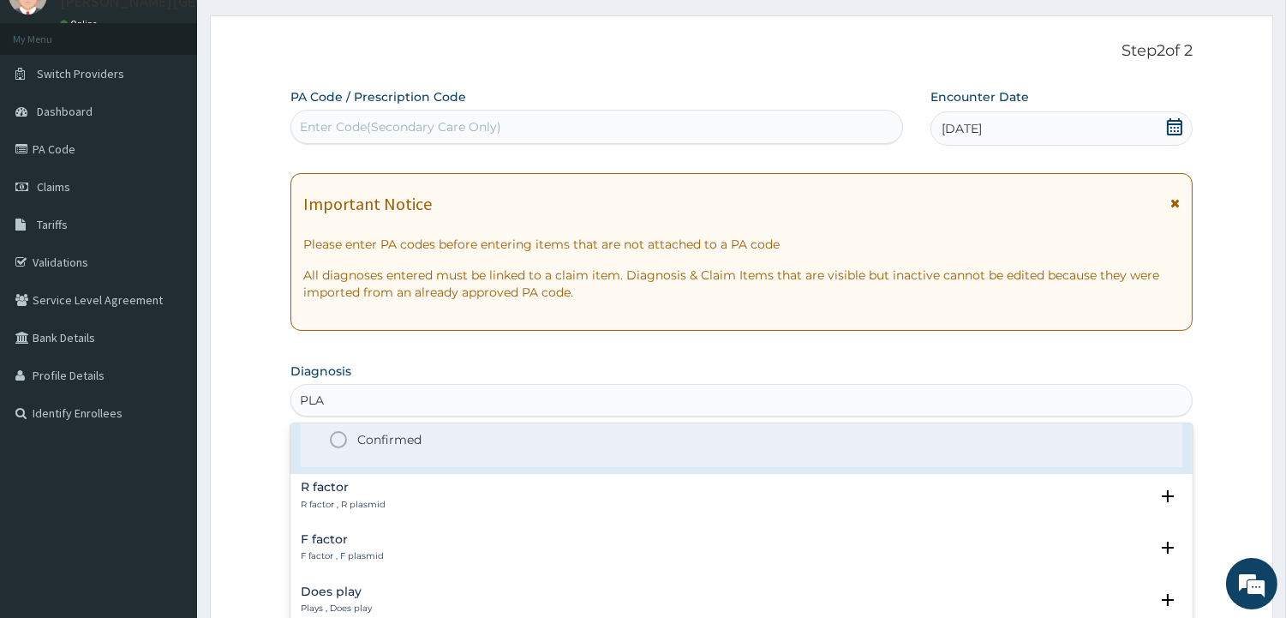
scroll to position [148, 0]
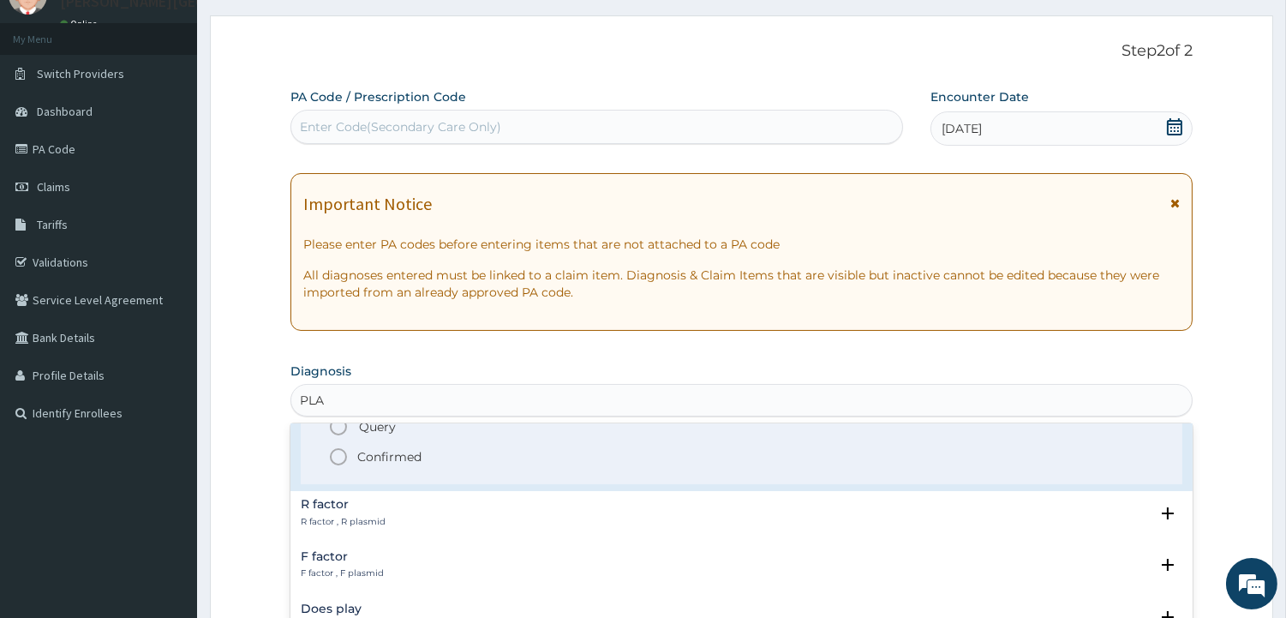
click at [374, 451] on p "Confirmed" at bounding box center [389, 456] width 64 height 17
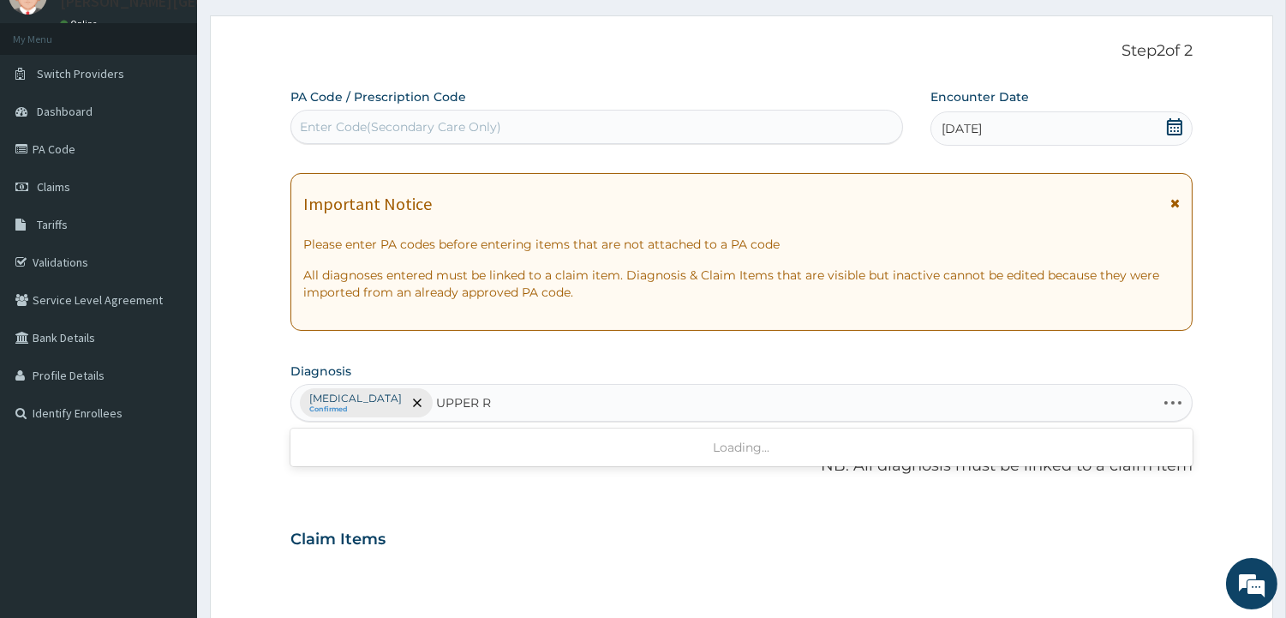
type input "UPPER RE"
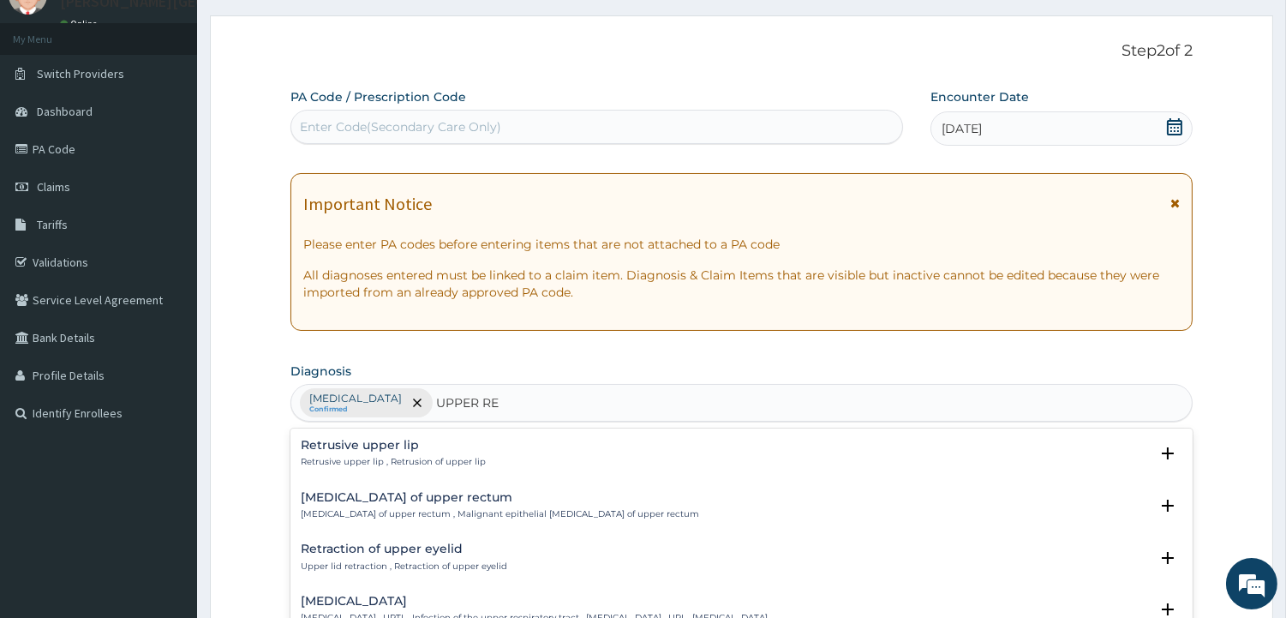
scroll to position [224, 0]
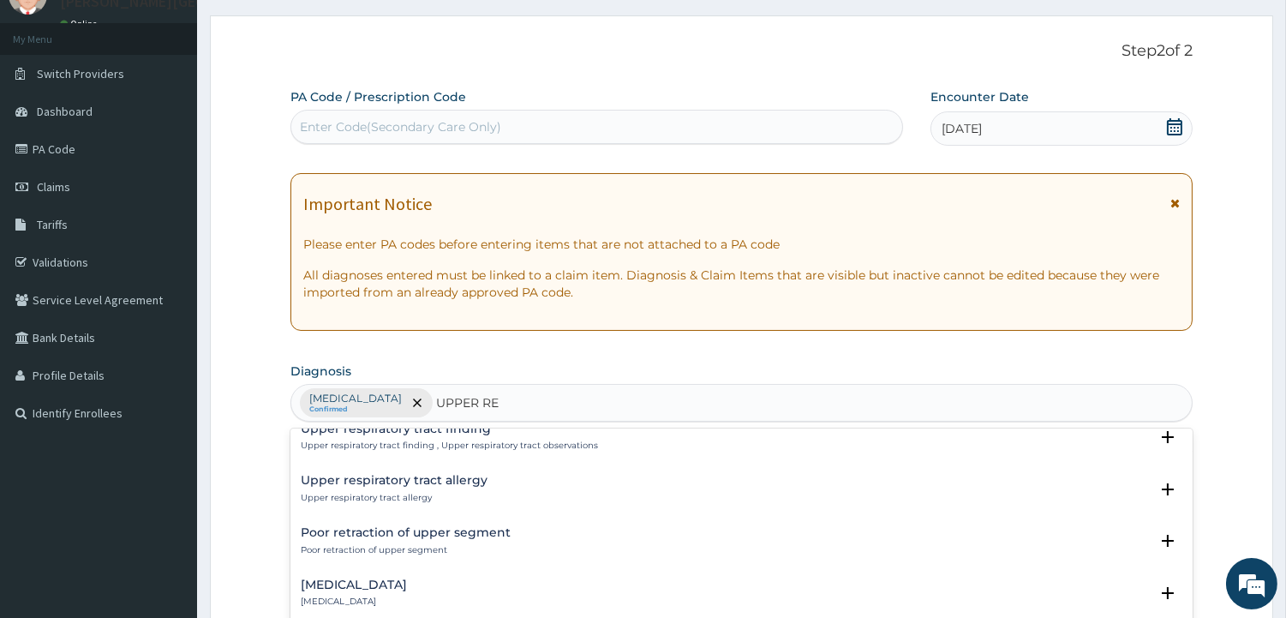
click at [500, 439] on p "Upper respiratory tract finding , Upper respiratory tract observations" at bounding box center [449, 445] width 297 height 12
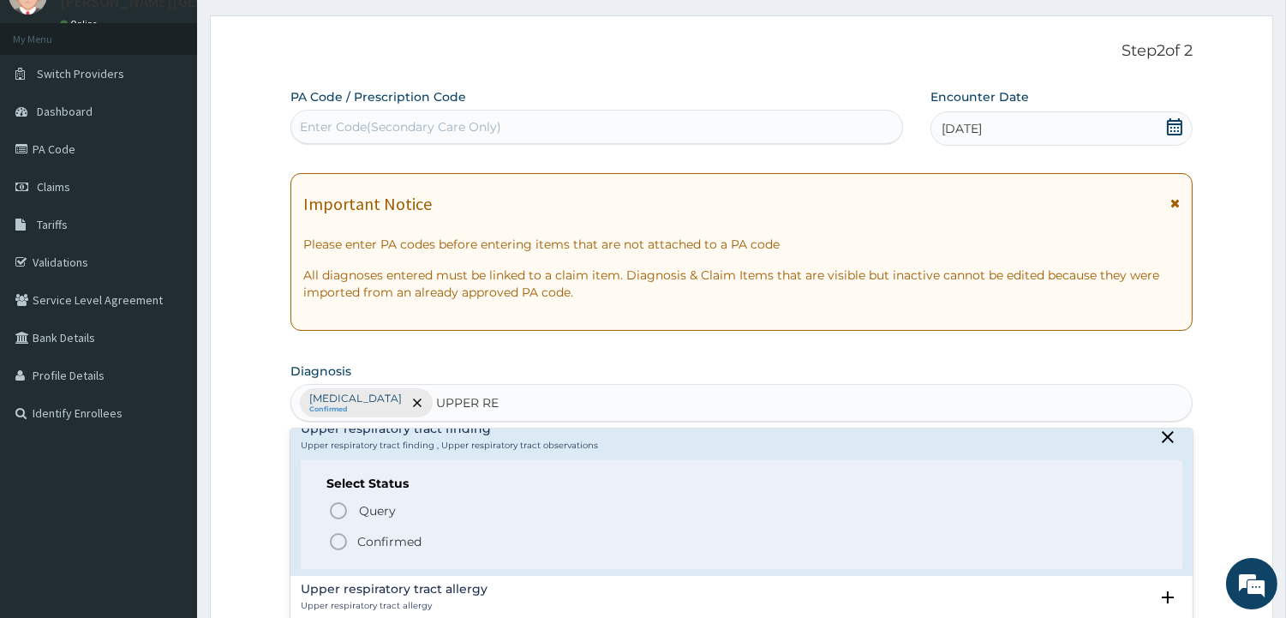
click at [337, 538] on icon "status option filled" at bounding box center [338, 541] width 21 height 21
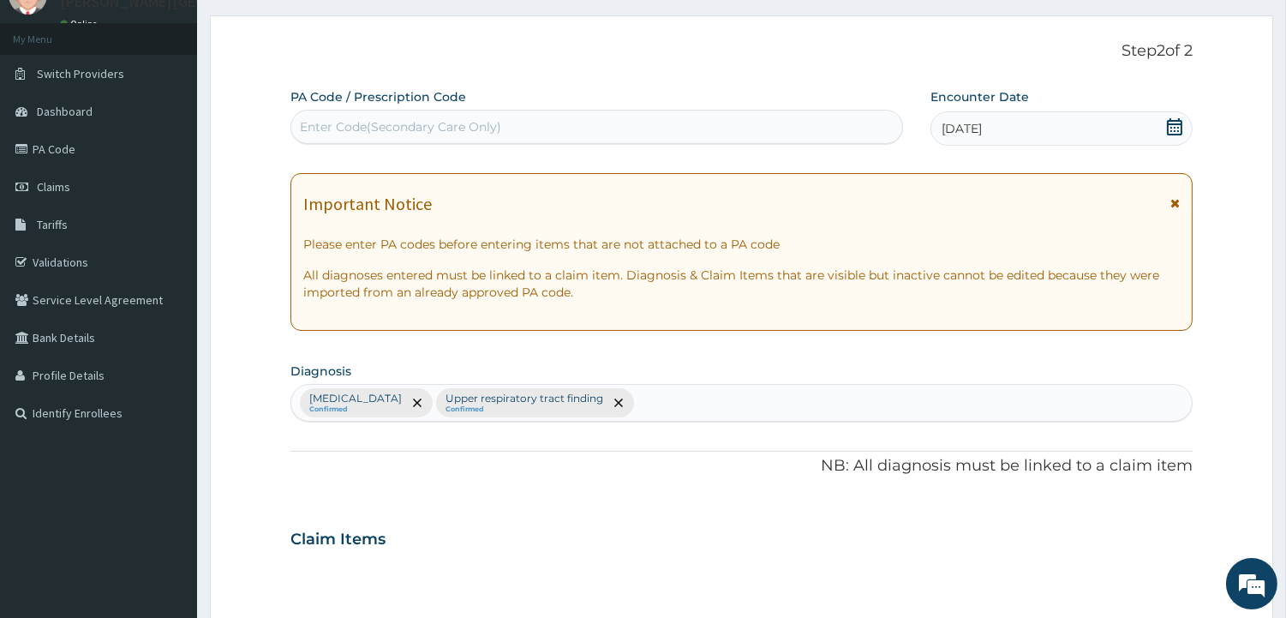
click at [439, 455] on p "NB: All diagnosis must be linked to a claim item" at bounding box center [741, 466] width 902 height 22
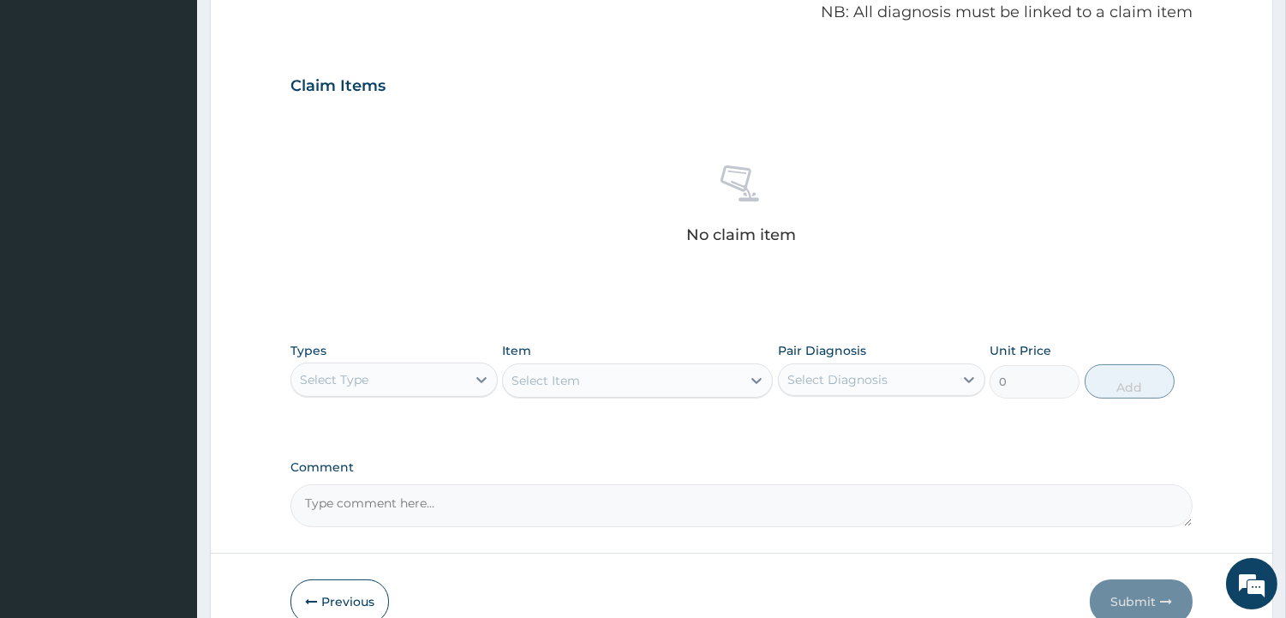
scroll to position [533, 0]
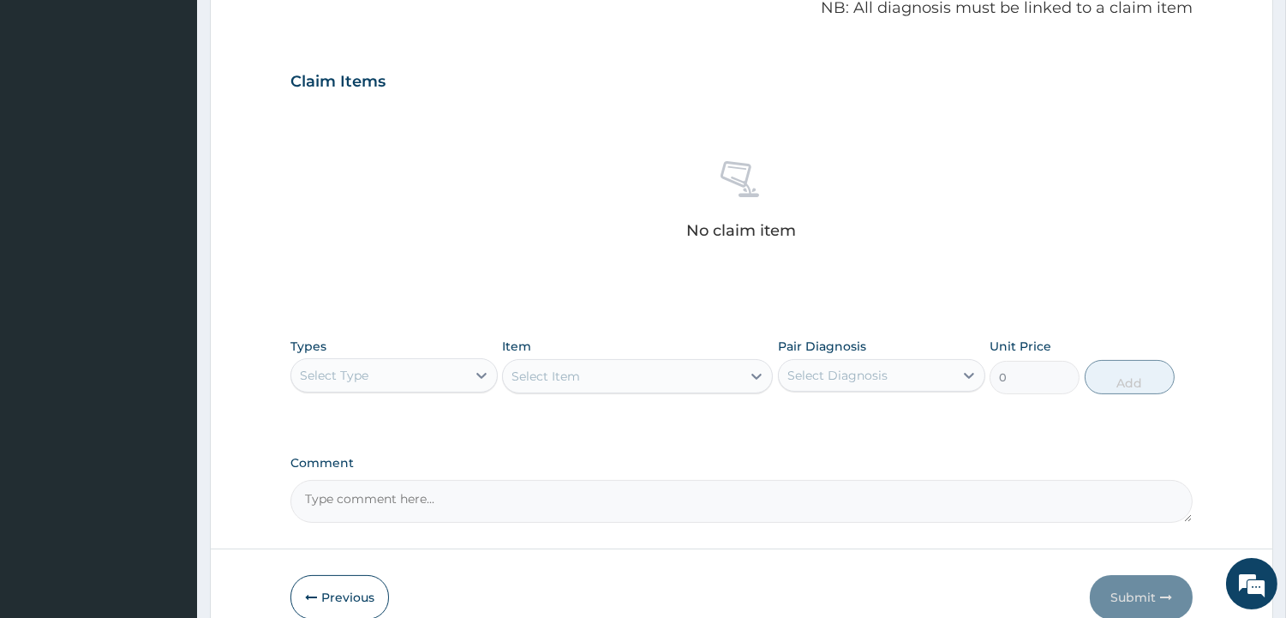
click at [426, 281] on div "No claim item" at bounding box center [741, 203] width 902 height 197
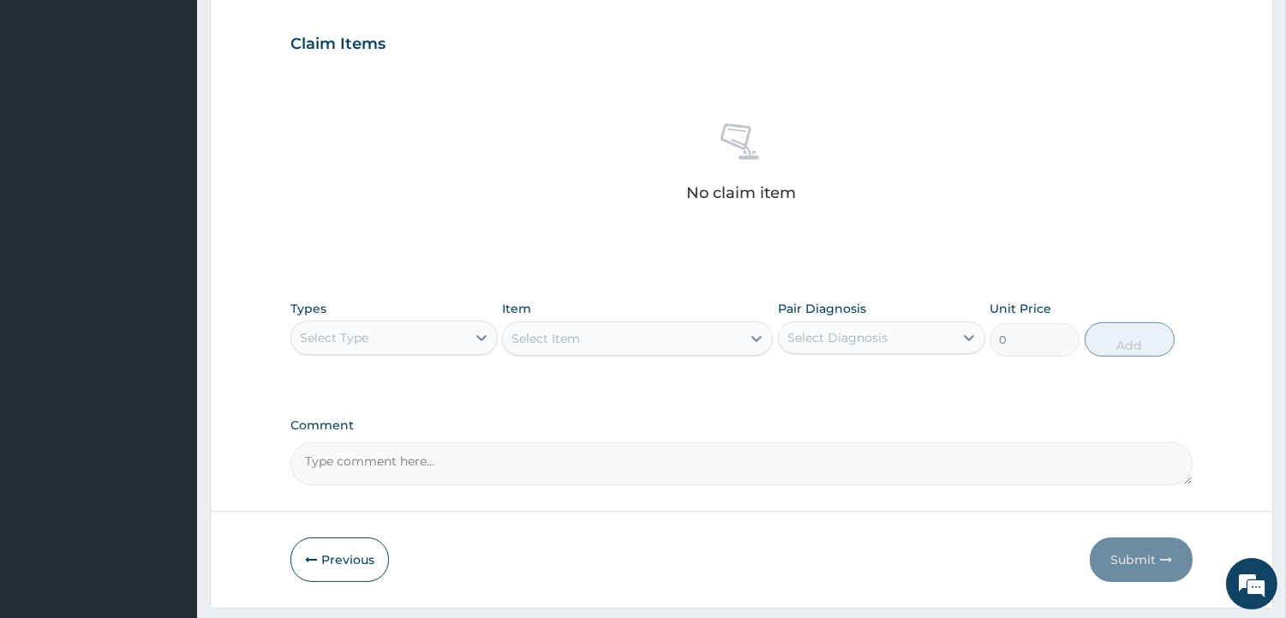
scroll to position [618, 0]
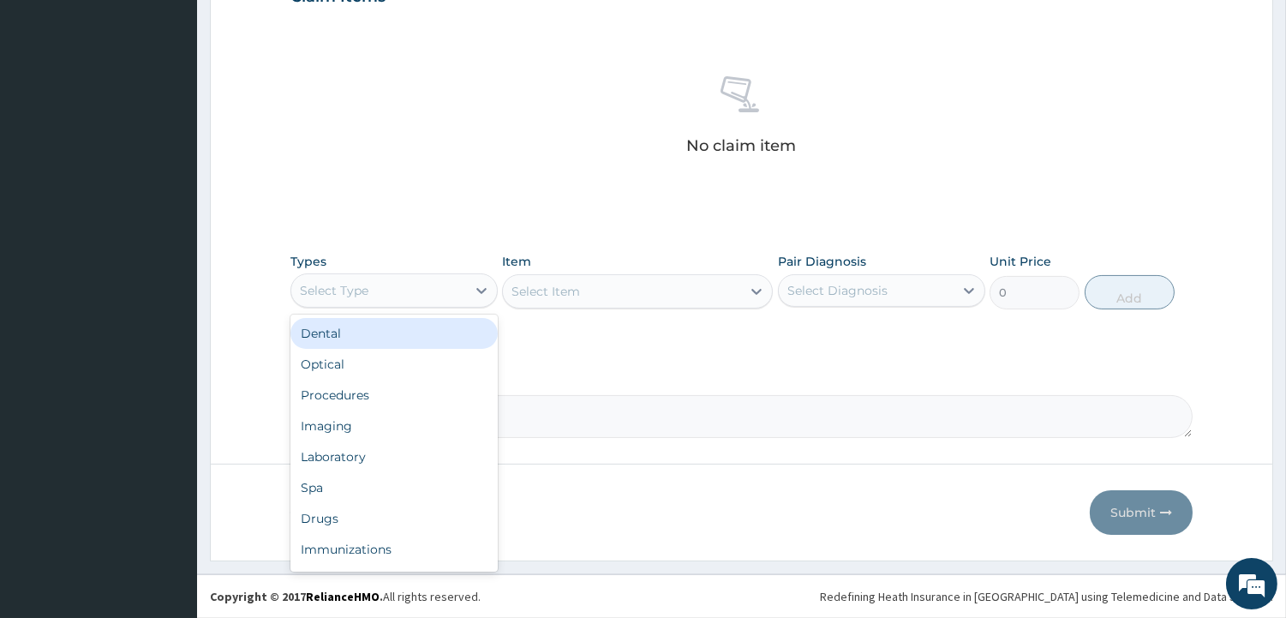
click at [372, 289] on div "Select Type" at bounding box center [378, 290] width 175 height 27
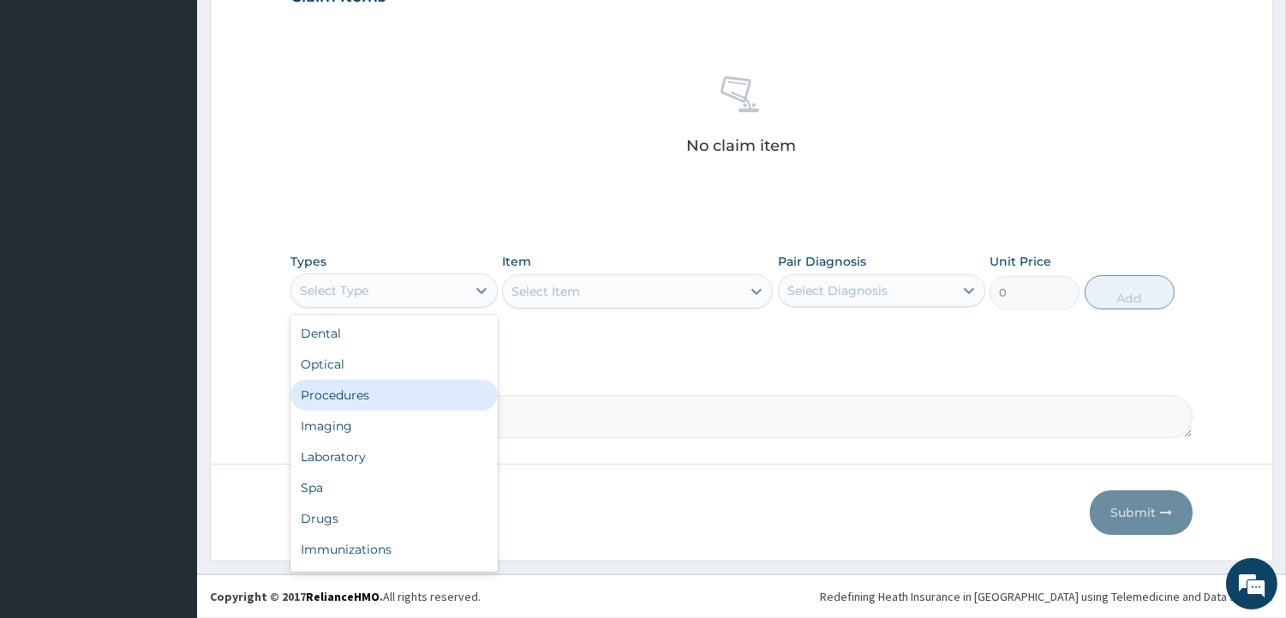
click at [351, 398] on div "Procedures" at bounding box center [393, 395] width 207 height 31
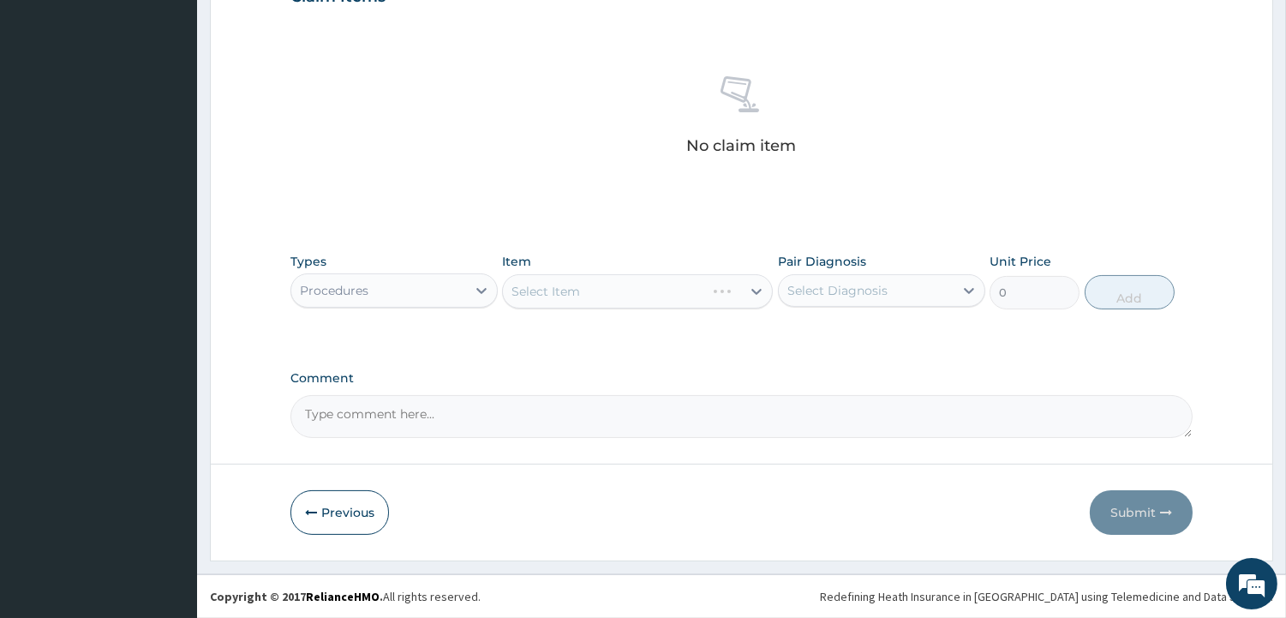
click at [427, 182] on div "No claim item" at bounding box center [741, 118] width 902 height 197
click at [553, 288] on div "Select Item" at bounding box center [545, 291] width 69 height 17
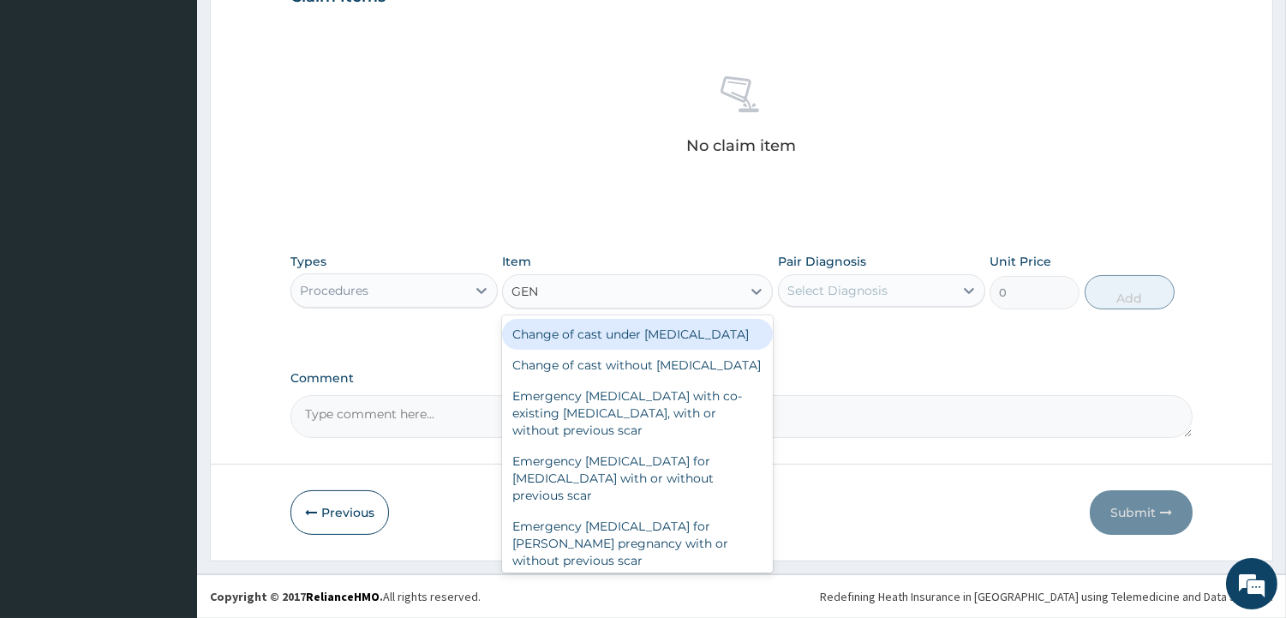
type input "GENE"
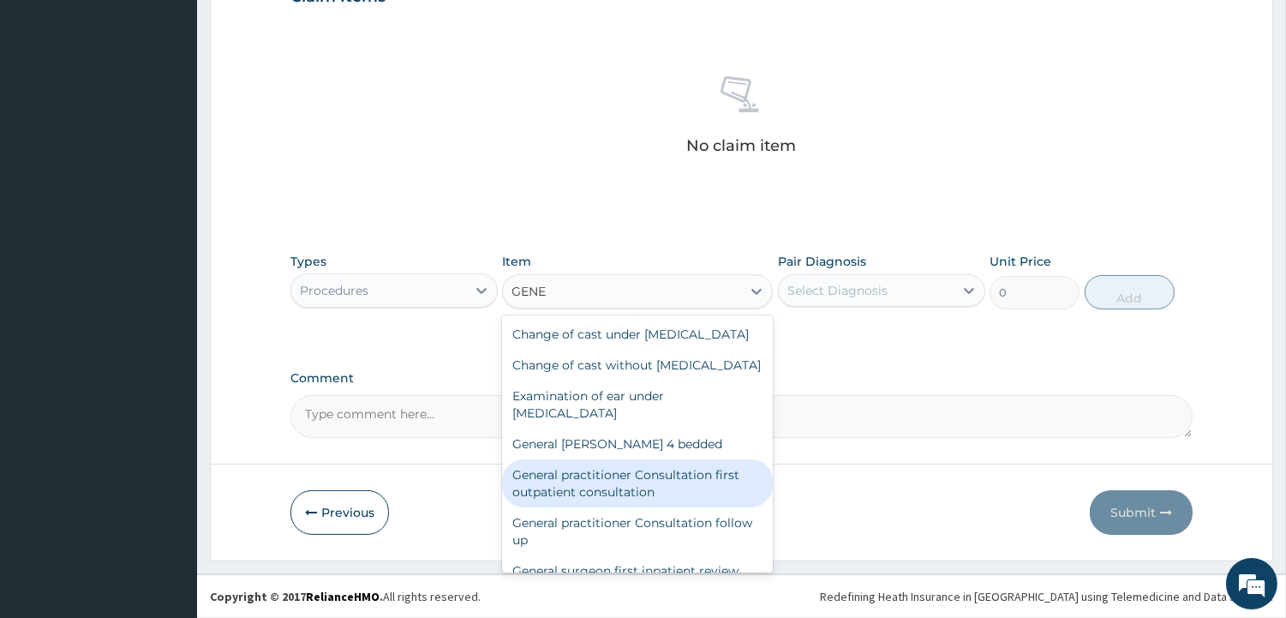
click at [576, 501] on div "General practitioner Consultation first outpatient consultation" at bounding box center [637, 483] width 271 height 48
type input "4785"
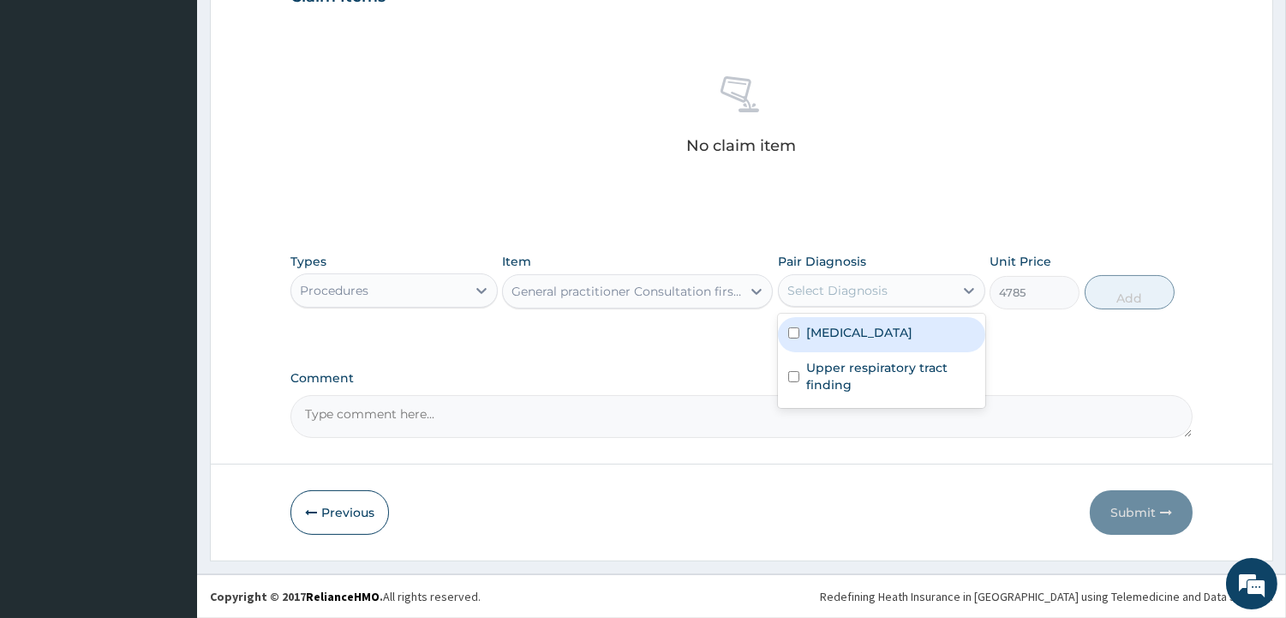
click at [832, 297] on div "Select Diagnosis" at bounding box center [837, 290] width 100 height 17
click at [815, 348] on div "Malaria" at bounding box center [881, 334] width 207 height 35
checkbox input "true"
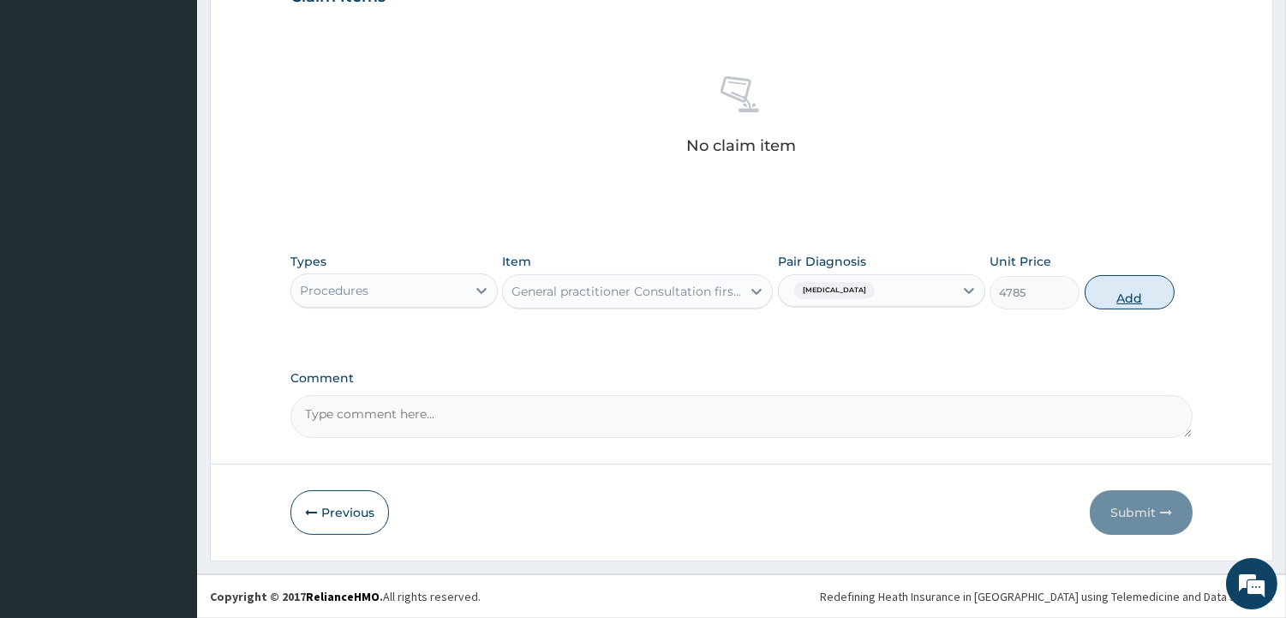
click at [1127, 284] on button "Add" at bounding box center [1130, 292] width 90 height 34
type input "0"
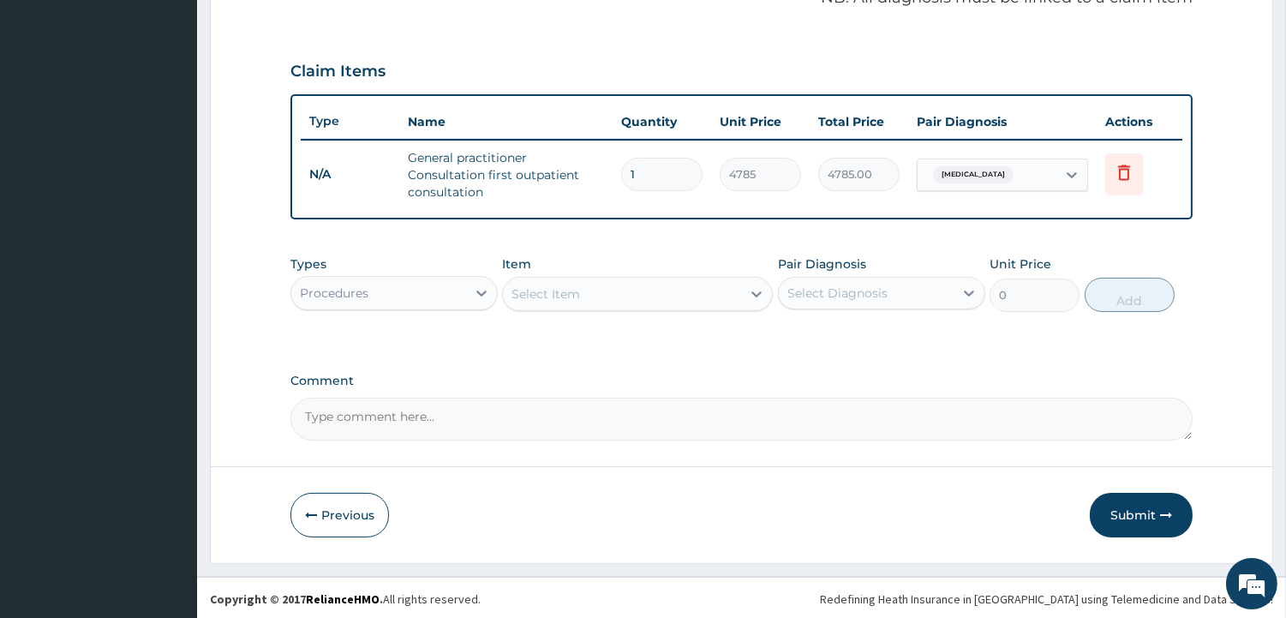
click at [626, 242] on div "PA Code / Prescription Code Enter Code(Secondary Care Only) Encounter Date 11-0…" at bounding box center [741, 30] width 902 height 820
click at [331, 295] on div "Procedures" at bounding box center [334, 292] width 69 height 17
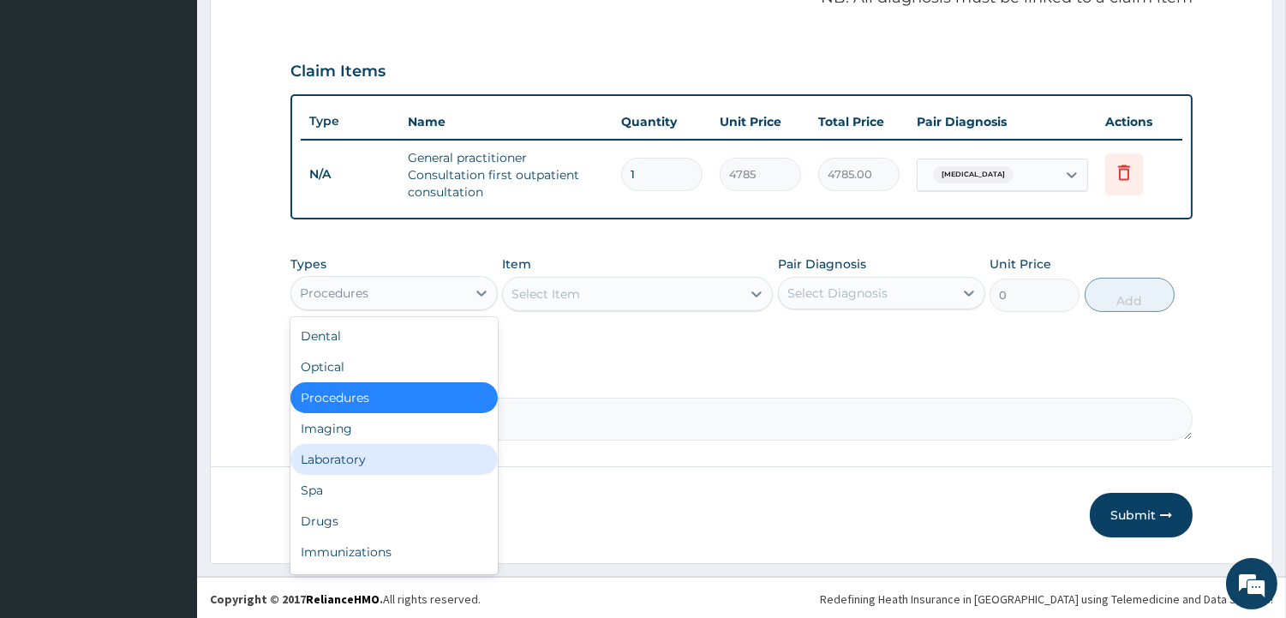
click at [315, 463] on div "Laboratory" at bounding box center [393, 459] width 207 height 31
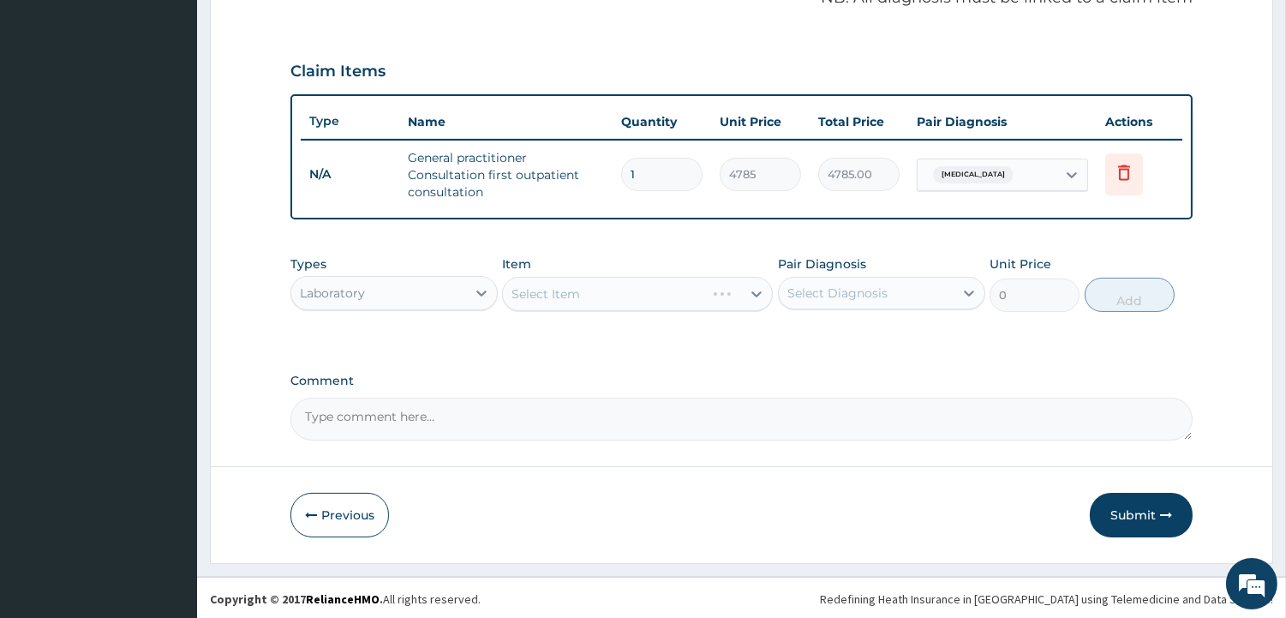
click at [516, 367] on div "PA Code / Prescription Code Enter Code(Secondary Care Only) Encounter Date 11-0…" at bounding box center [741, 30] width 902 height 820
click at [511, 296] on div "Select Item" at bounding box center [622, 293] width 238 height 27
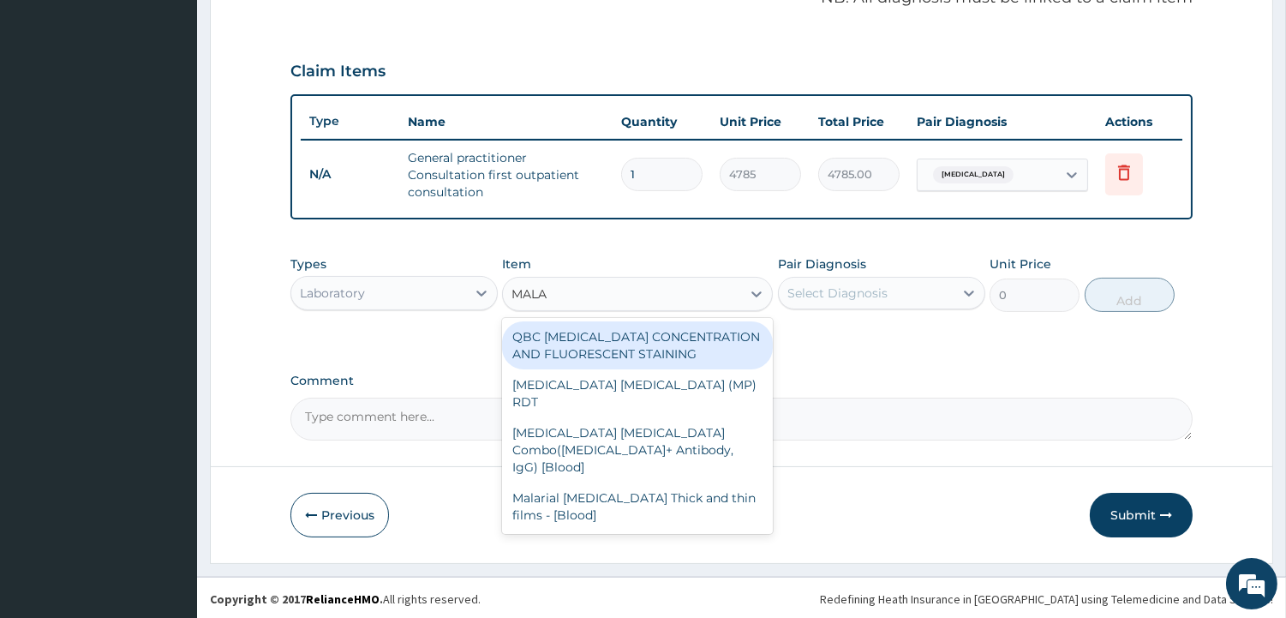
type input "MALAR"
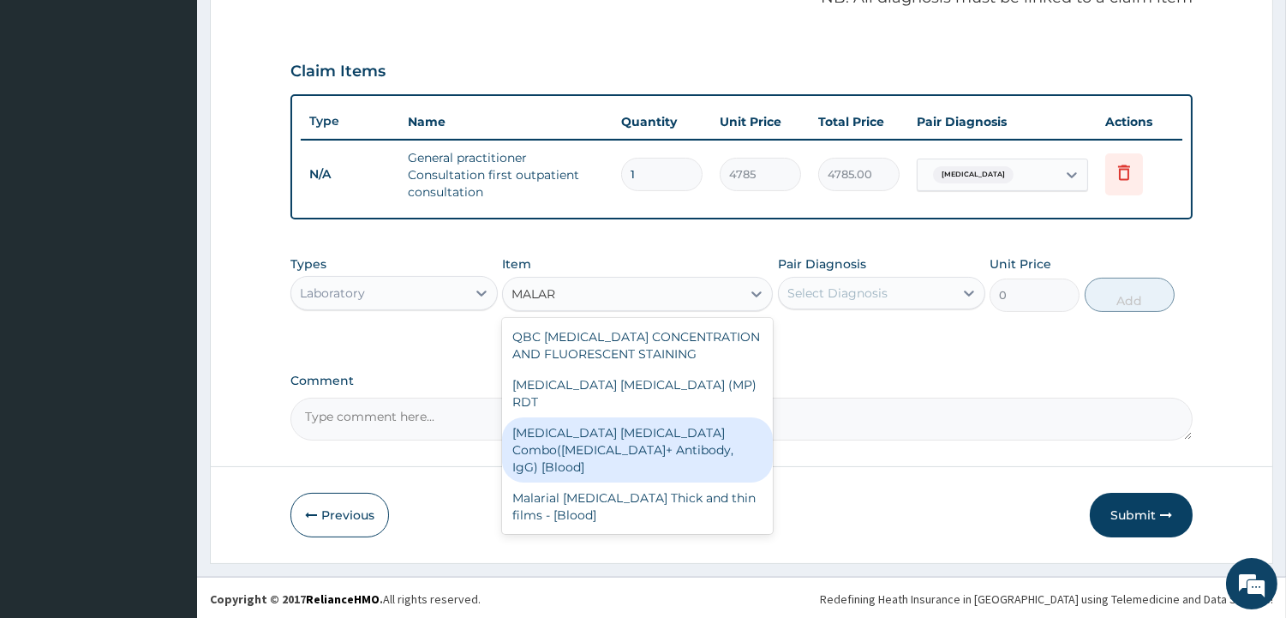
click at [602, 417] on div "Malaria Parasite Combo(Blood Film+ Antibody, IgG) [Blood]" at bounding box center [637, 449] width 271 height 65
type input "2175"
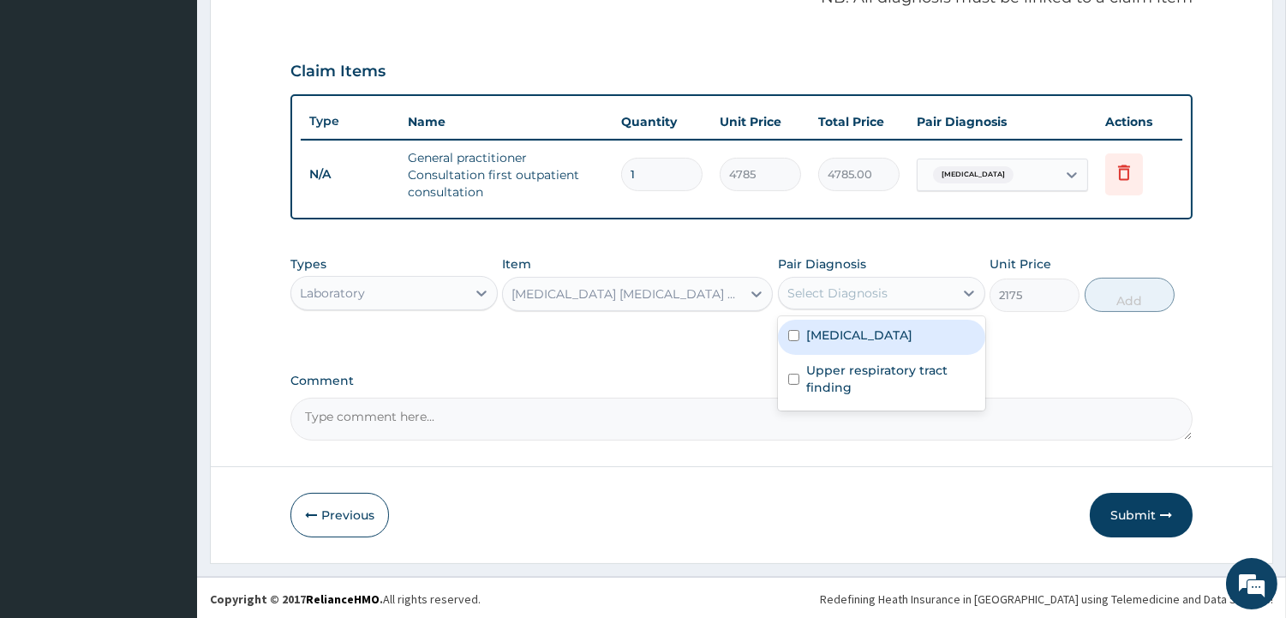
click at [819, 303] on div "Select Diagnosis" at bounding box center [866, 292] width 175 height 27
click at [828, 338] on label "Malaria" at bounding box center [859, 334] width 106 height 17
checkbox input "true"
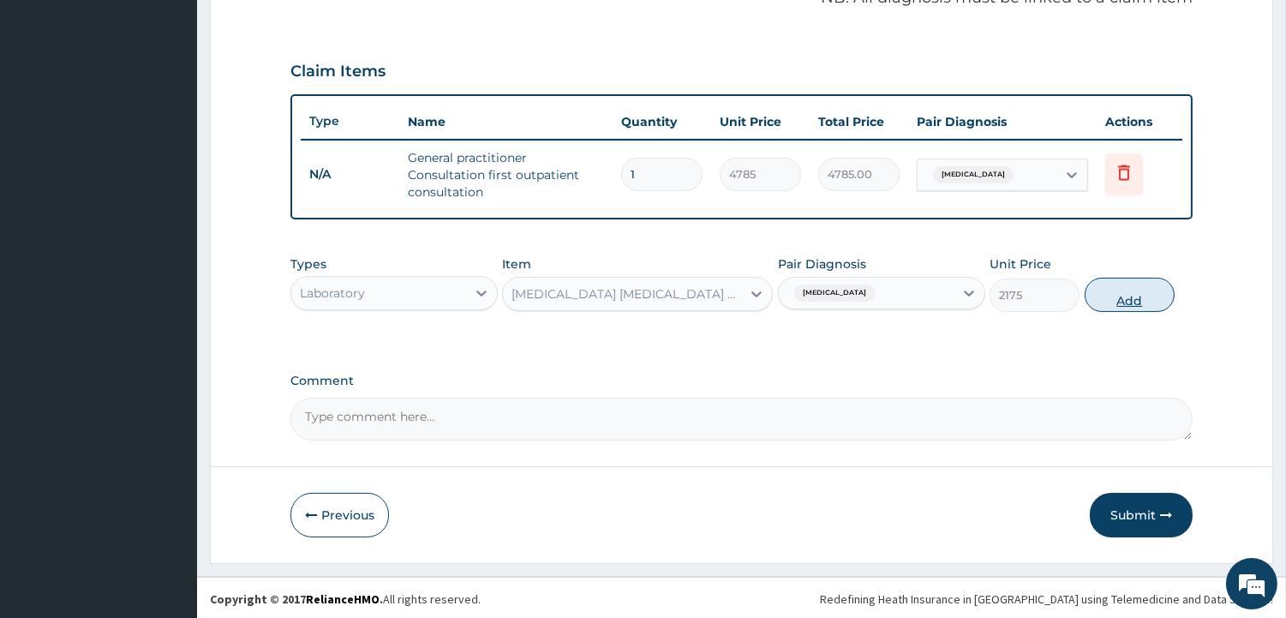
click at [1129, 288] on button "Add" at bounding box center [1130, 295] width 90 height 34
type input "0"
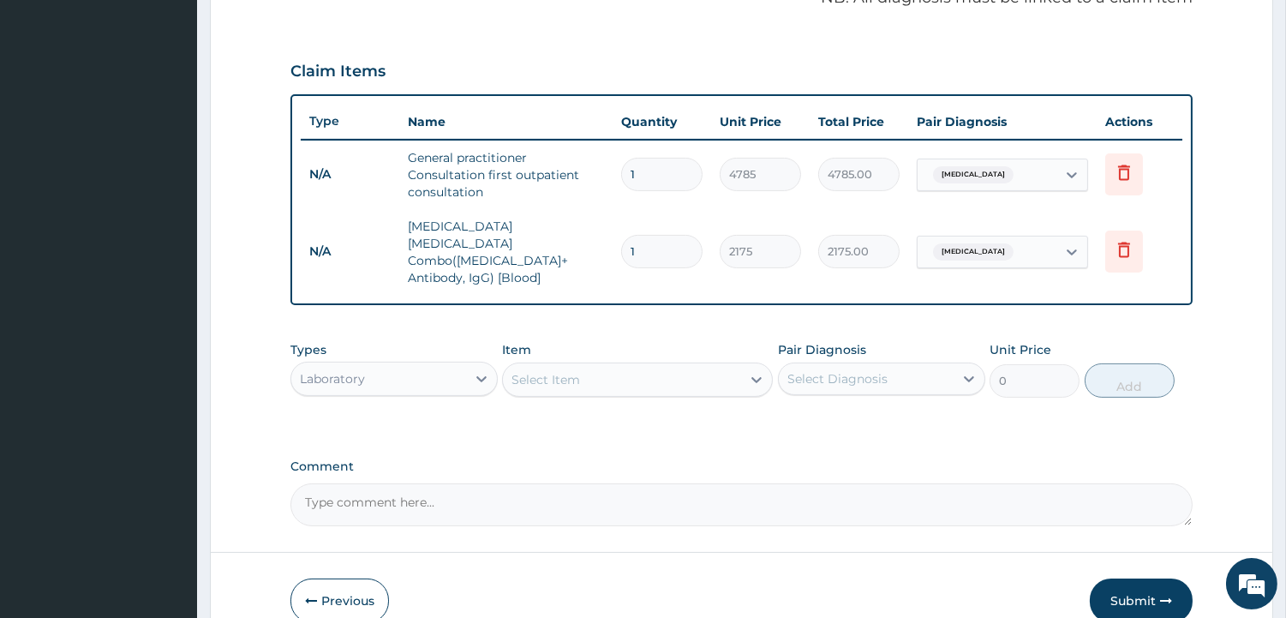
click at [548, 371] on div "Select Item" at bounding box center [545, 379] width 69 height 17
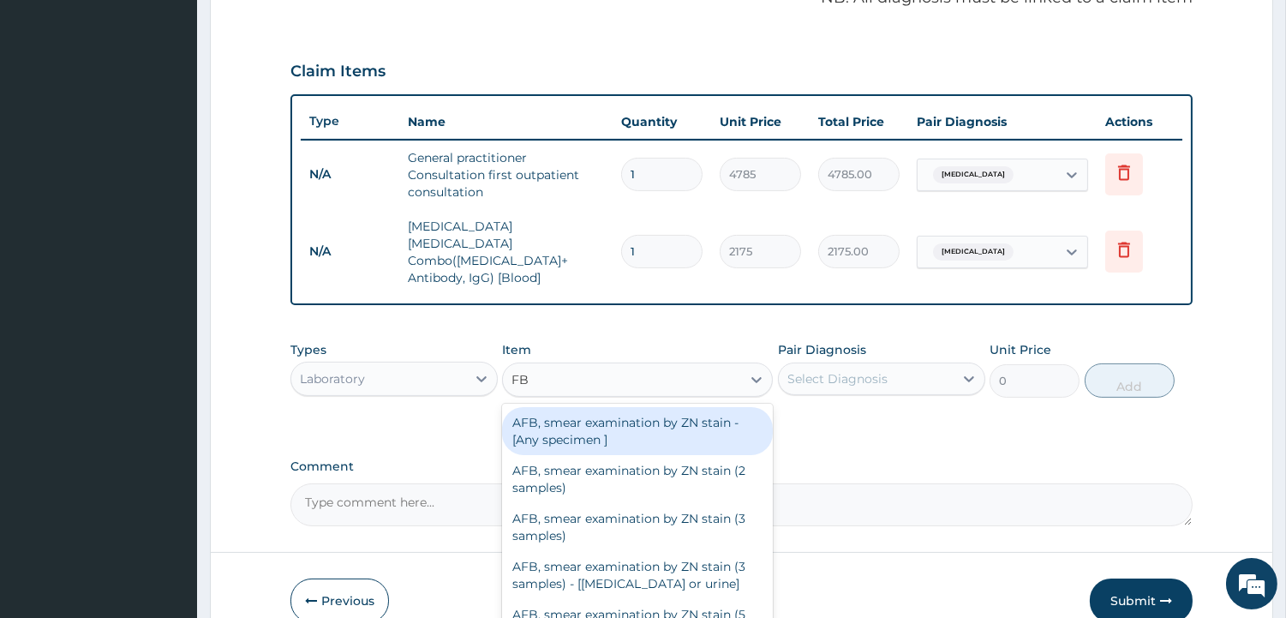
type input "FBC"
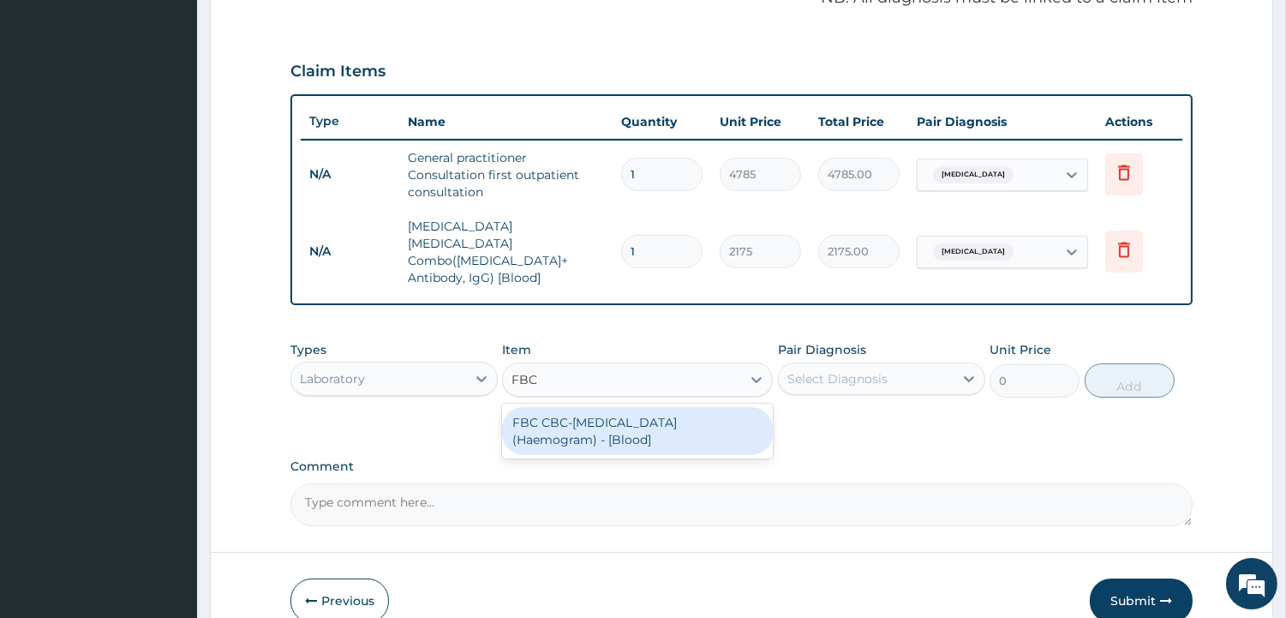
click at [583, 407] on div "FBC CBC-Complete Blood Count (Haemogram) - [Blood]" at bounding box center [637, 431] width 271 height 48
type input "5800"
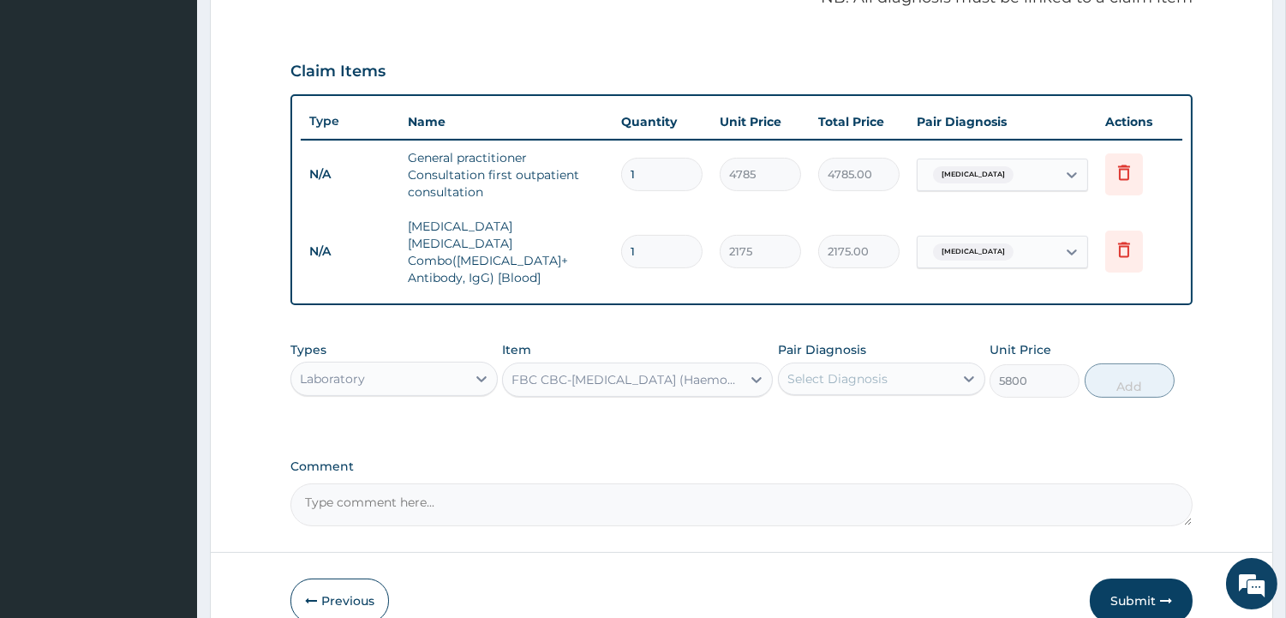
click at [794, 370] on div "Select Diagnosis" at bounding box center [837, 378] width 100 height 17
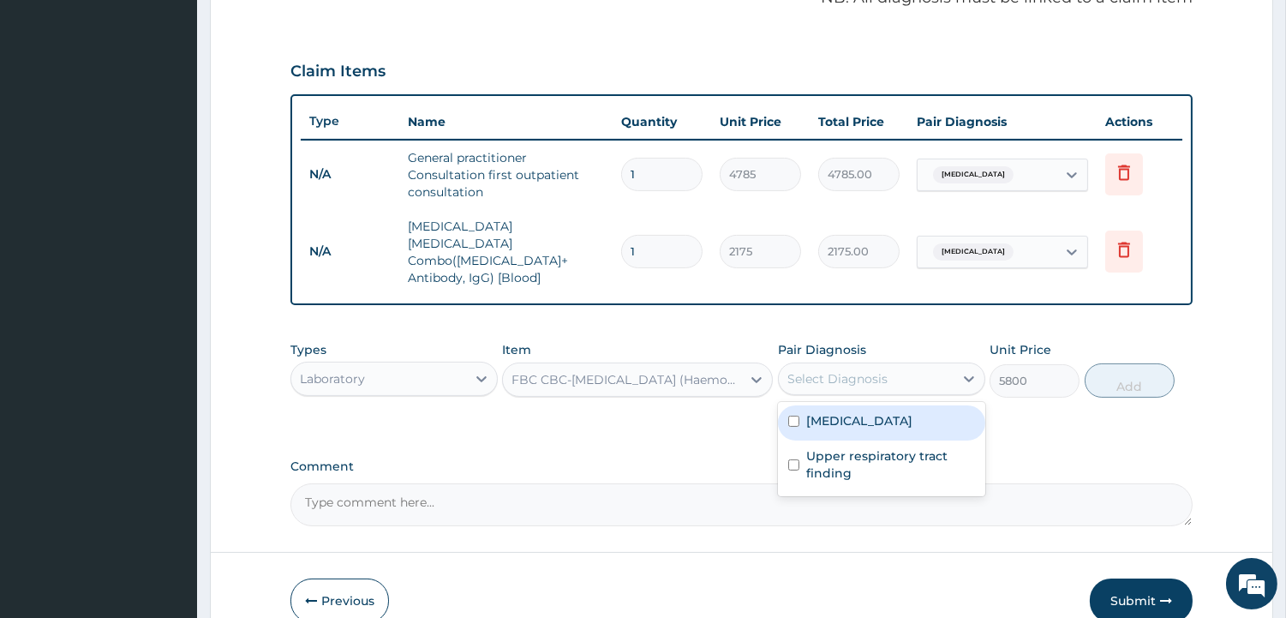
click at [812, 412] on label "Malaria" at bounding box center [859, 420] width 106 height 17
checkbox input "true"
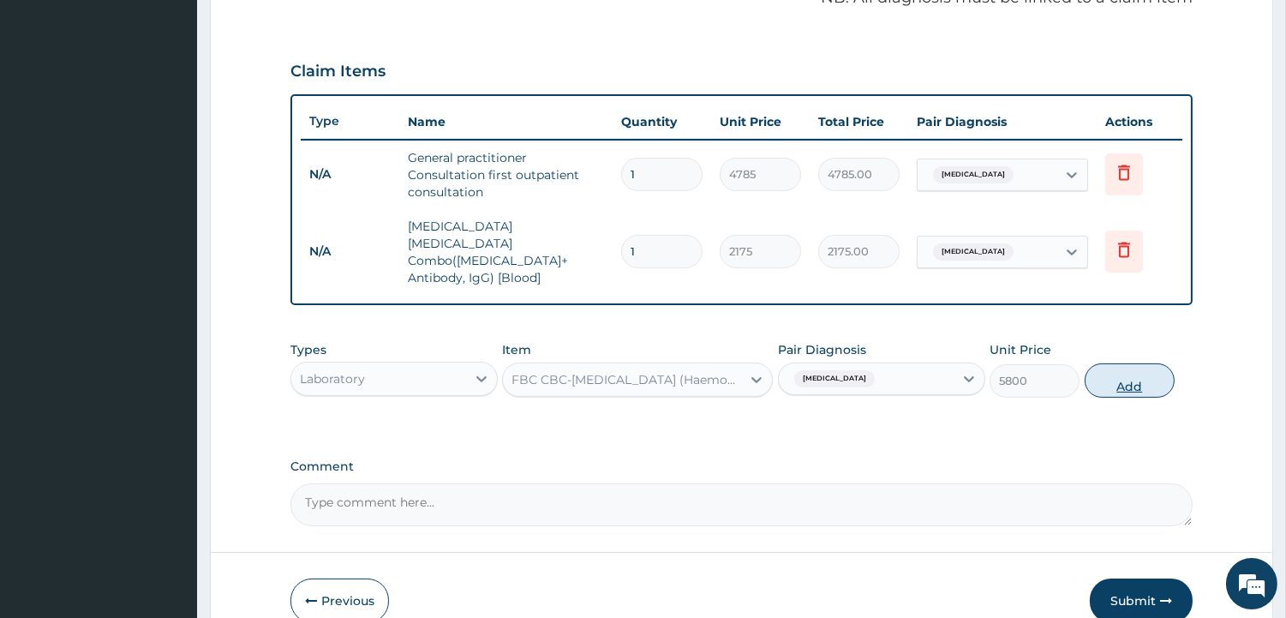
click at [1127, 363] on button "Add" at bounding box center [1130, 380] width 90 height 34
type input "0"
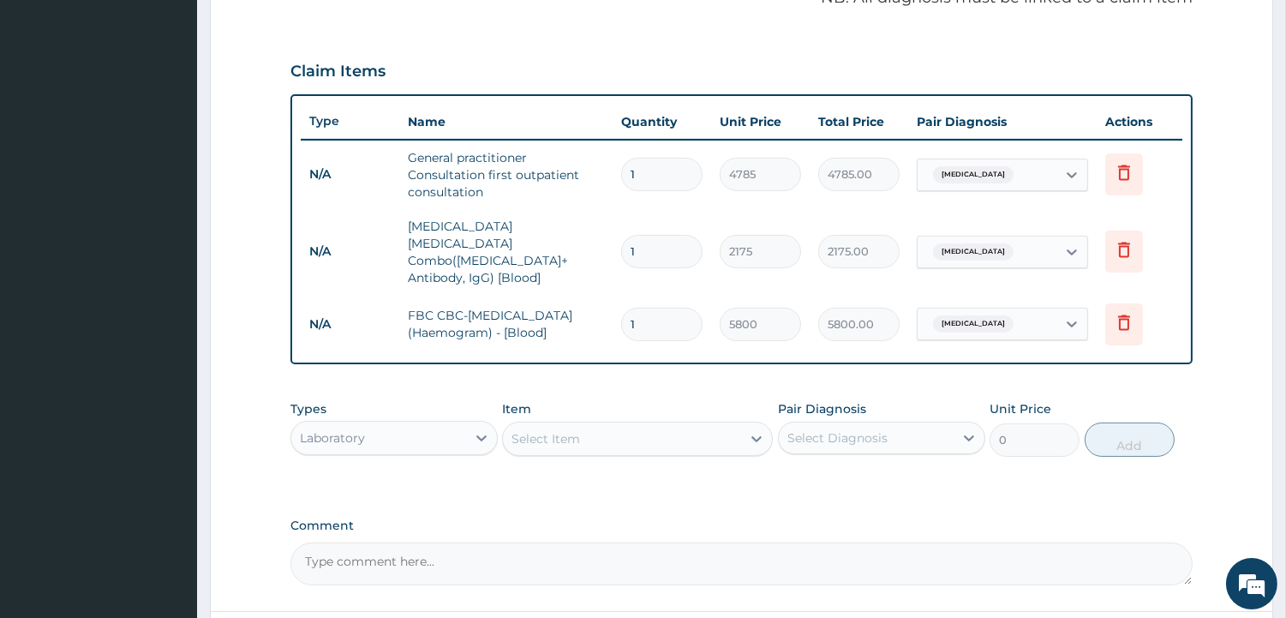
click at [708, 400] on div "Item Select Item" at bounding box center [637, 428] width 271 height 57
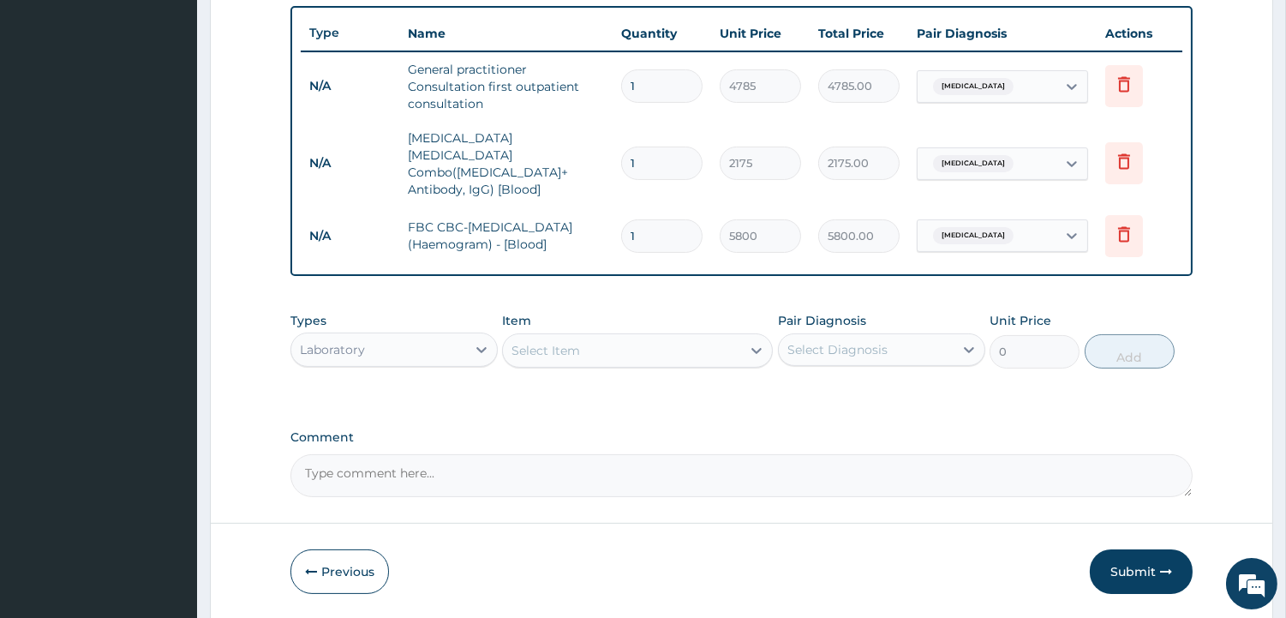
scroll to position [662, 0]
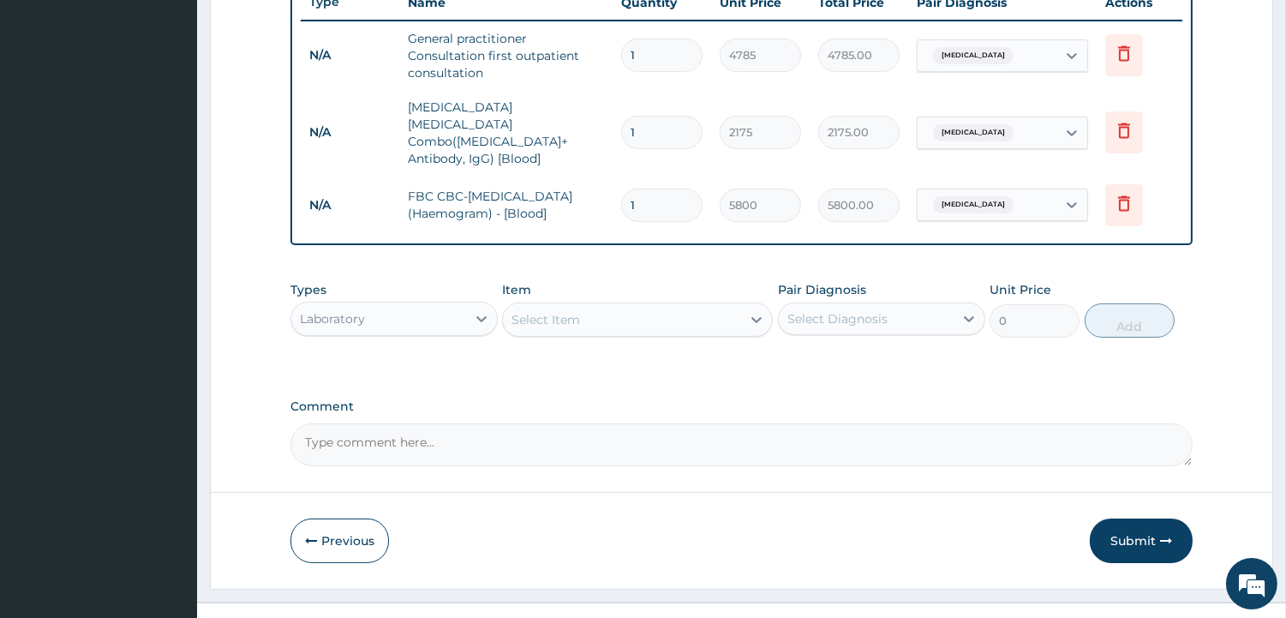
click at [389, 305] on div "Laboratory" at bounding box center [378, 318] width 175 height 27
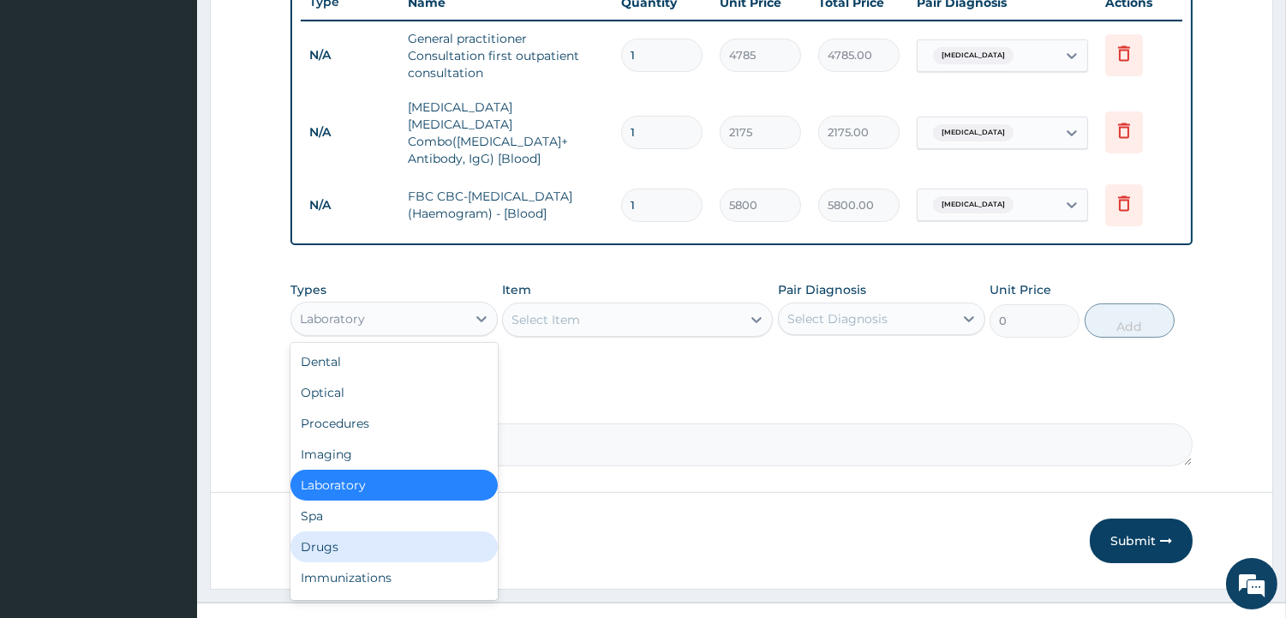
click at [330, 531] on div "Drugs" at bounding box center [393, 546] width 207 height 31
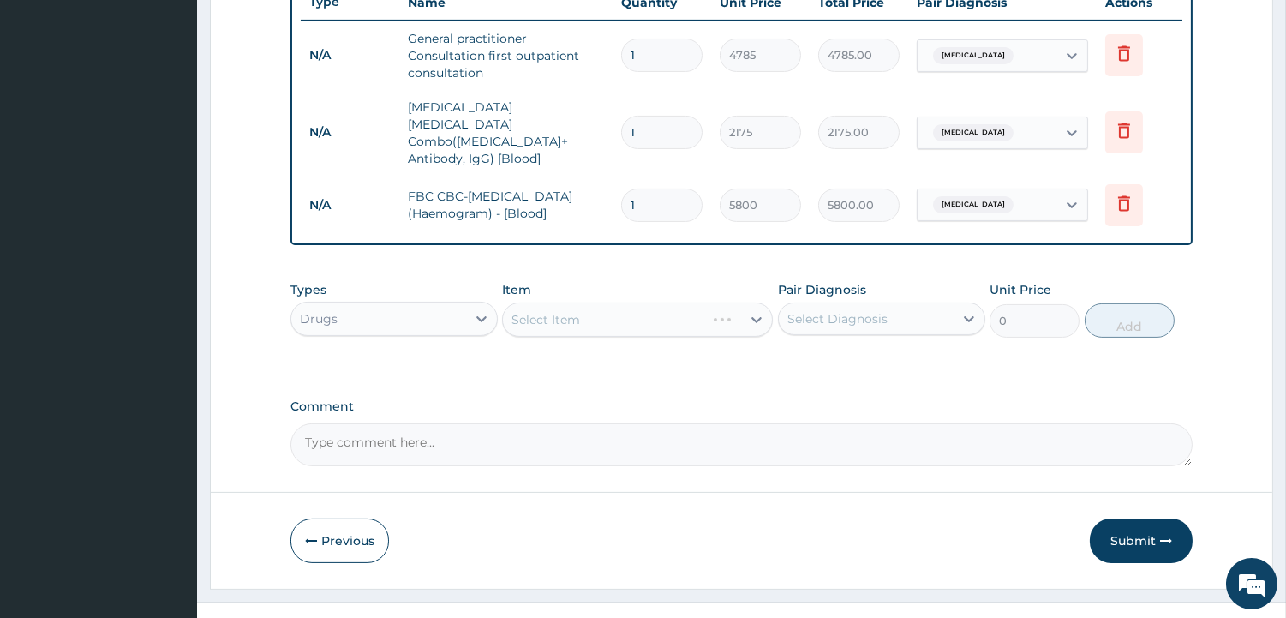
click at [518, 399] on label "Comment" at bounding box center [741, 406] width 902 height 15
click at [518, 423] on textarea "Comment" at bounding box center [741, 444] width 902 height 43
click at [557, 311] on div "Select Item" at bounding box center [545, 319] width 69 height 17
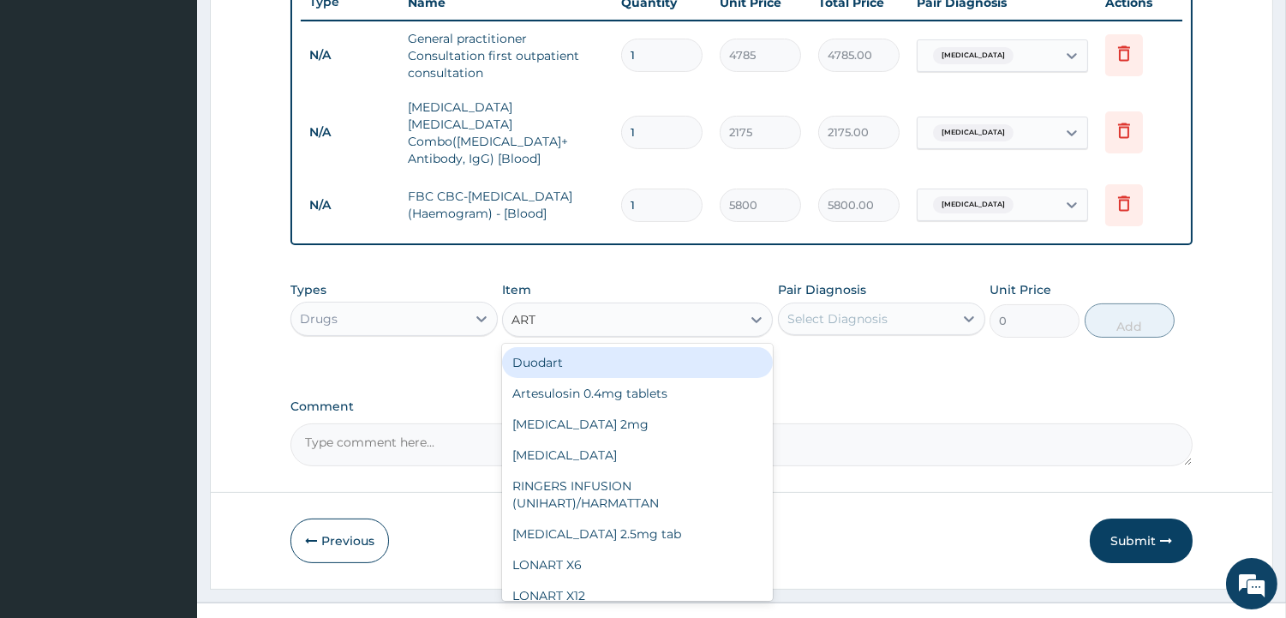
type input "ARTE"
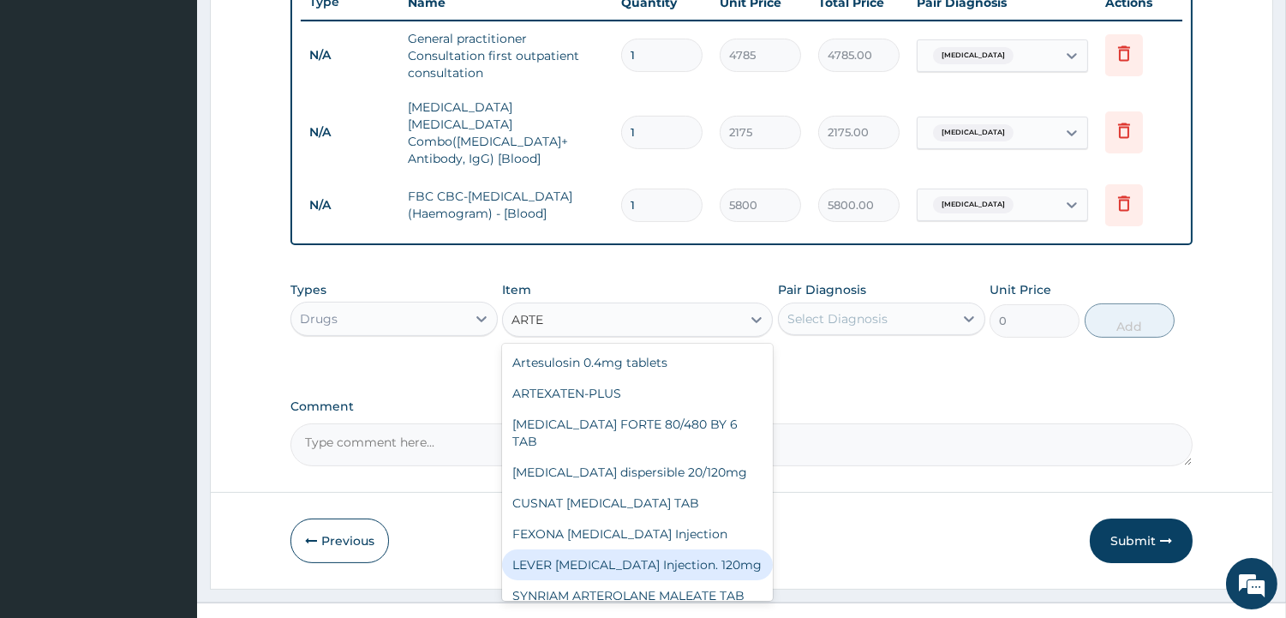
click at [694, 549] on div "LEVER ARTESUNATE Injection. 120mg" at bounding box center [637, 564] width 271 height 31
type input "3190"
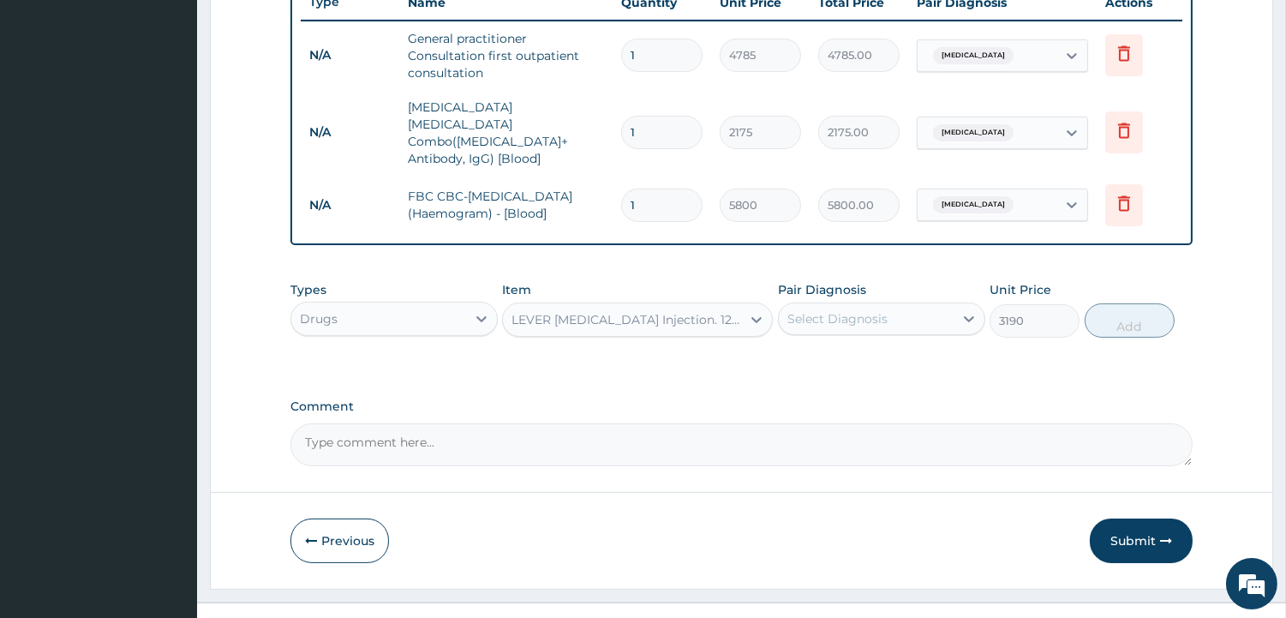
click at [905, 305] on div "Select Diagnosis" at bounding box center [866, 318] width 175 height 27
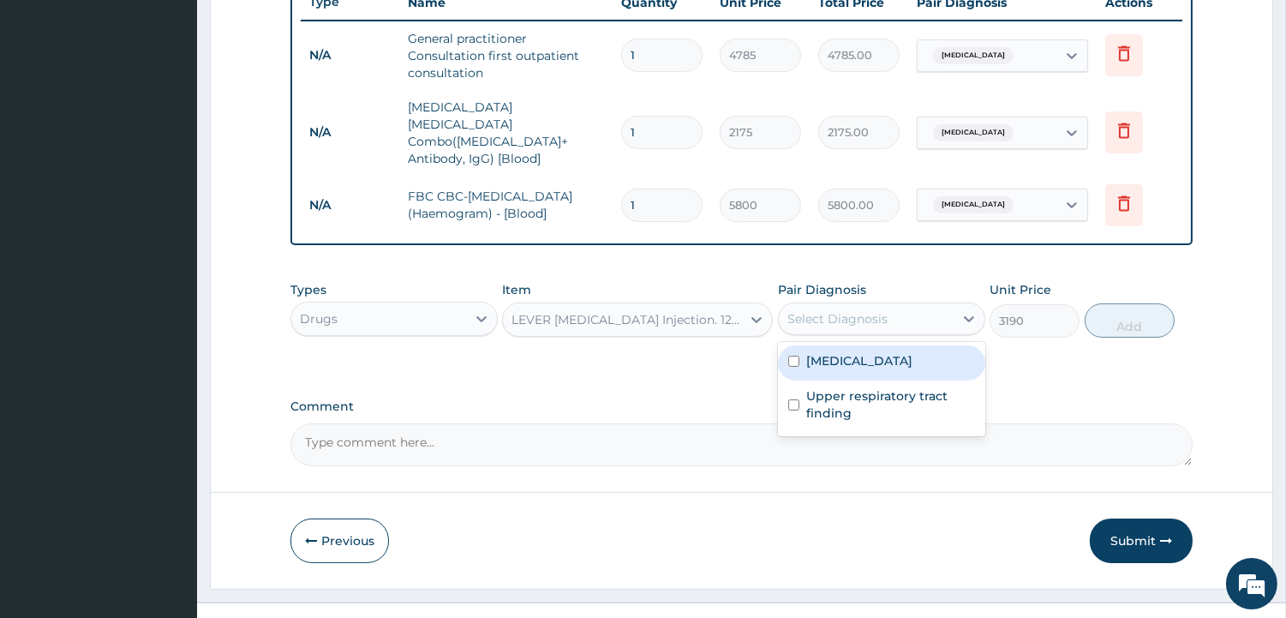
click at [819, 352] on label "Malaria" at bounding box center [859, 360] width 106 height 17
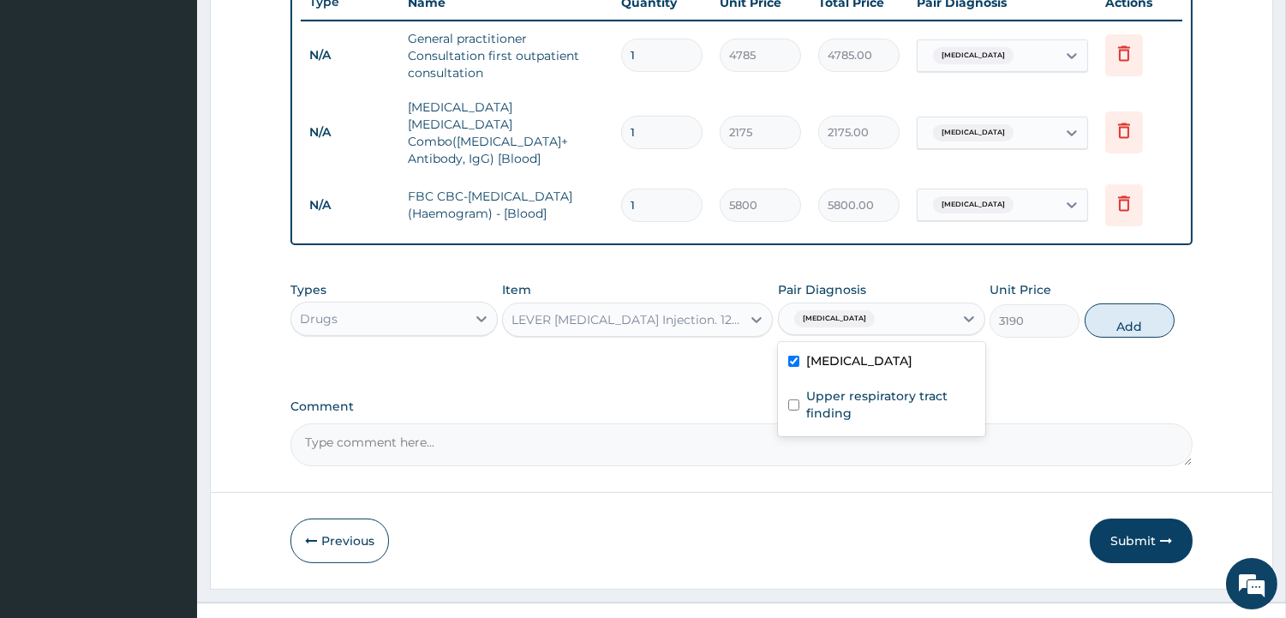
checkbox input "true"
click at [1139, 303] on button "Add" at bounding box center [1130, 320] width 90 height 34
type input "0"
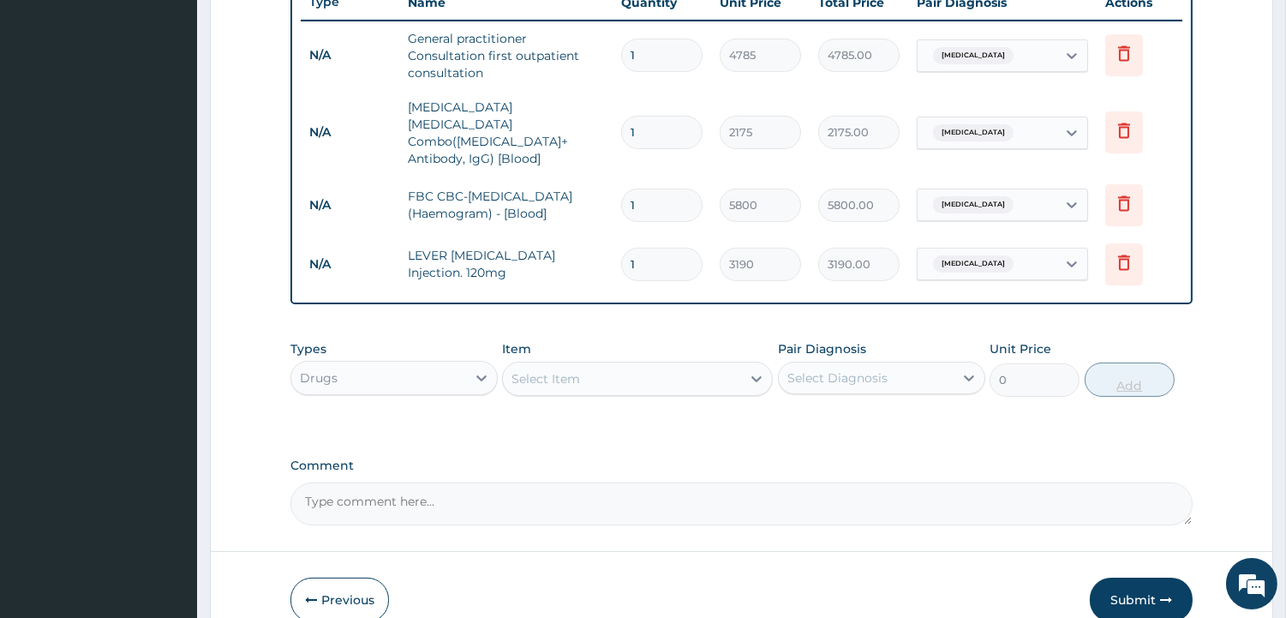
type input "0.00"
type input "3"
type input "9570.00"
type input "3"
click at [664, 340] on div "Item Select Item" at bounding box center [637, 368] width 271 height 57
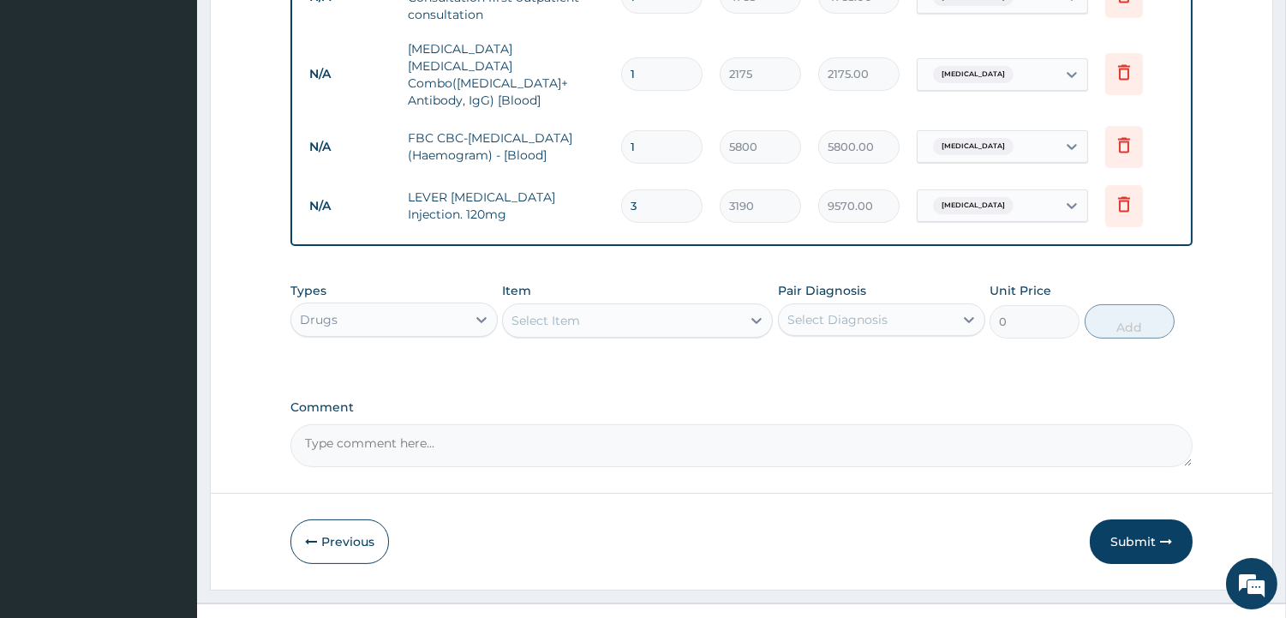
scroll to position [722, 0]
click at [606, 305] on div "Select Item" at bounding box center [622, 318] width 238 height 27
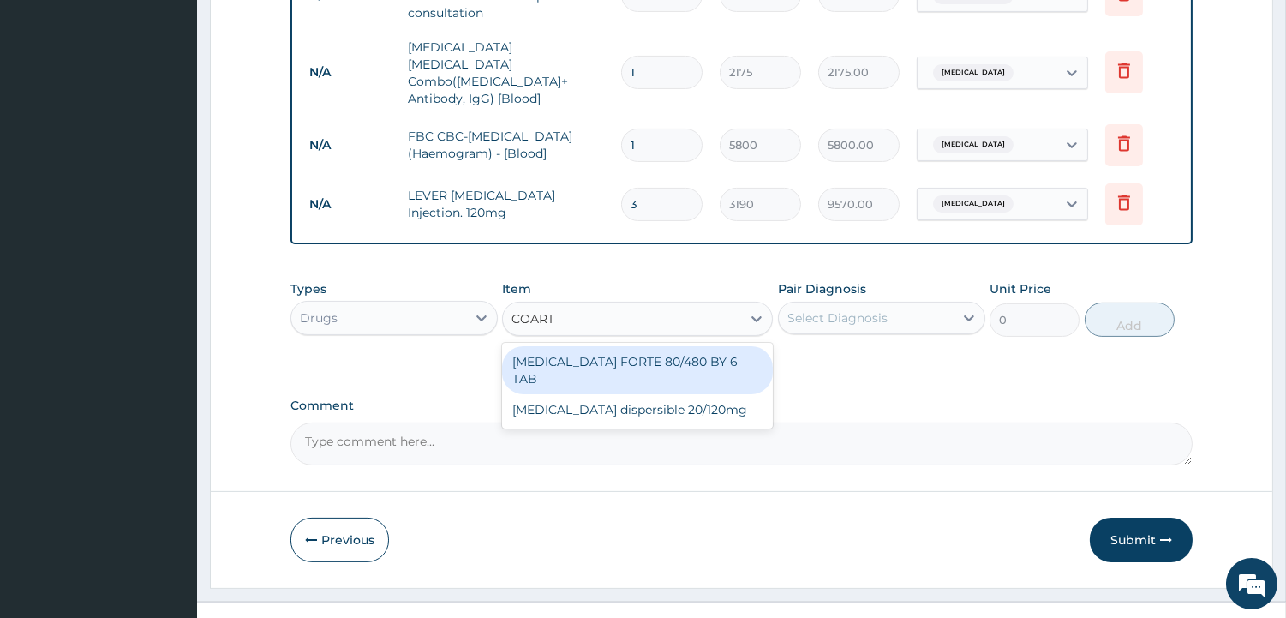
type input "COARTE"
click at [641, 346] on div "COARTEM FORTE 80/480 BY 6 TAB" at bounding box center [637, 370] width 271 height 48
type input "606.1"
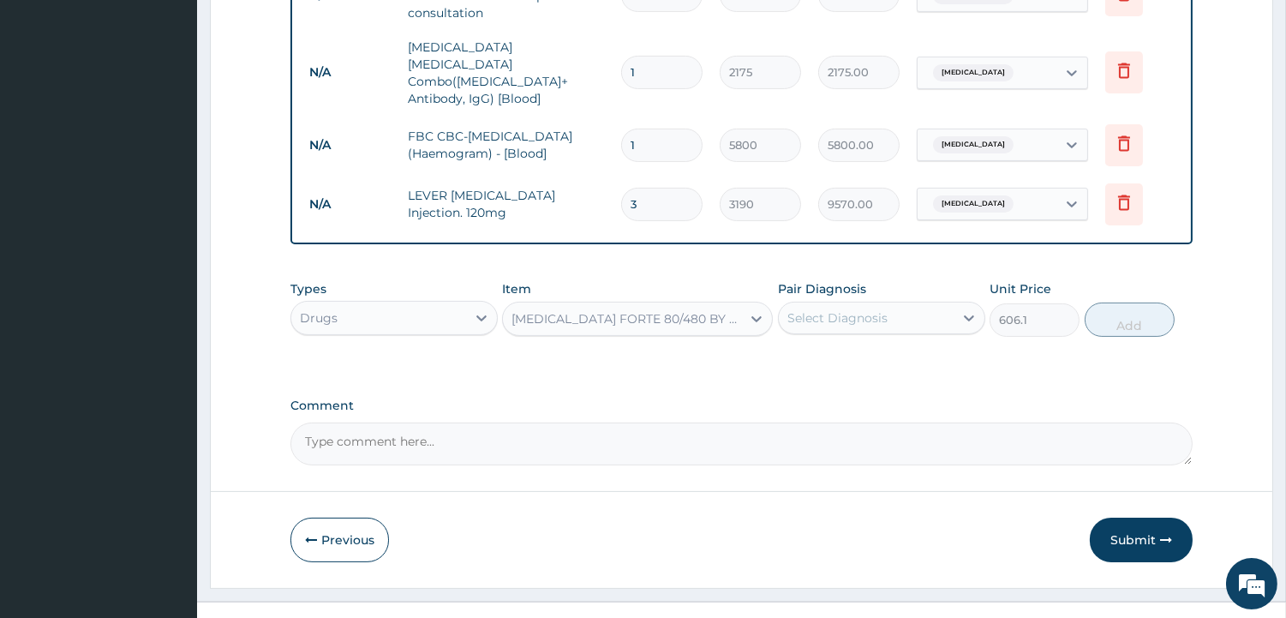
click at [821, 304] on div "Select Diagnosis" at bounding box center [866, 317] width 175 height 27
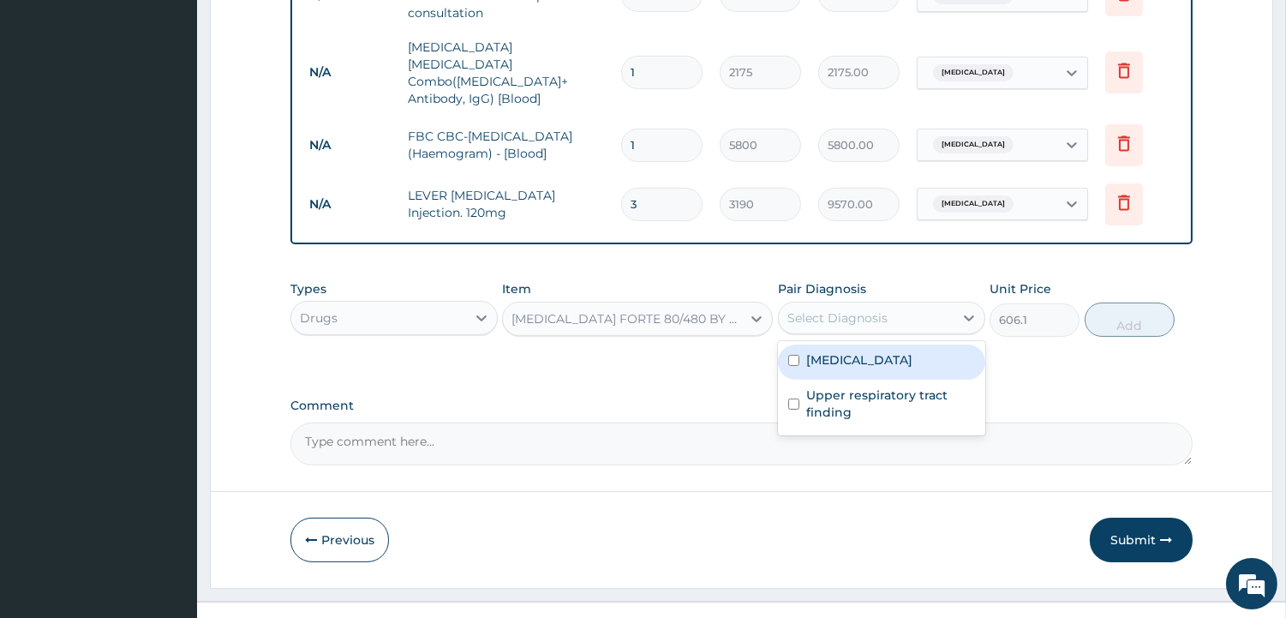
click at [824, 351] on label "Malaria" at bounding box center [859, 359] width 106 height 17
checkbox input "true"
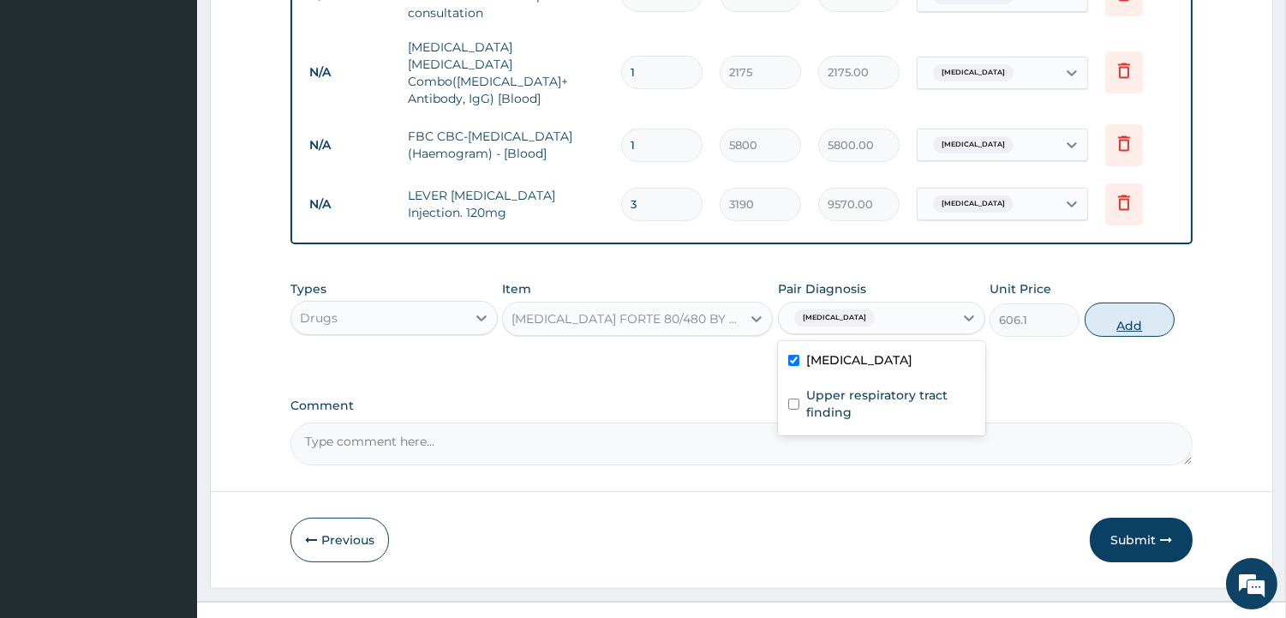
click at [1132, 302] on button "Add" at bounding box center [1130, 319] width 90 height 34
type input "0"
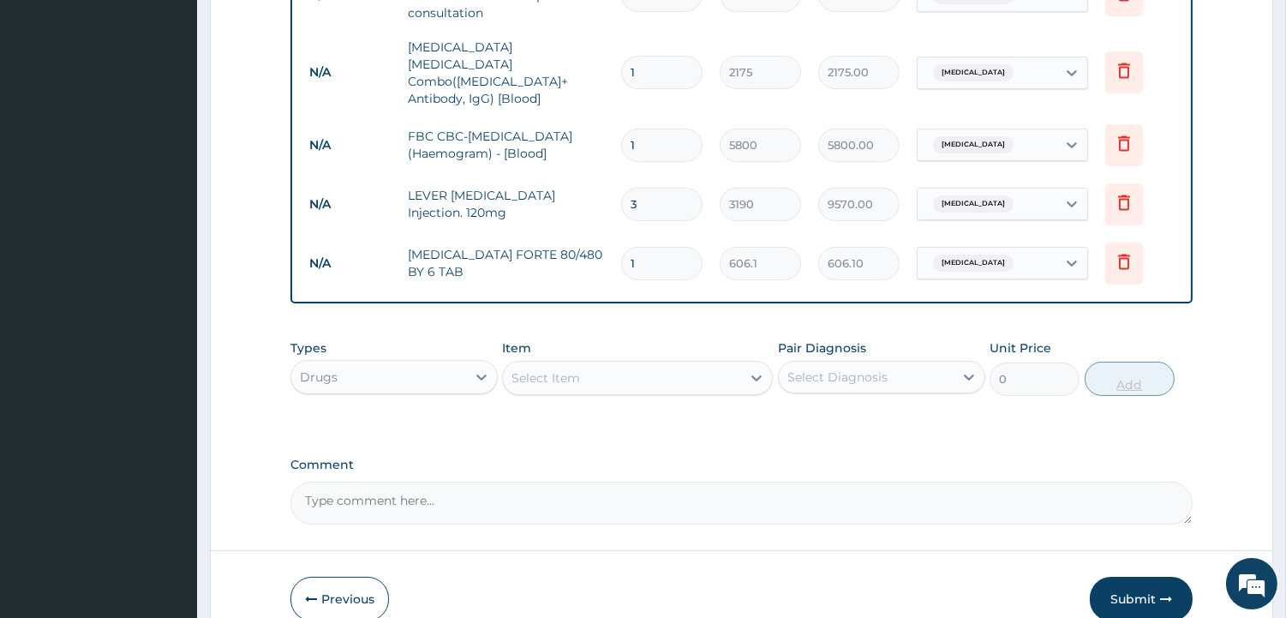
type input "0.00"
type input "6"
type input "3636.60"
type input "6"
click at [667, 339] on div "Item Select Item" at bounding box center [637, 367] width 271 height 57
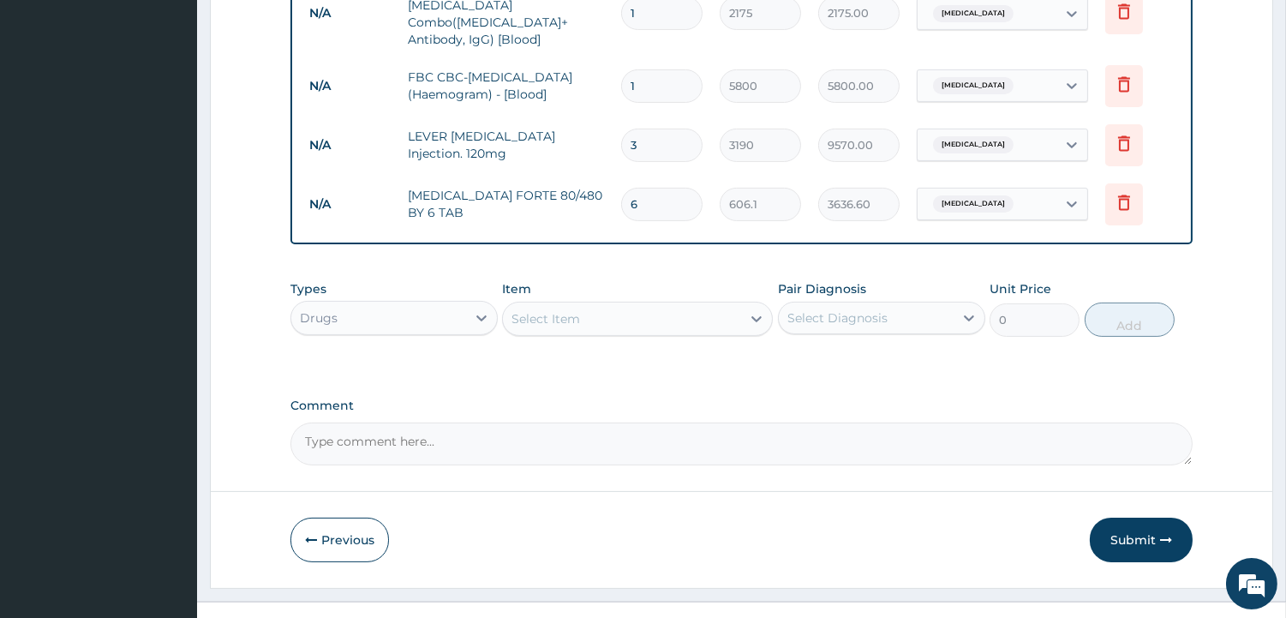
scroll to position [782, 0]
click at [535, 271] on div "Types Drugs Item Select Item Pair Diagnosis Select Diagnosis Unit Price 0 Add" at bounding box center [741, 308] width 902 height 74
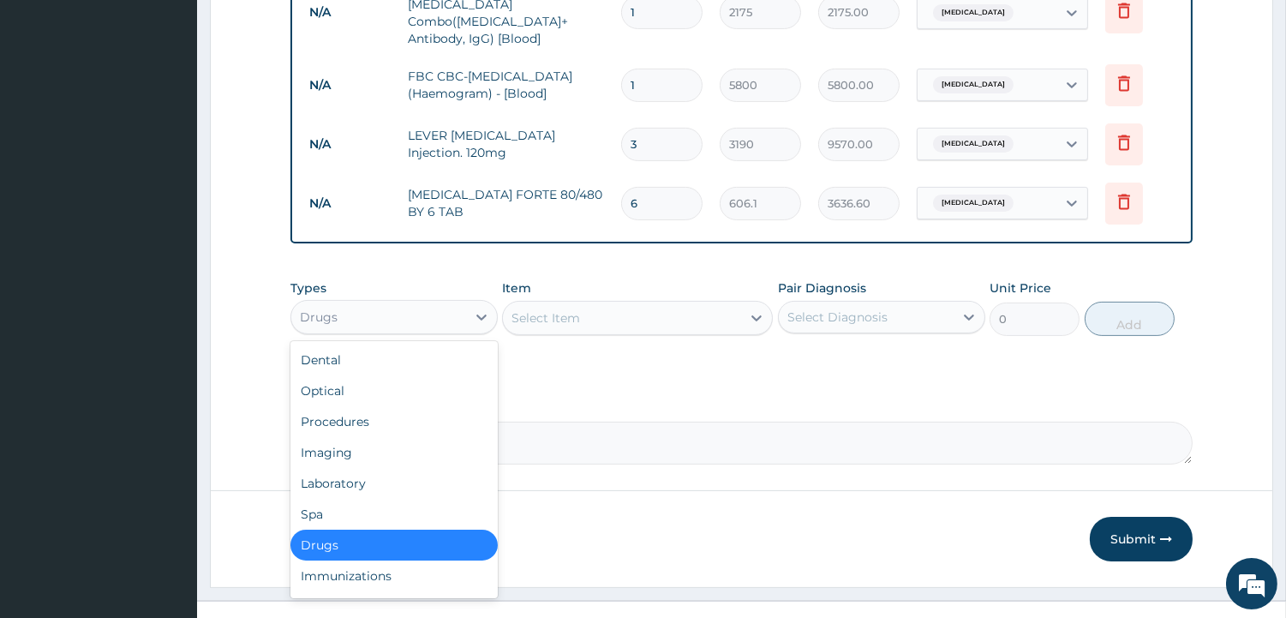
click at [314, 308] on div "Drugs" at bounding box center [319, 316] width 38 height 17
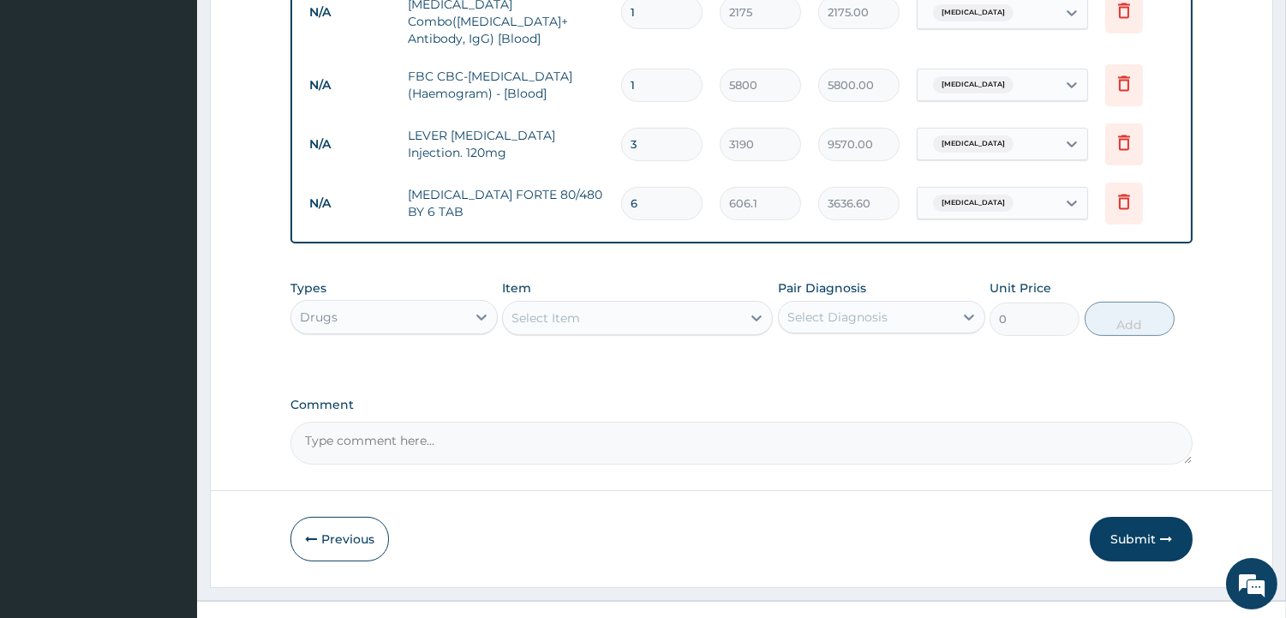
click at [314, 308] on div "Drugs" at bounding box center [319, 316] width 38 height 17
click at [570, 309] on div "Select Item" at bounding box center [545, 317] width 69 height 17
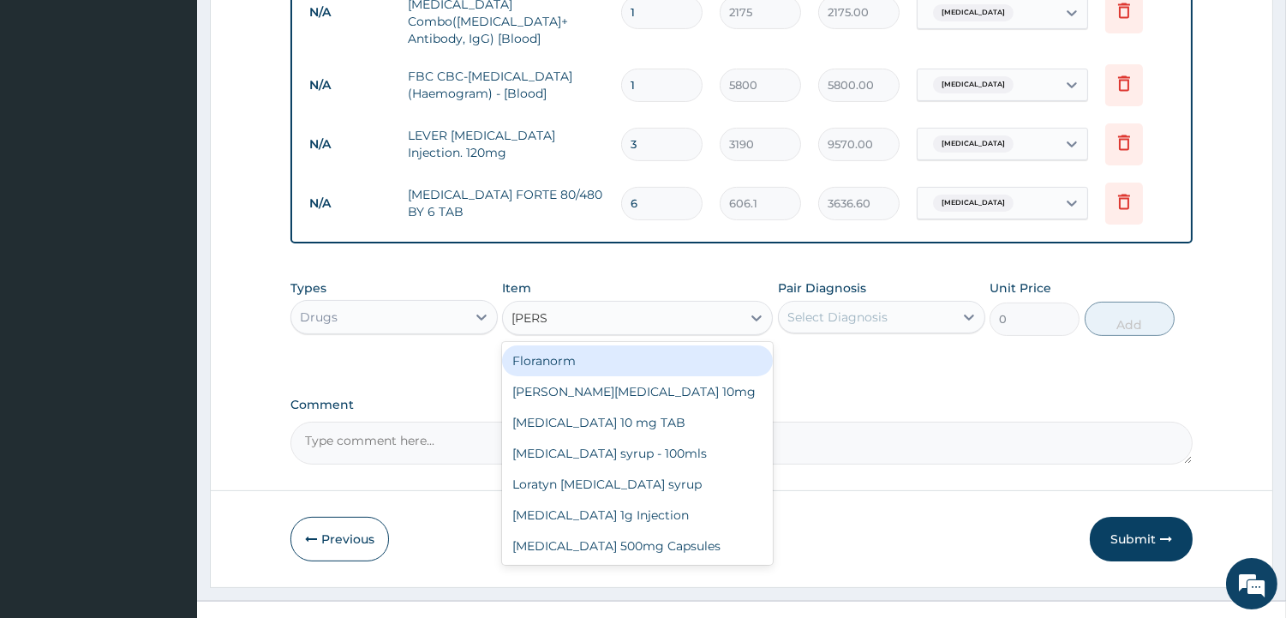
type input "LORAT"
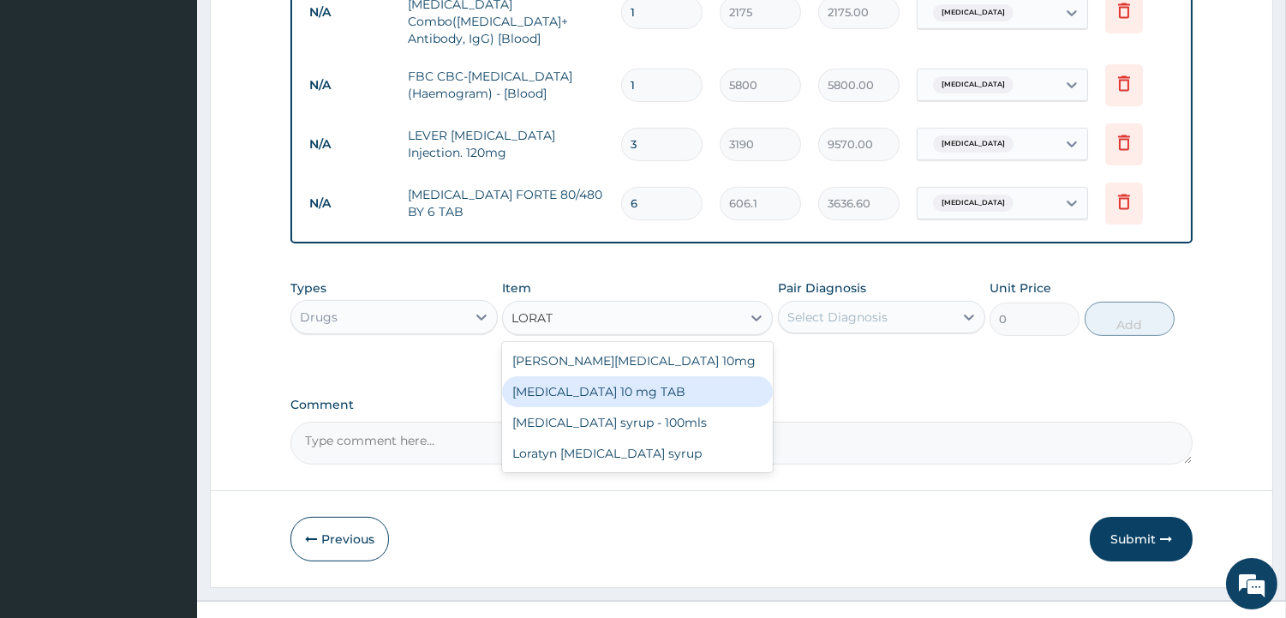
click at [625, 376] on div "LORATADINE 10 mg TAB" at bounding box center [637, 391] width 271 height 31
type input "79.75"
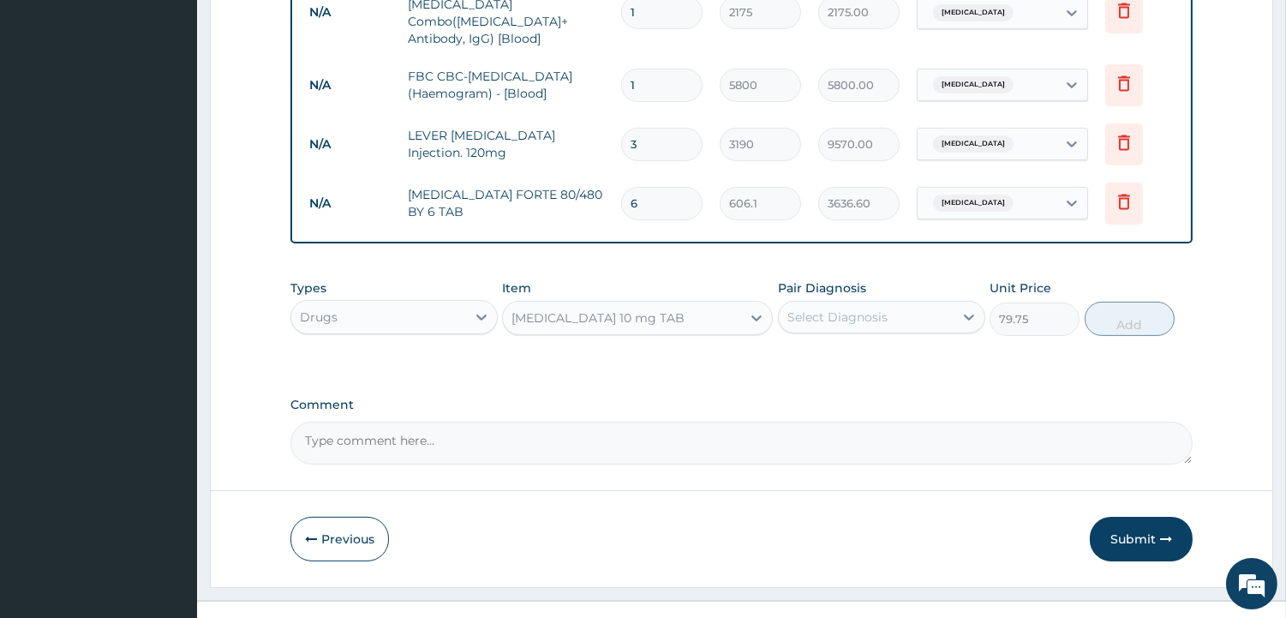
click at [827, 303] on div "Select Diagnosis" at bounding box center [866, 316] width 175 height 27
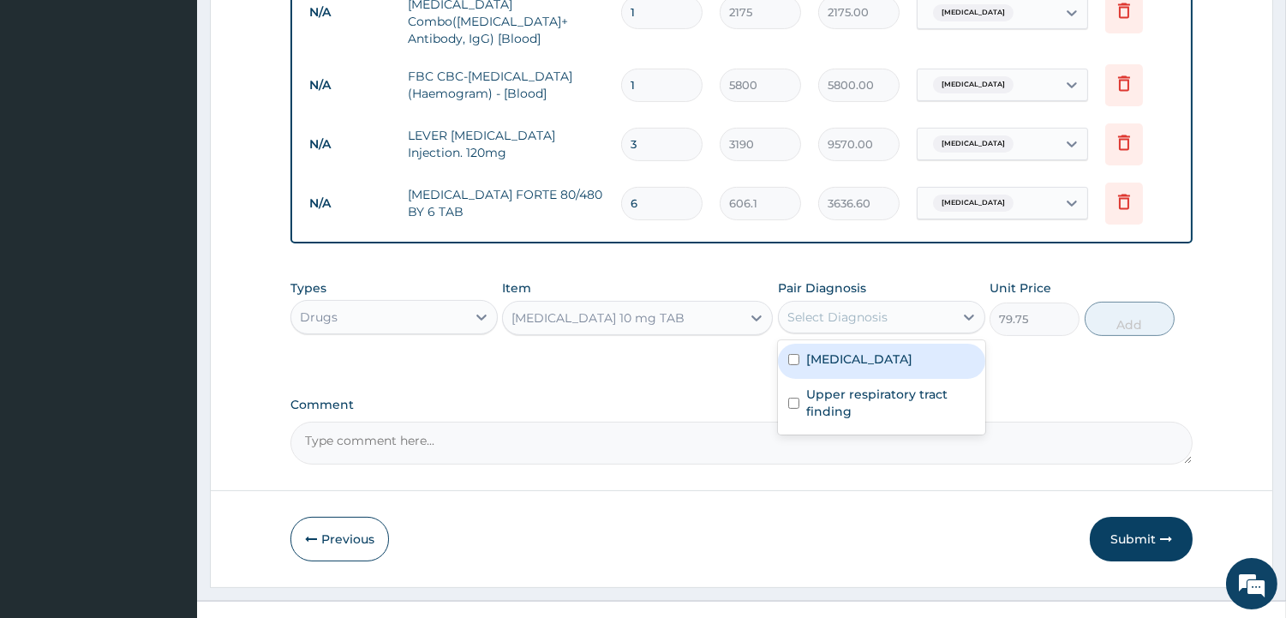
click at [837, 350] on label "Malaria" at bounding box center [859, 358] width 106 height 17
checkbox input "true"
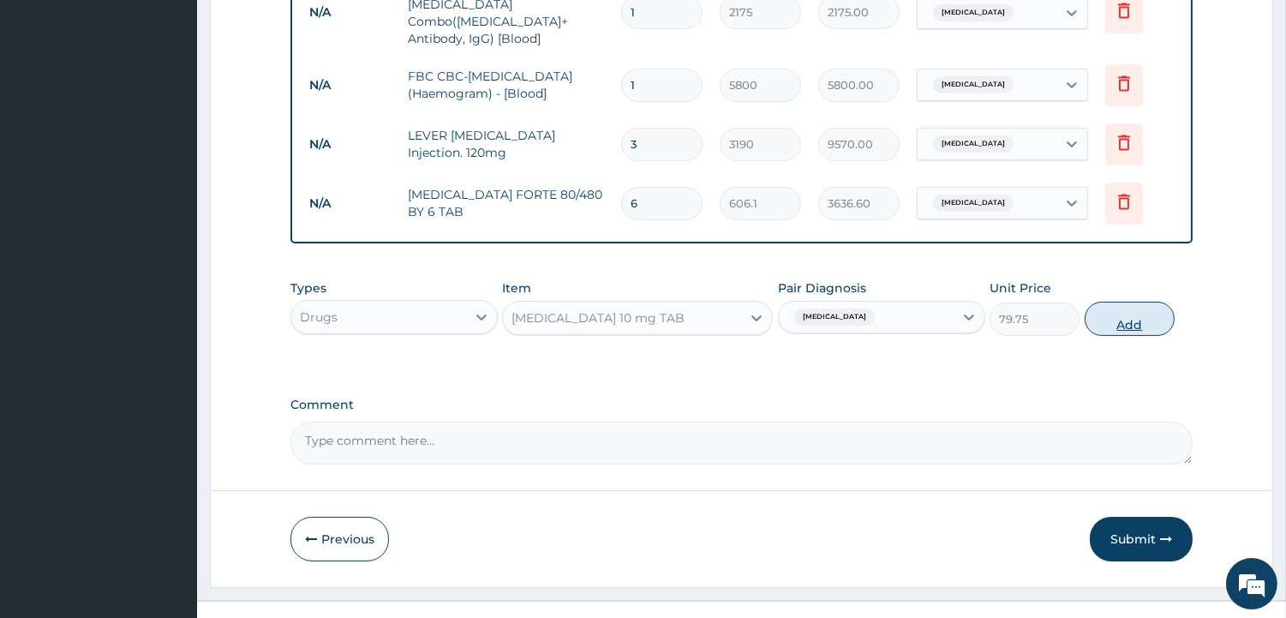
click at [1128, 302] on button "Add" at bounding box center [1130, 319] width 90 height 34
type input "0"
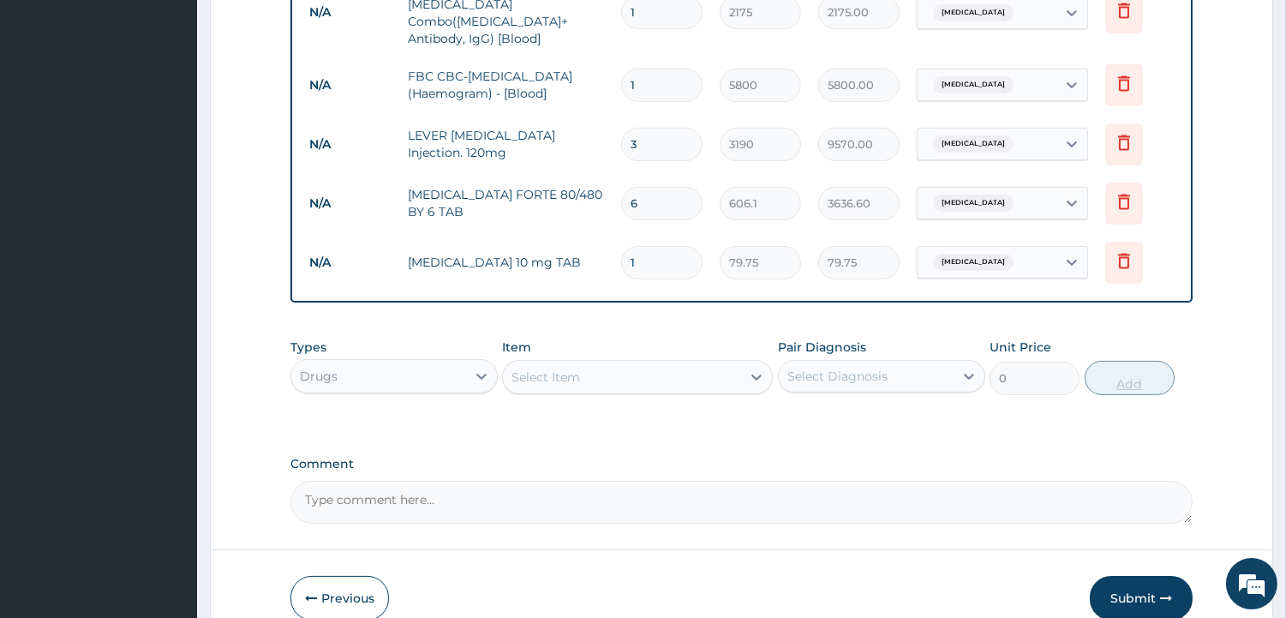
type input "10"
type input "797.50"
type input "10"
click at [626, 363] on div "Select Item" at bounding box center [622, 376] width 238 height 27
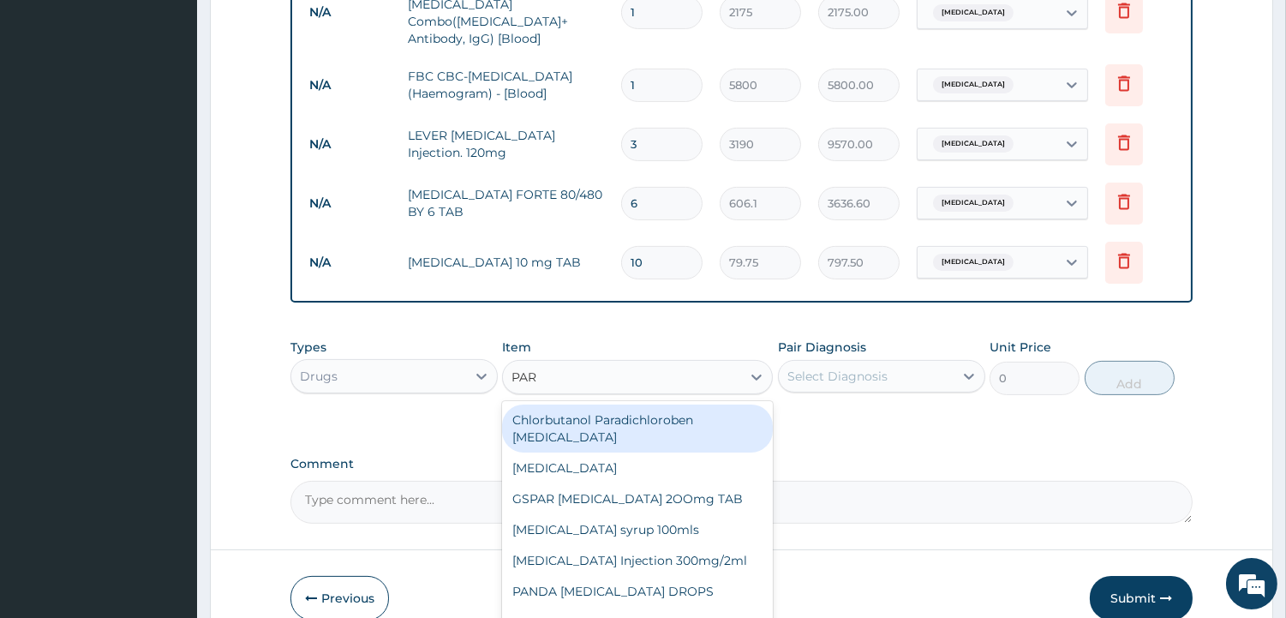
type input "PARA"
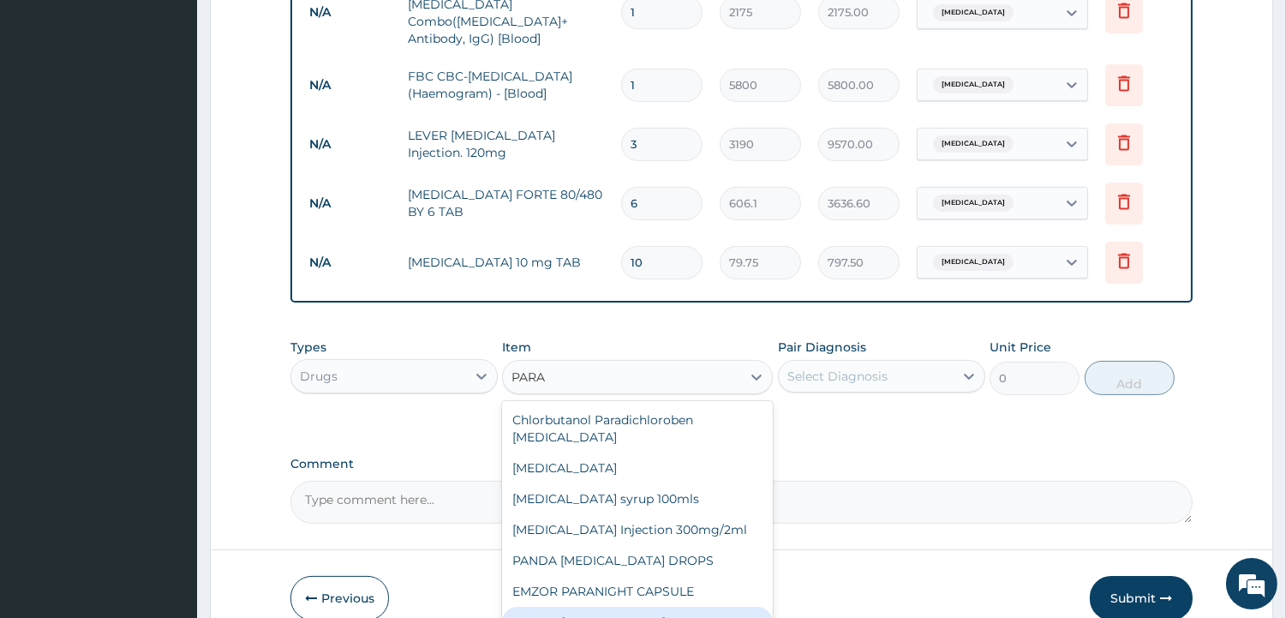
click at [626, 607] on div "EMZOR PARACETAMOL 500mg" at bounding box center [637, 622] width 271 height 31
type input "31.9"
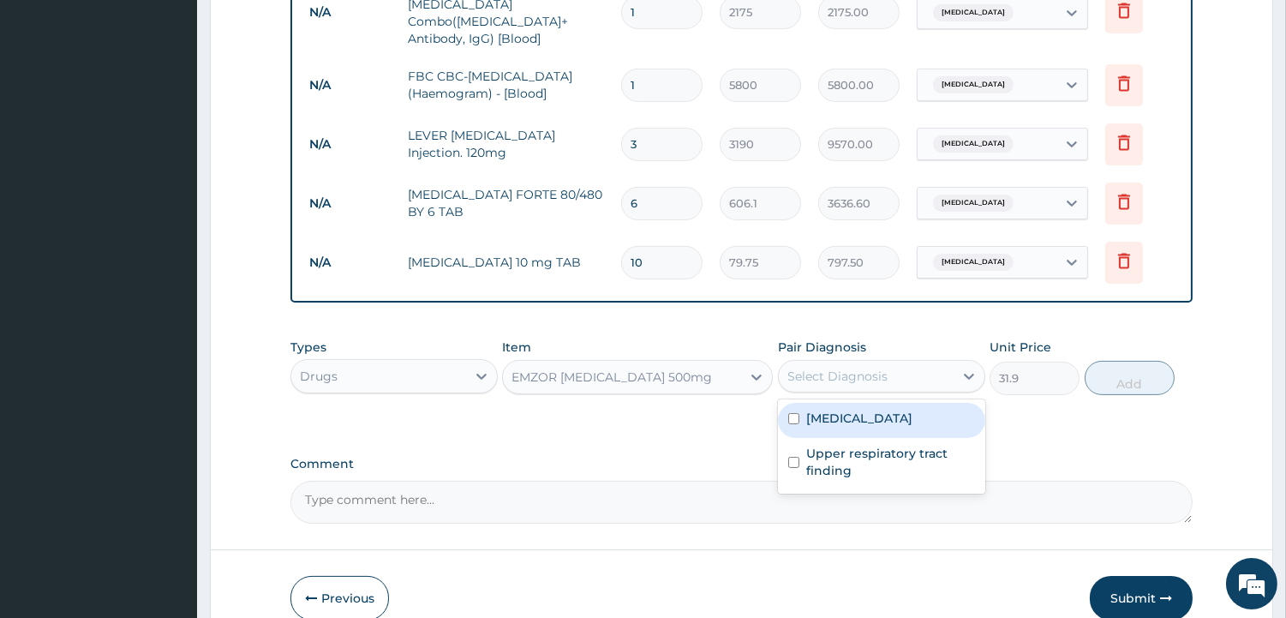
click at [809, 368] on div "Select Diagnosis" at bounding box center [837, 376] width 100 height 17
click at [827, 409] on label "Malaria" at bounding box center [859, 417] width 106 height 17
checkbox input "true"
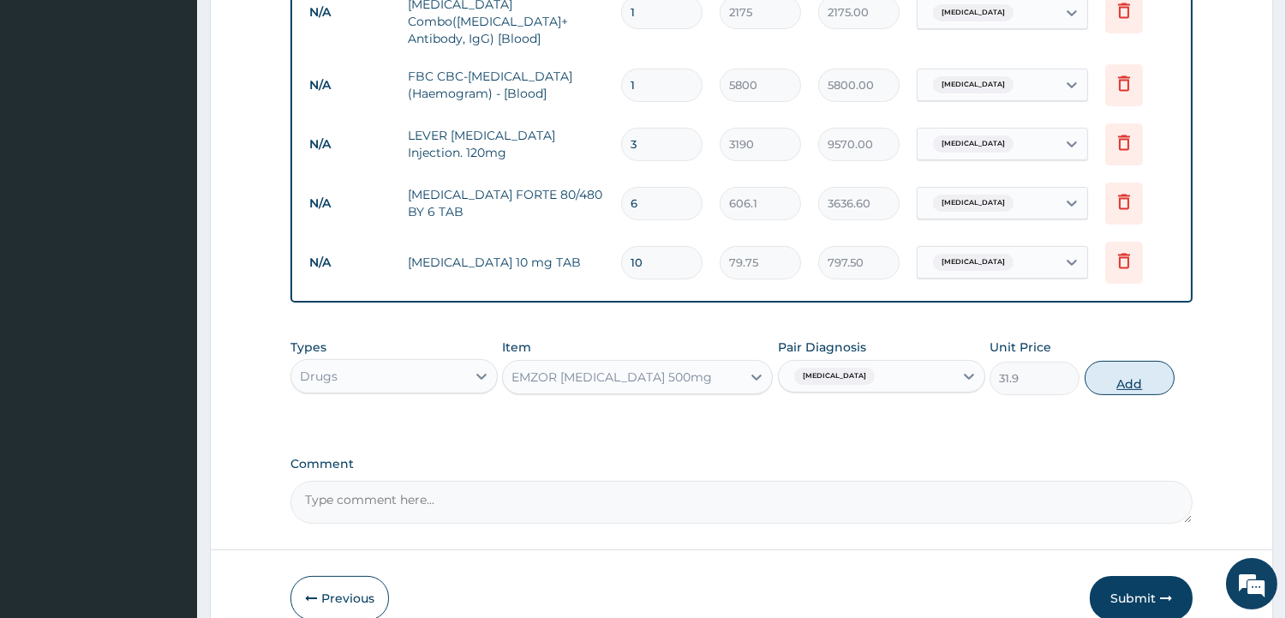
click at [1102, 361] on button "Add" at bounding box center [1130, 378] width 90 height 34
type input "0"
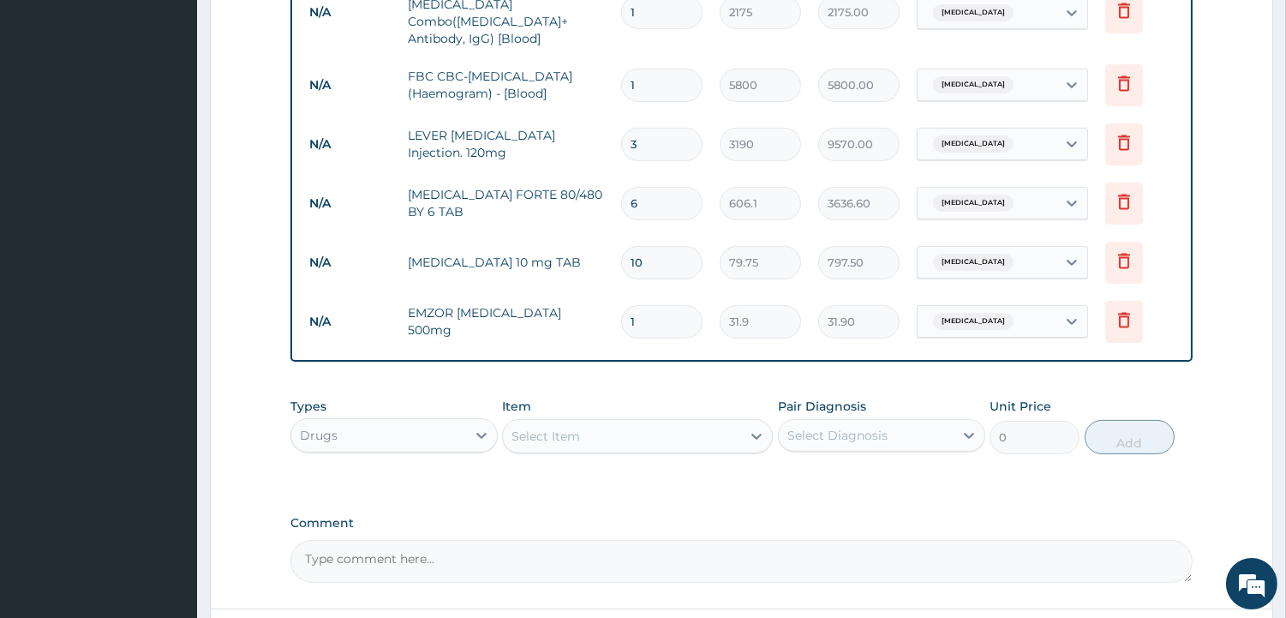
type input "18"
type input "574.20"
type input "18"
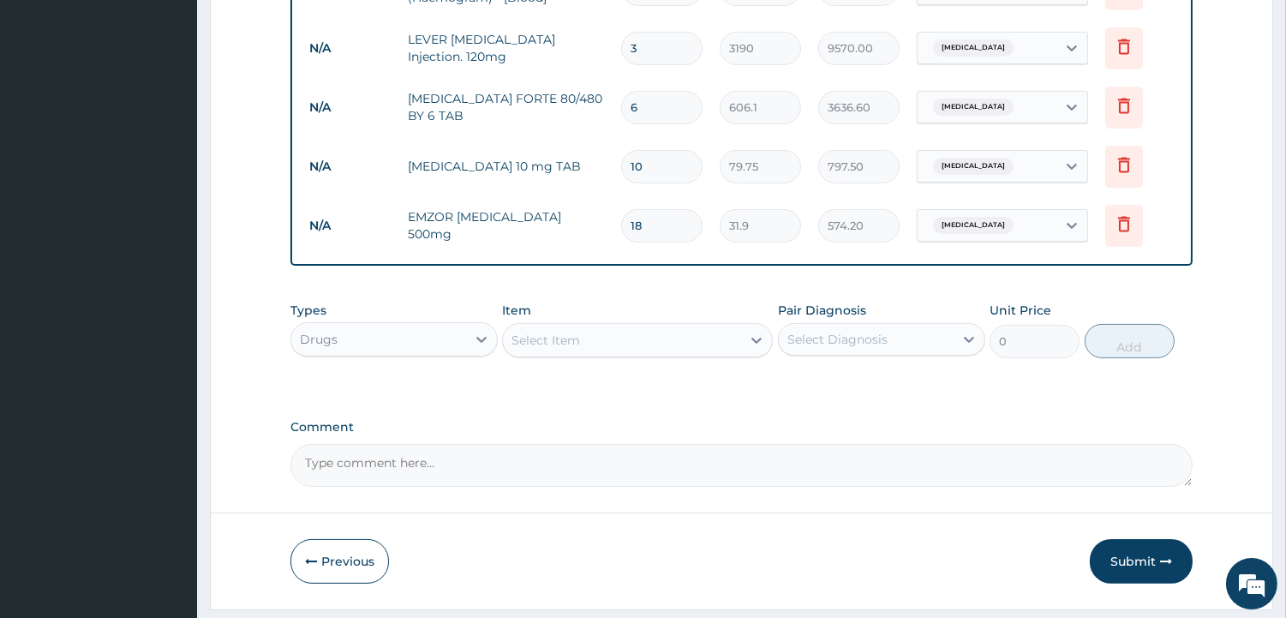
scroll to position [901, 0]
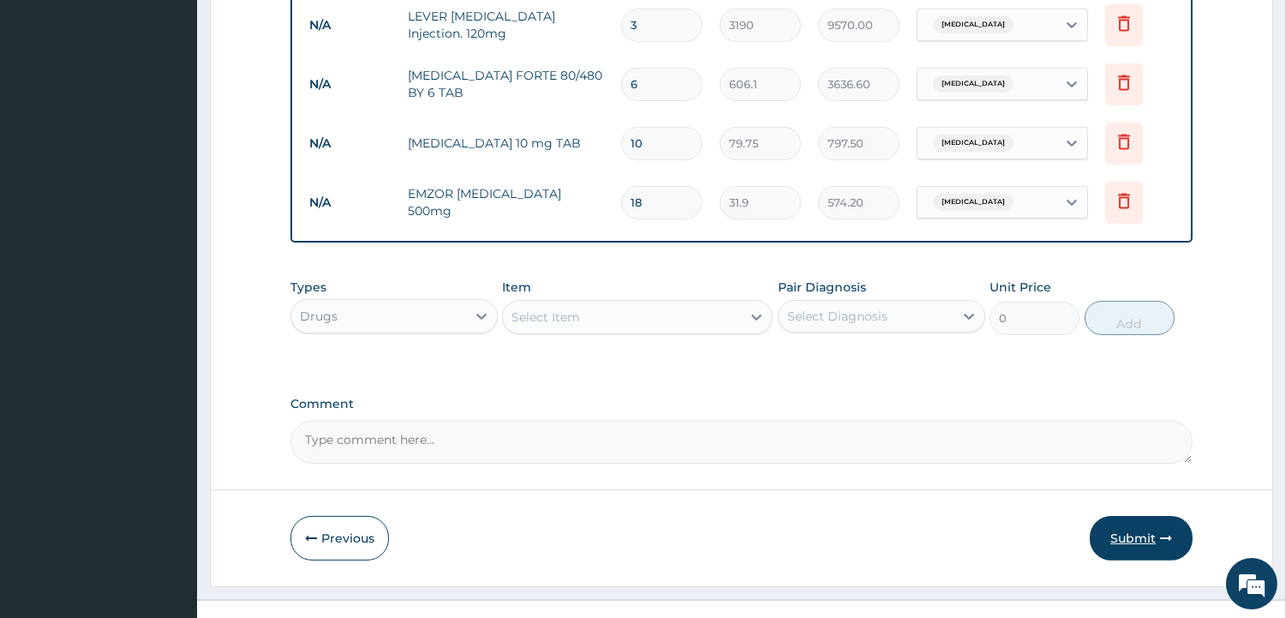
click at [1127, 516] on button "Submit" at bounding box center [1141, 538] width 103 height 45
click at [1140, 516] on button "Submit" at bounding box center [1141, 538] width 103 height 45
click at [1121, 516] on button "Submit" at bounding box center [1141, 538] width 103 height 45
click at [1115, 516] on button "Submit" at bounding box center [1141, 538] width 103 height 45
click at [1127, 516] on button "Submit" at bounding box center [1141, 538] width 103 height 45
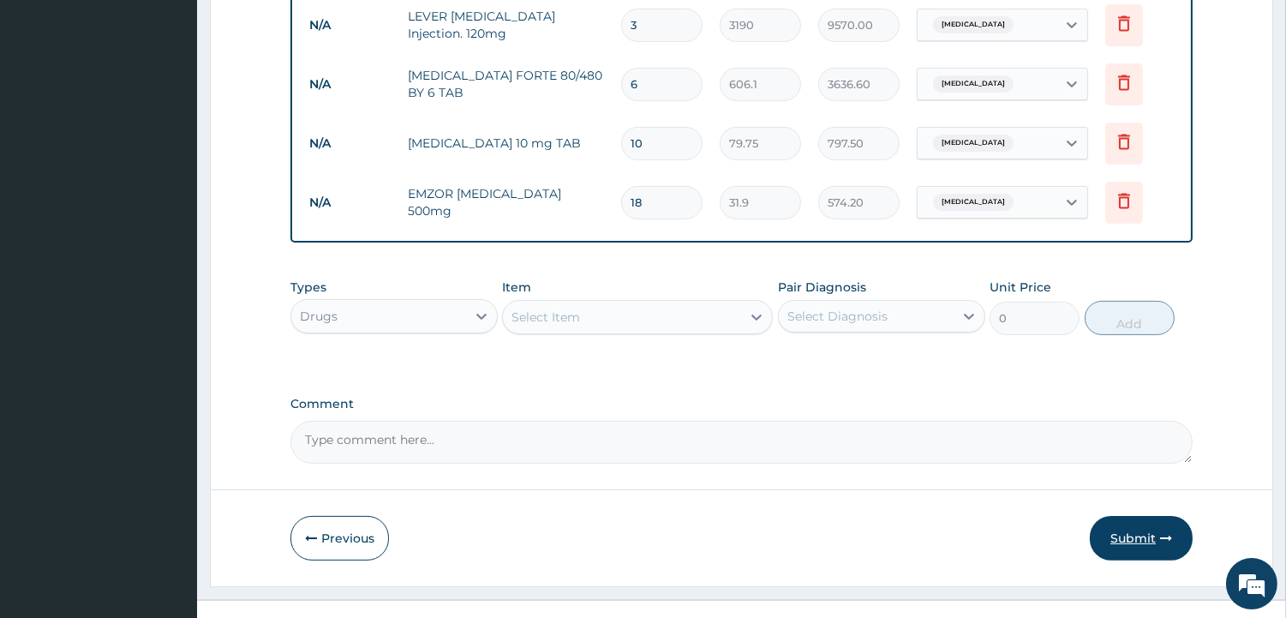
click at [1139, 517] on button "Submit" at bounding box center [1141, 538] width 103 height 45
click at [1133, 516] on button "Submit" at bounding box center [1141, 538] width 103 height 45
click at [750, 397] on label "Comment" at bounding box center [741, 404] width 902 height 15
click at [750, 421] on textarea "Comment" at bounding box center [741, 442] width 902 height 43
click at [1133, 516] on button "Submit" at bounding box center [1141, 538] width 103 height 45
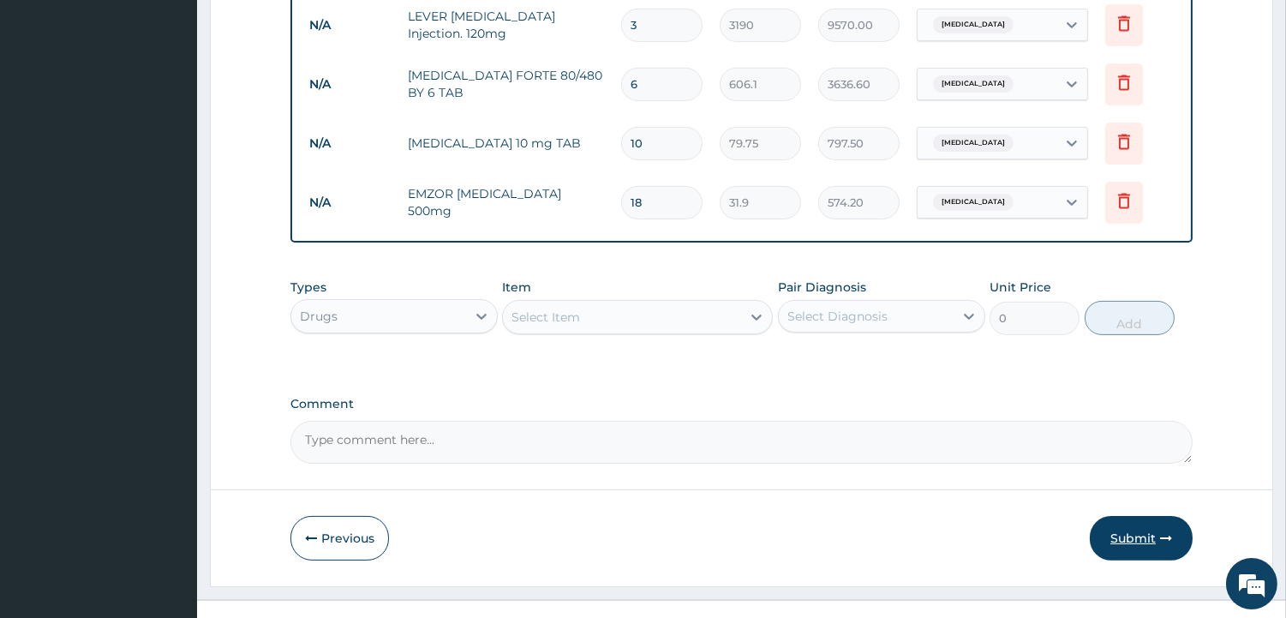
click at [1133, 516] on button "Submit" at bounding box center [1141, 538] width 103 height 45
click at [1150, 516] on button "Submit" at bounding box center [1141, 538] width 103 height 45
click at [1160, 532] on icon "button" at bounding box center [1166, 538] width 12 height 12
click at [1116, 516] on button "Submit" at bounding box center [1141, 538] width 103 height 45
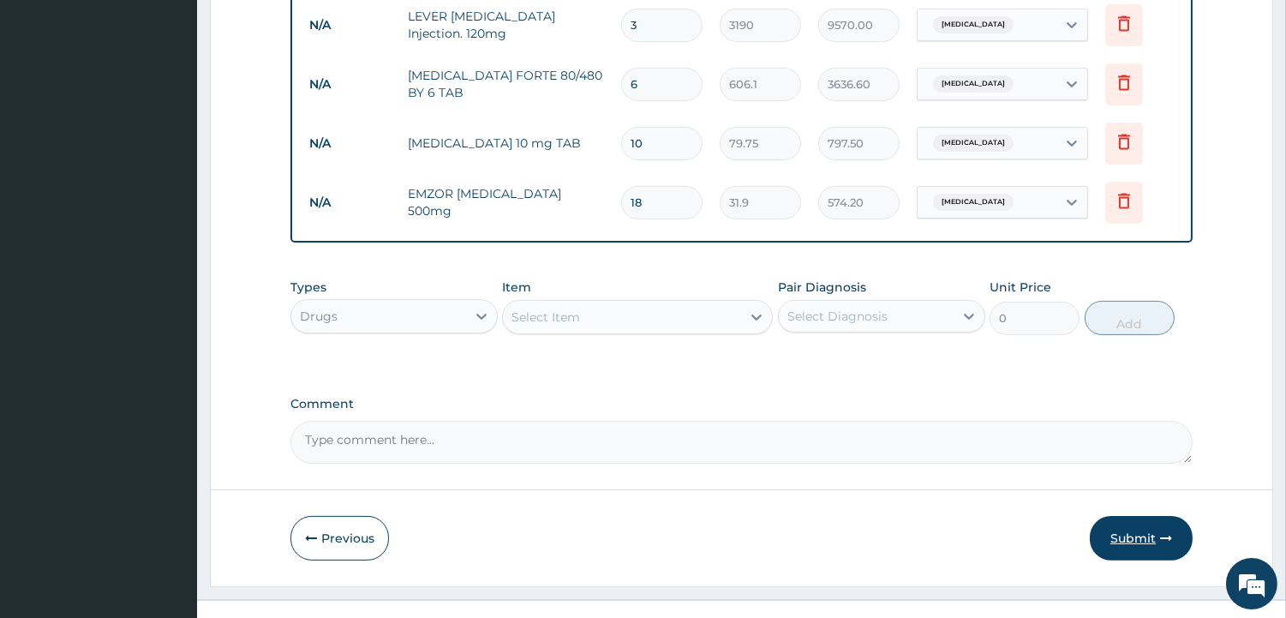
click at [1116, 516] on button "Submit" at bounding box center [1141, 538] width 103 height 45
click at [1129, 516] on button "Submit" at bounding box center [1141, 538] width 103 height 45
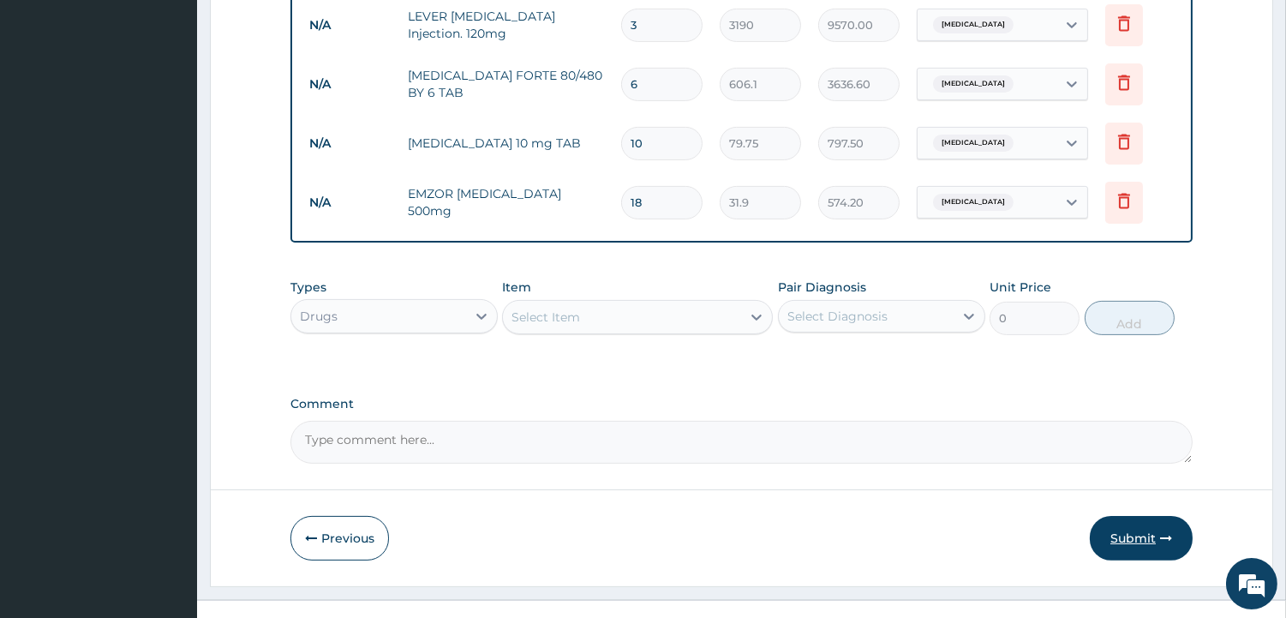
click at [1129, 516] on button "Submit" at bounding box center [1141, 538] width 103 height 45
click at [1131, 516] on button "Submit" at bounding box center [1141, 538] width 103 height 45
click at [859, 421] on textarea "Comment" at bounding box center [741, 442] width 902 height 43
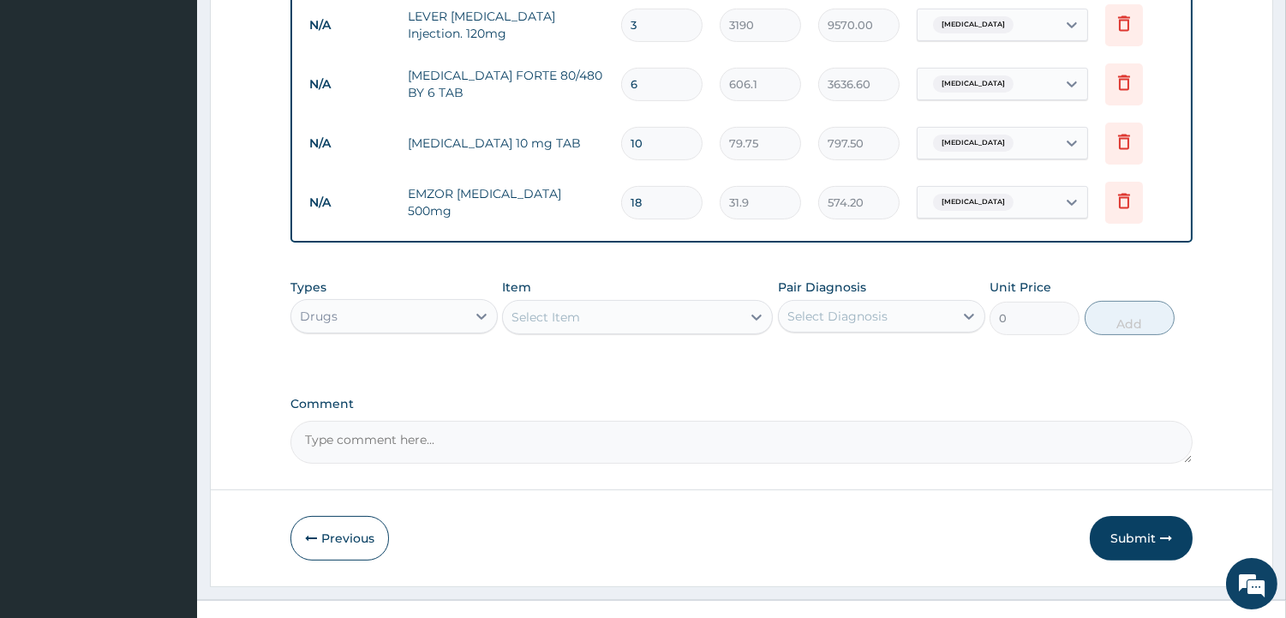
click at [1134, 516] on button "Submit" at bounding box center [1141, 538] width 103 height 45
click at [1139, 516] on button "Submit" at bounding box center [1141, 538] width 103 height 45
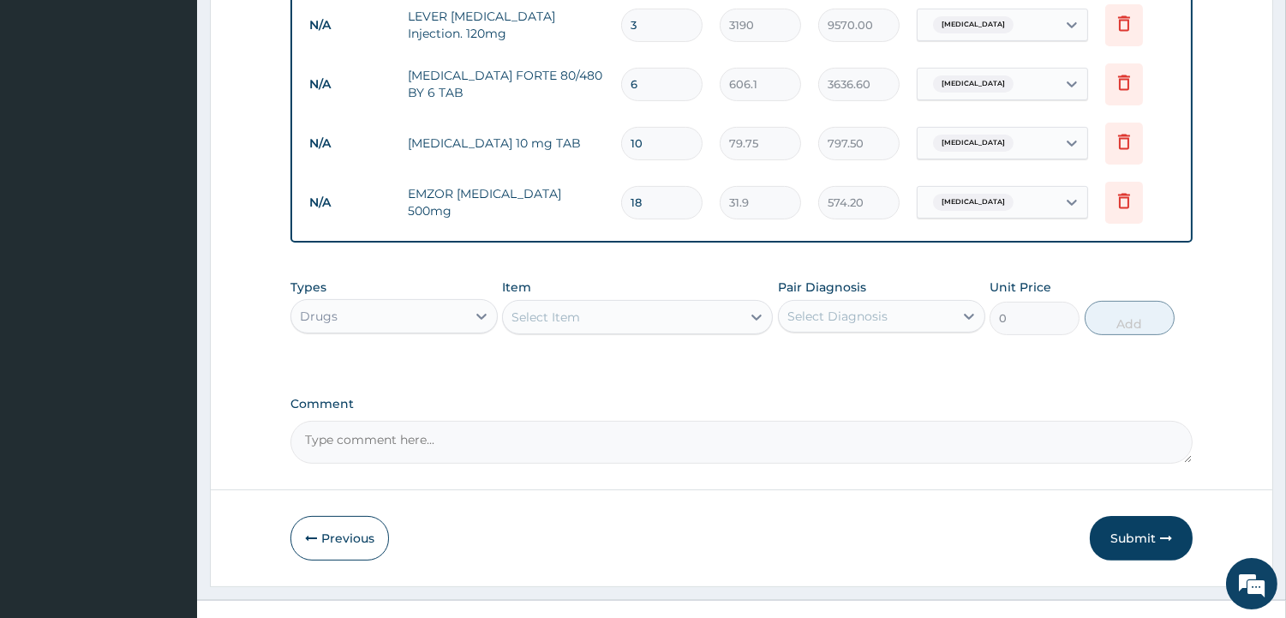
click at [553, 397] on label "Comment" at bounding box center [741, 404] width 902 height 15
click at [553, 421] on textarea "Comment" at bounding box center [741, 442] width 902 height 43
click at [1131, 516] on button "Submit" at bounding box center [1141, 538] width 103 height 45
click at [555, 340] on div "Types Drugs Item Select Item Pair Diagnosis Select Diagnosis Unit Price 0 Add" at bounding box center [741, 319] width 902 height 99
click at [738, 397] on label "Comment" at bounding box center [741, 404] width 902 height 15
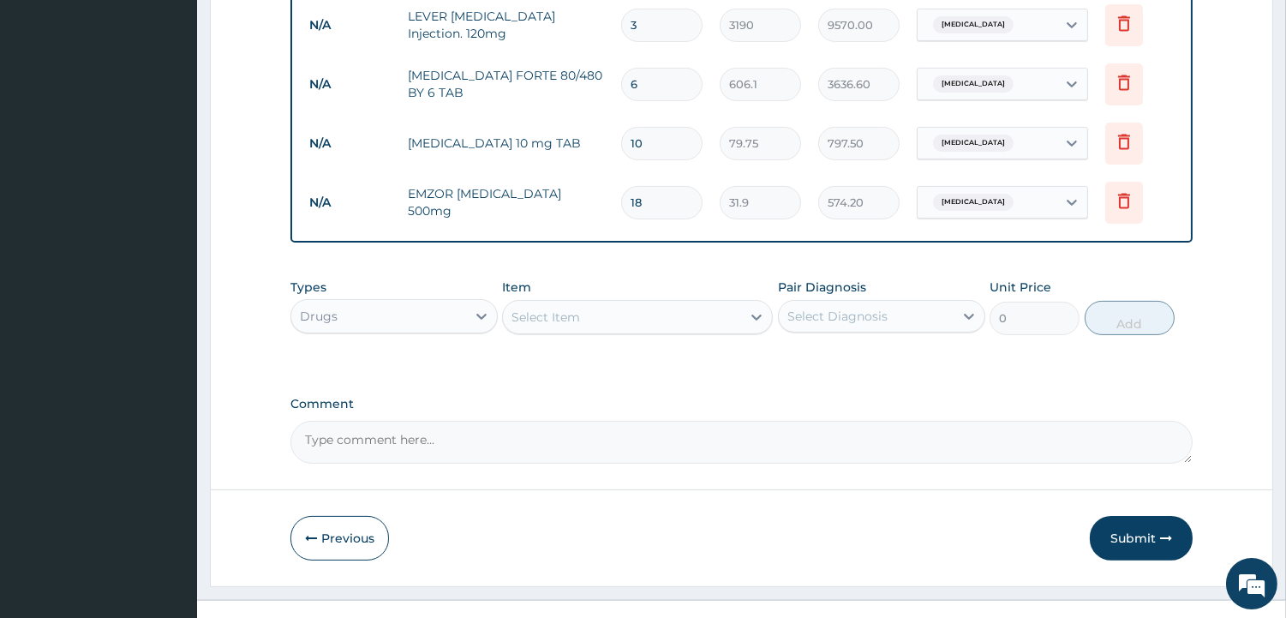
click at [738, 421] on textarea "Comment" at bounding box center [741, 442] width 902 height 43
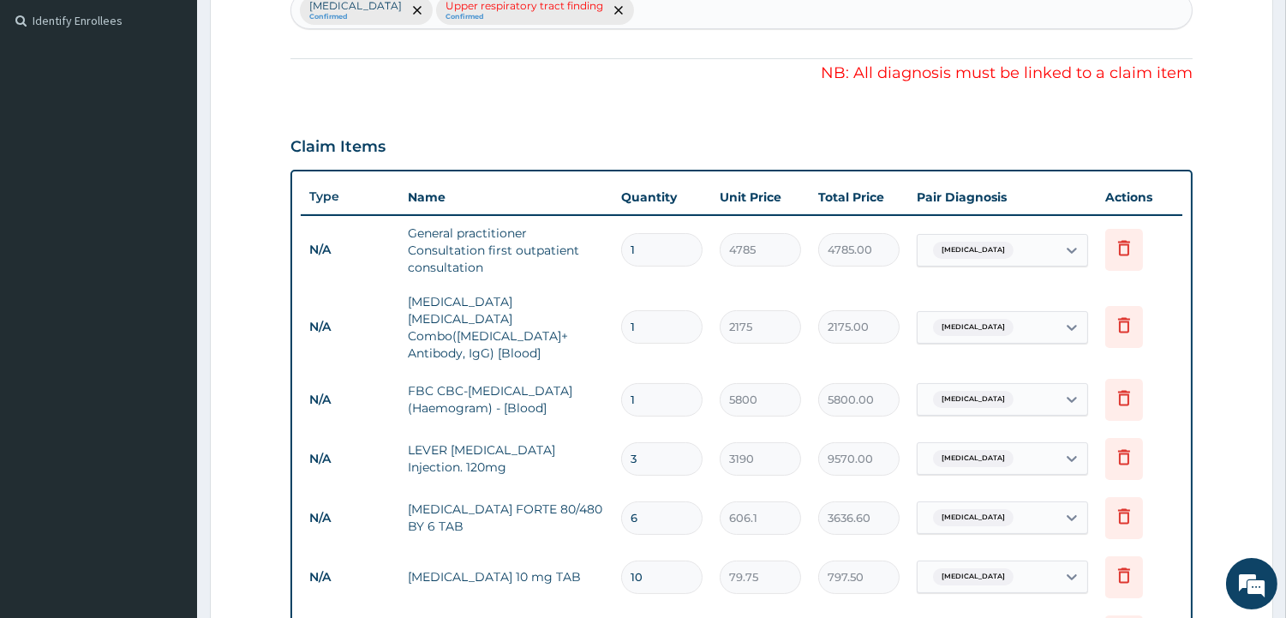
scroll to position [444, 0]
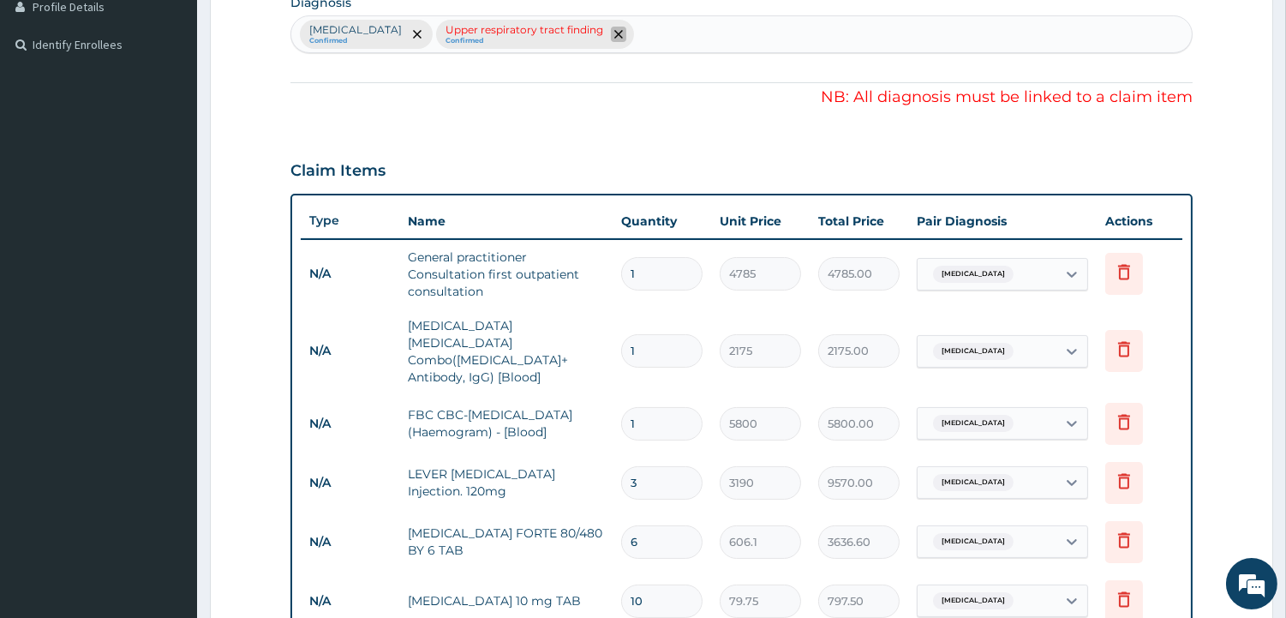
click at [614, 30] on icon "remove selection option" at bounding box center [618, 34] width 9 height 9
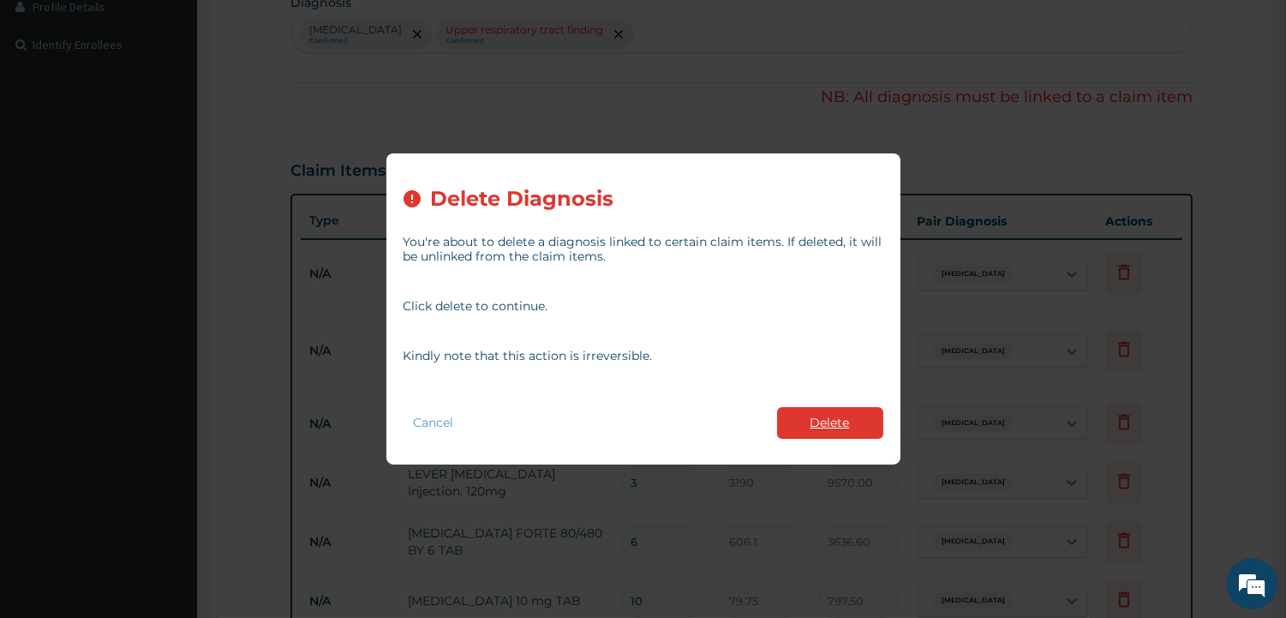
click at [854, 407] on button "Delete" at bounding box center [830, 423] width 106 height 32
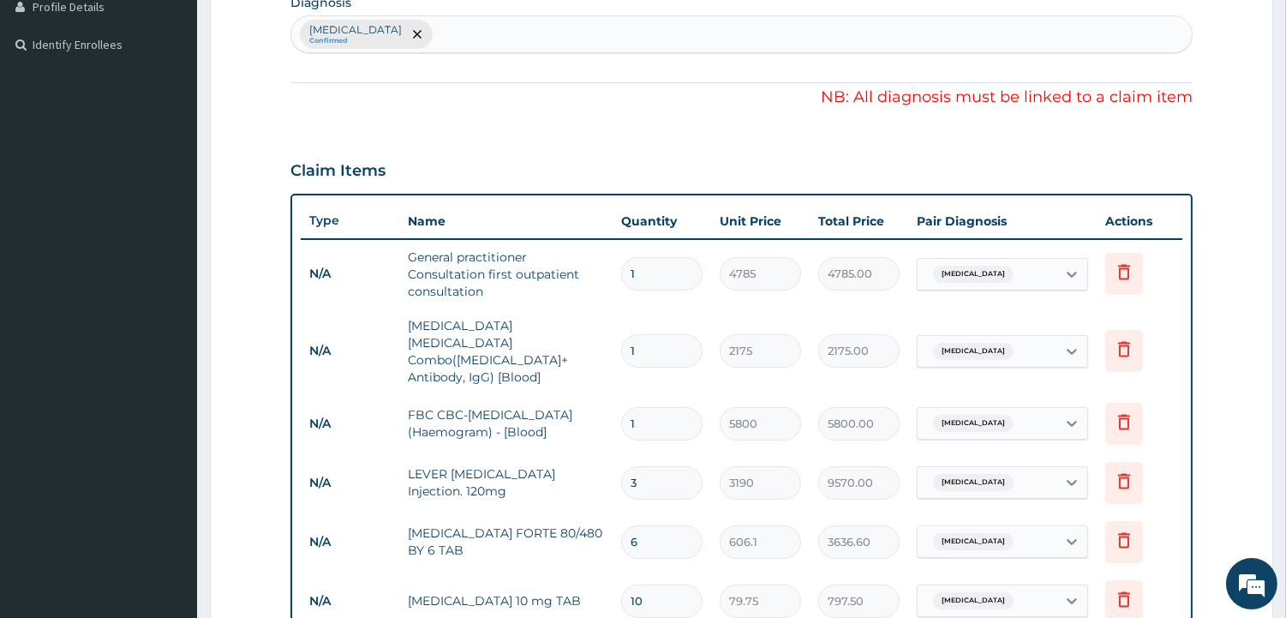
click at [546, 35] on div "Malaria Confirmed" at bounding box center [741, 34] width 900 height 36
type input "UPPER RE"
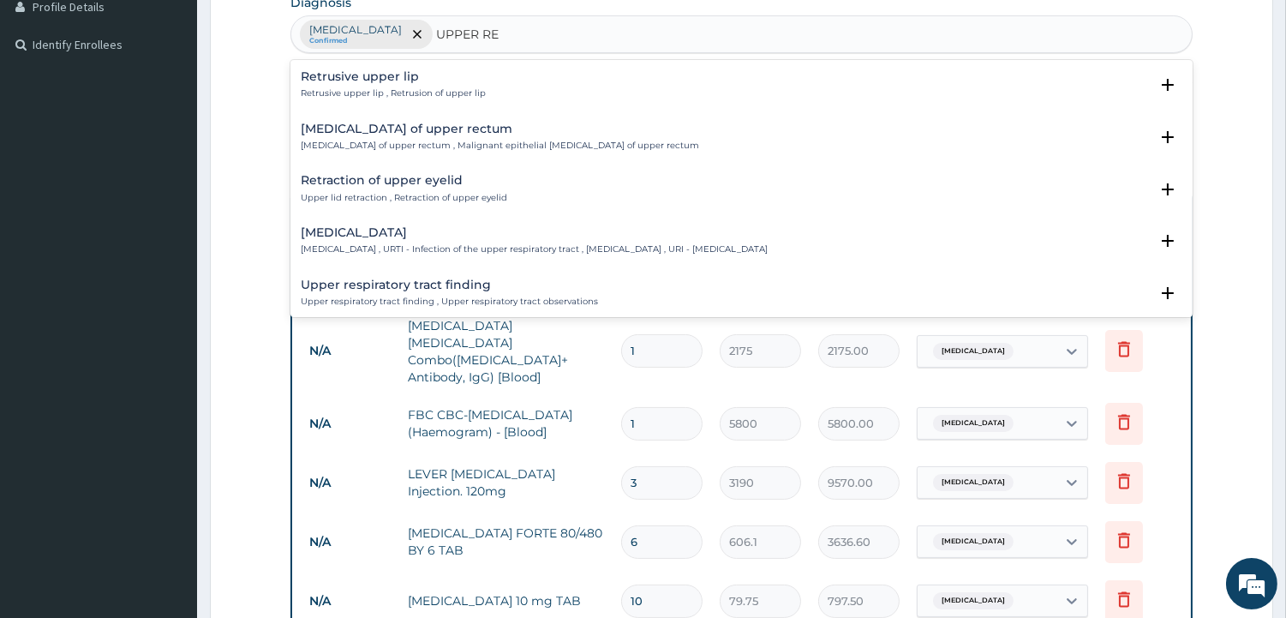
click at [367, 235] on h4 "Upper respiratory infection" at bounding box center [534, 232] width 467 height 13
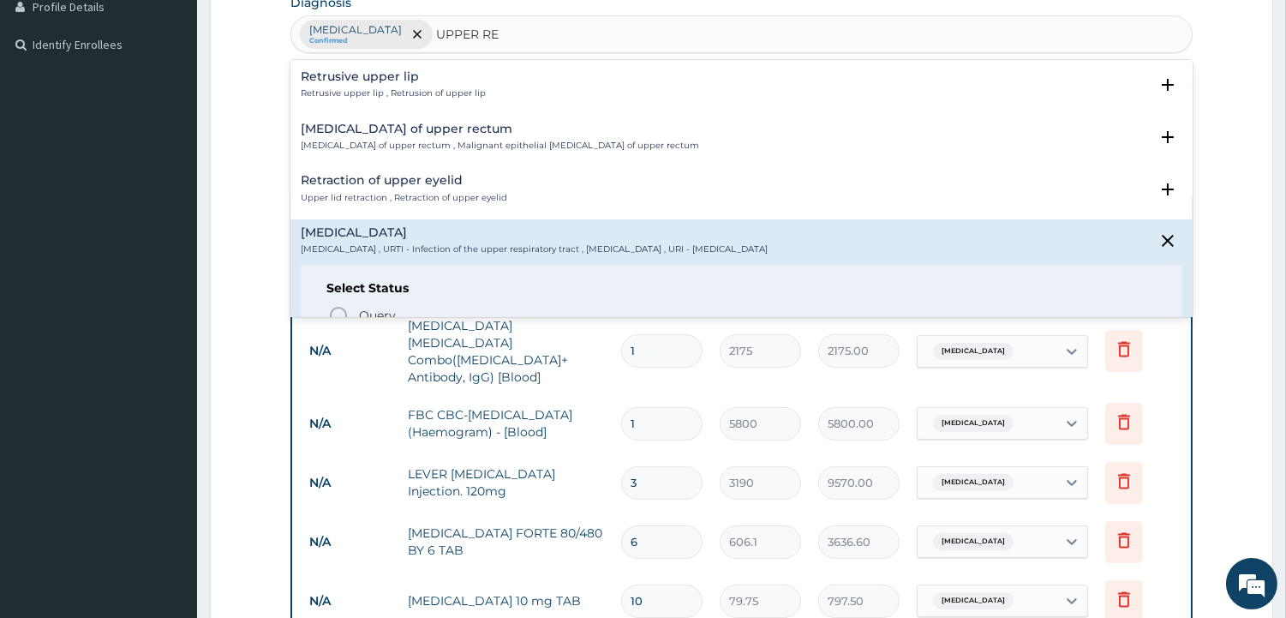
scroll to position [38, 0]
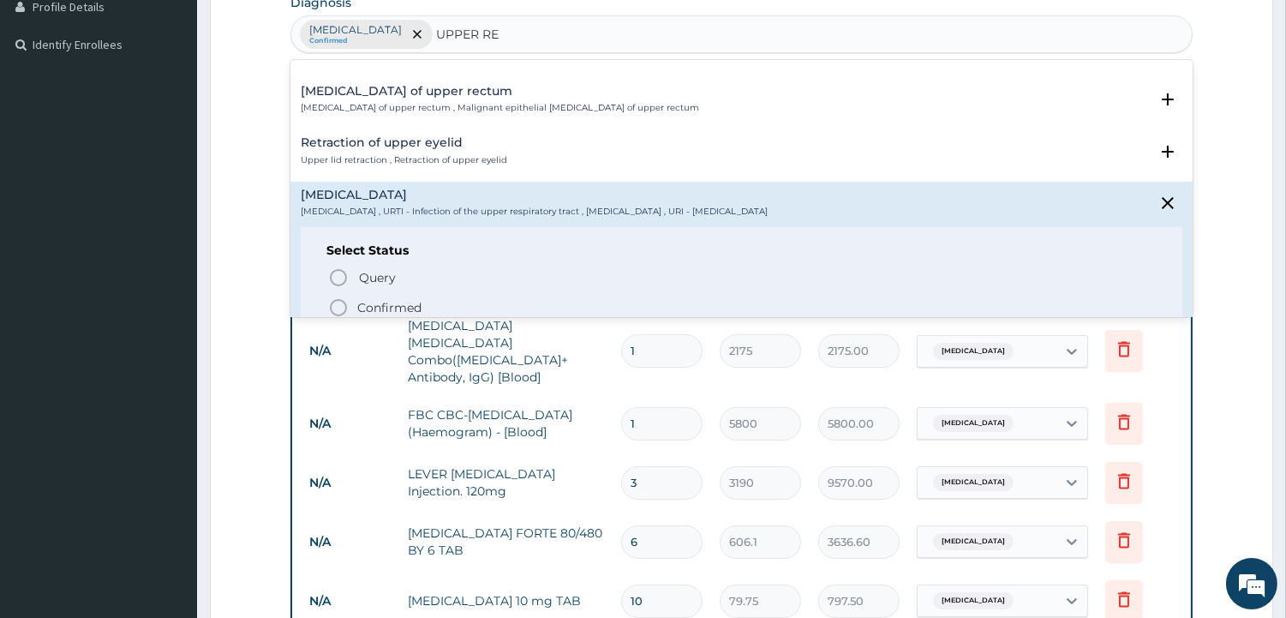
click at [468, 304] on span "Confirmed" at bounding box center [742, 307] width 828 height 21
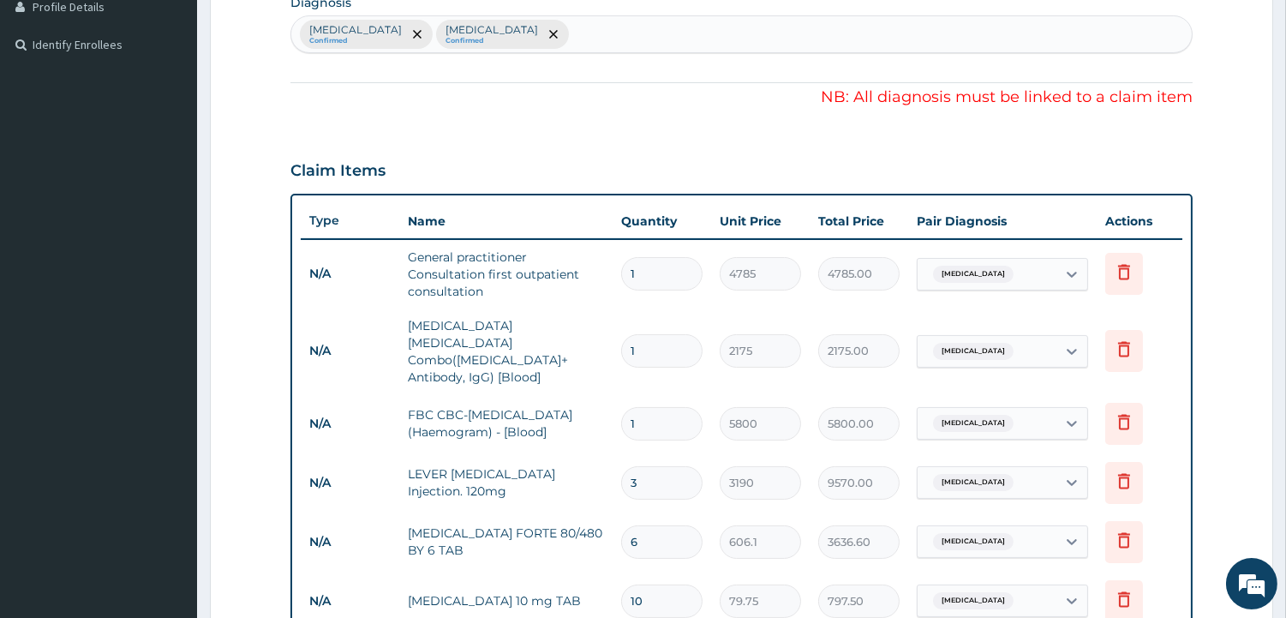
click at [655, 298] on tr "N/A General practitioner Consultation first outpatient consultation 1 4785 4785…" at bounding box center [742, 274] width 882 height 69
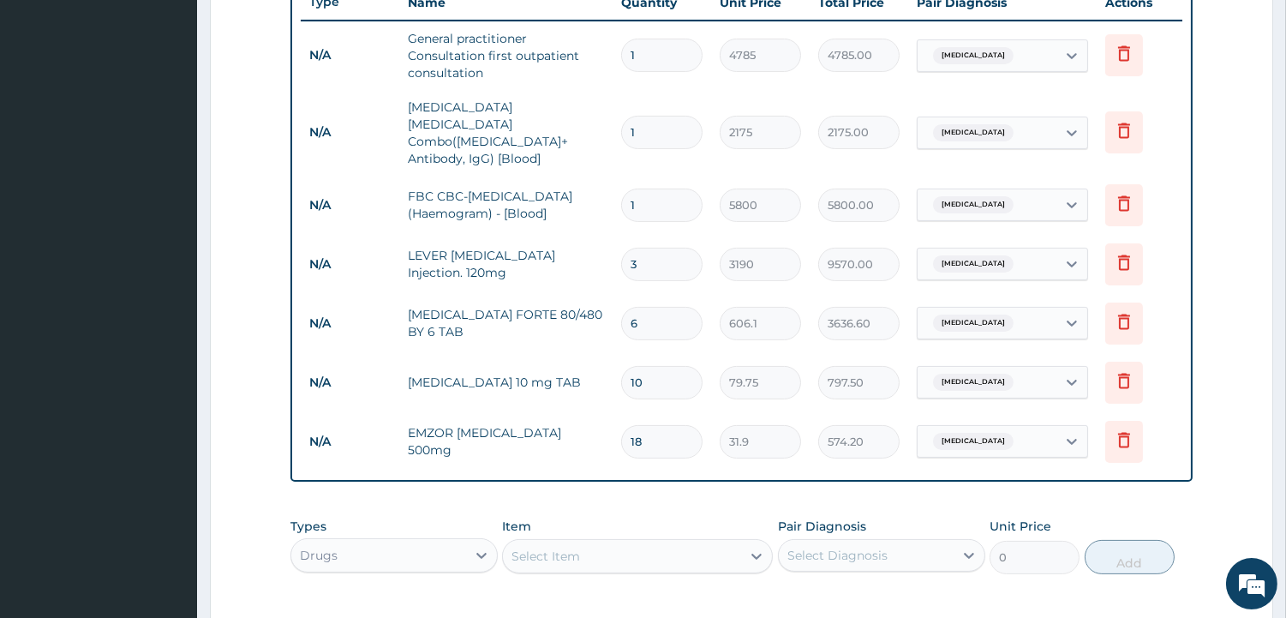
scroll to position [672, 0]
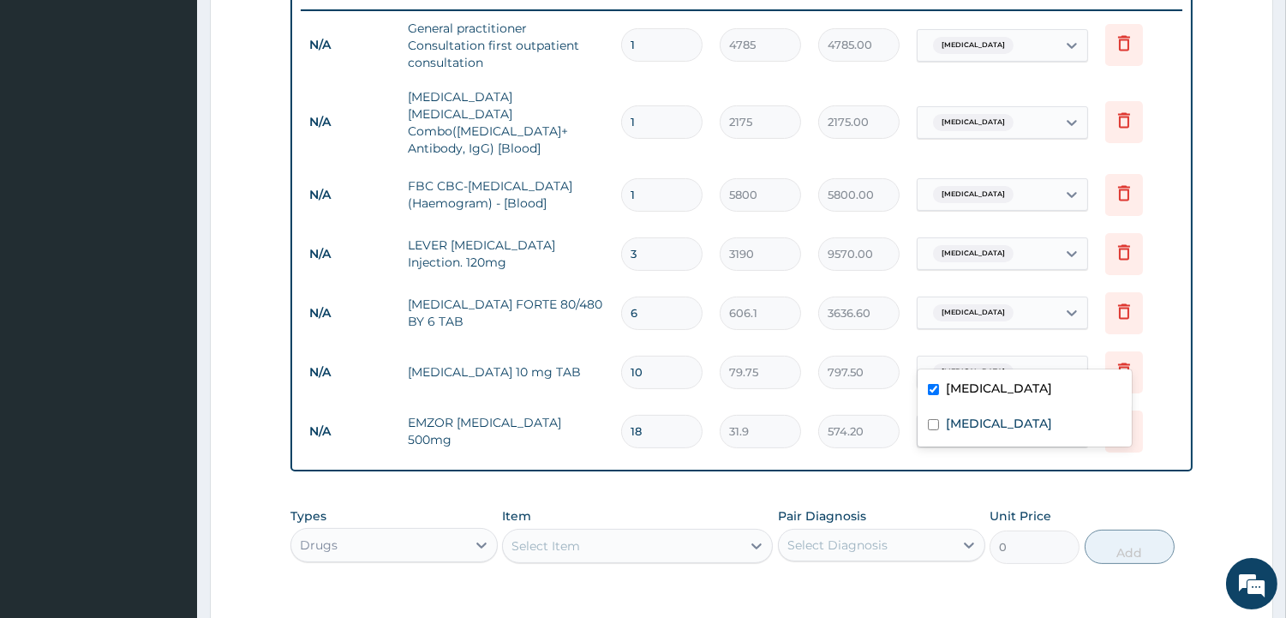
click at [956, 363] on span "Malaria" at bounding box center [973, 371] width 81 height 17
click at [935, 384] on input "checkbox" at bounding box center [933, 389] width 11 height 11
checkbox input "false"
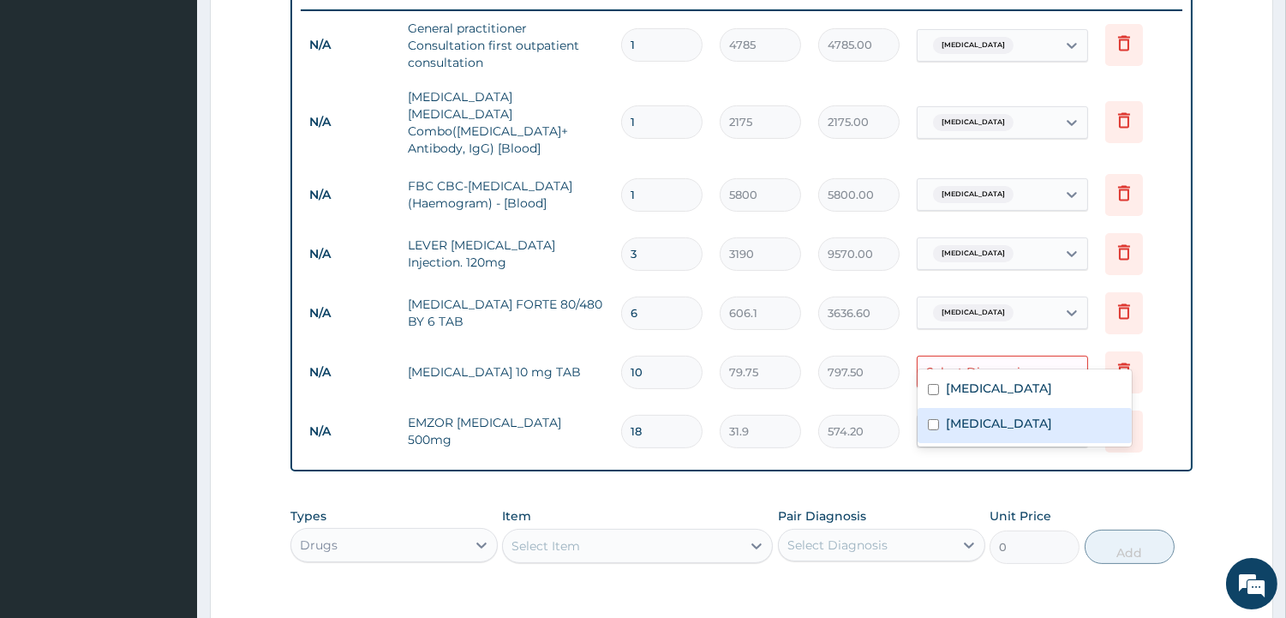
click at [931, 416] on div "Upper respiratory infection" at bounding box center [1025, 425] width 214 height 35
checkbox input "true"
click at [713, 457] on div "PA Code / Prescription Code Enter Code(Secondary Care Only) Encounter Date 11-0…" at bounding box center [741, 91] width 902 height 1201
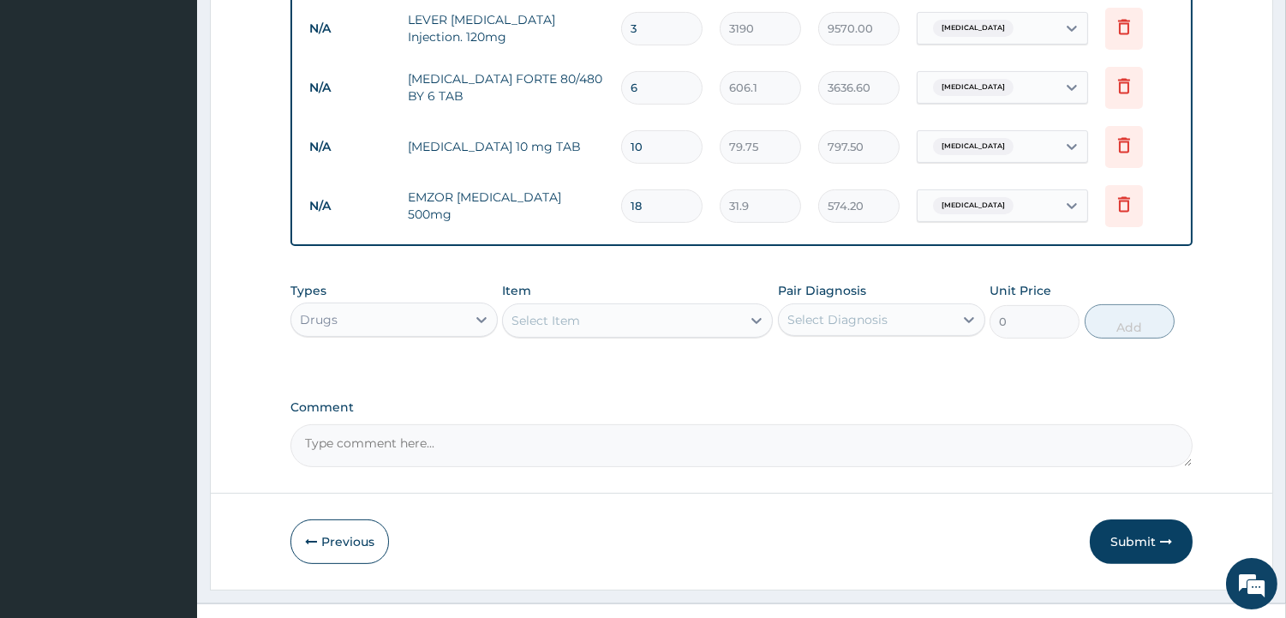
scroll to position [901, 0]
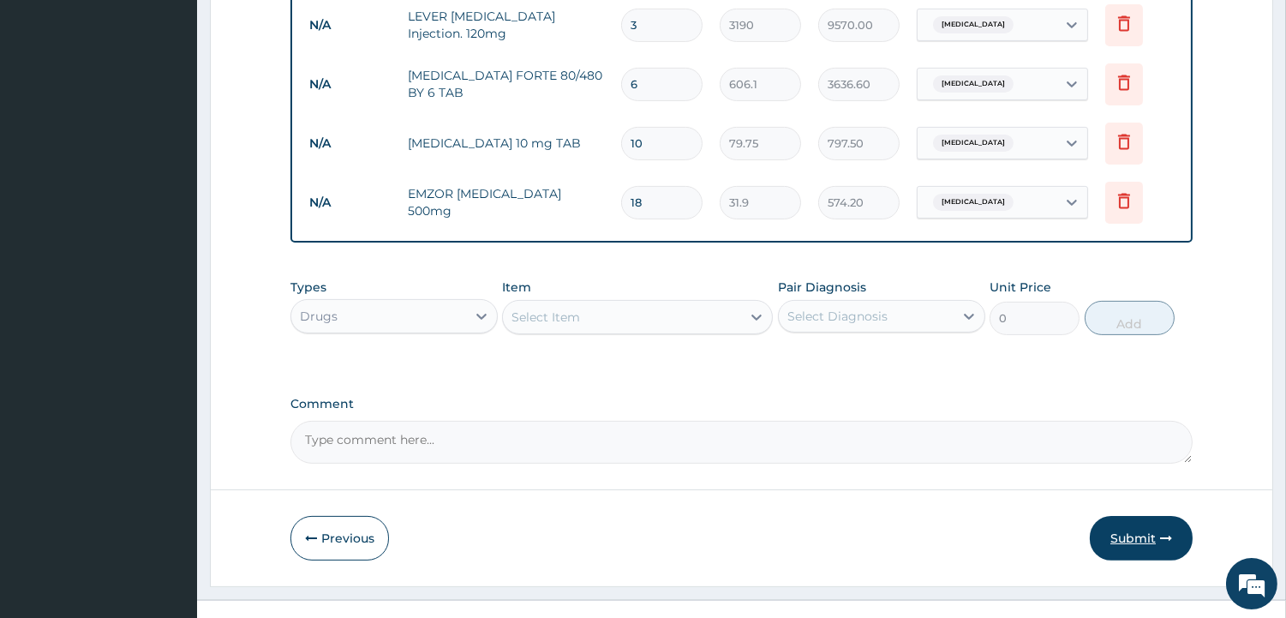
click at [1171, 532] on icon "button" at bounding box center [1166, 538] width 12 height 12
